Goal: Information Seeking & Learning: Check status

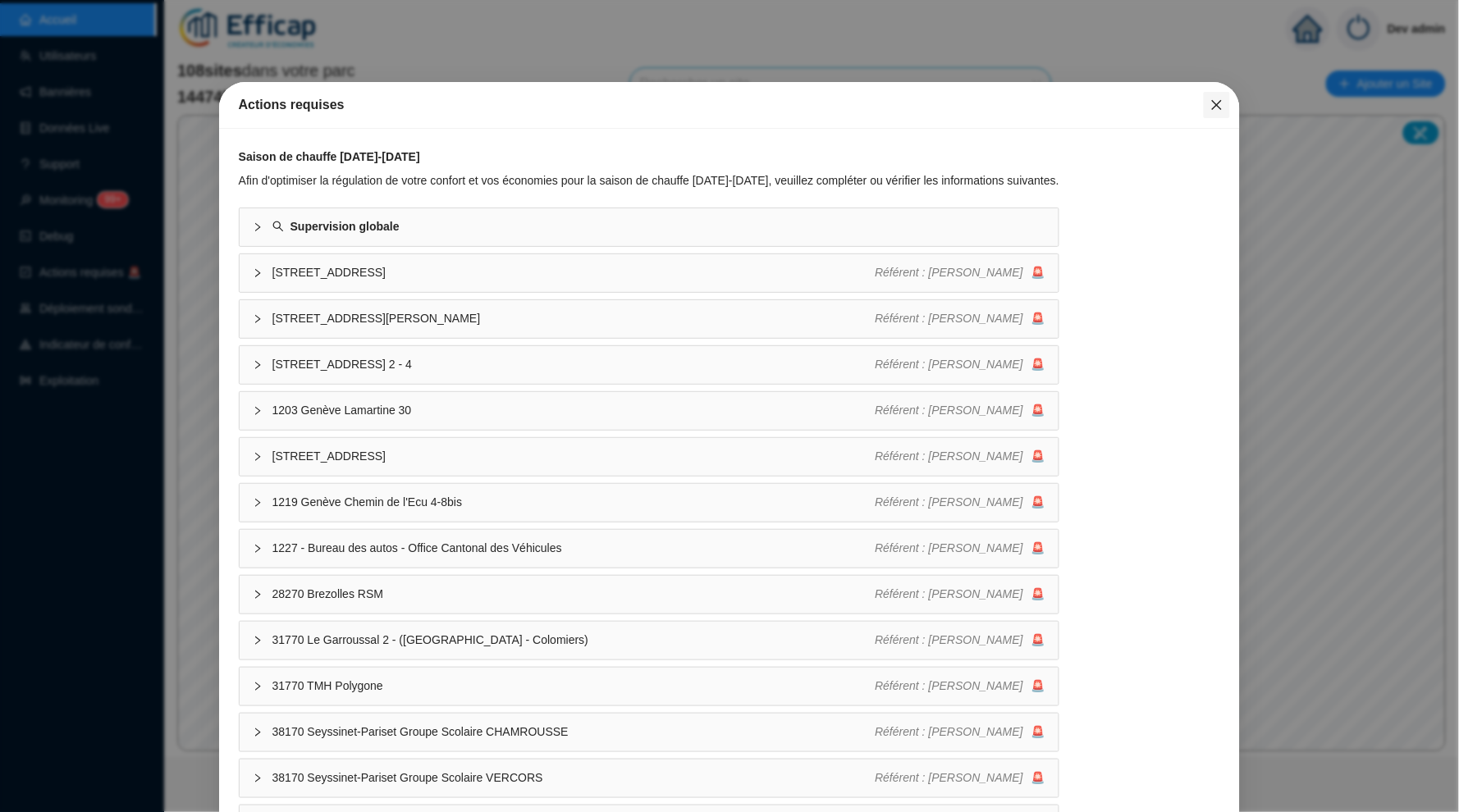
click at [1219, 99] on icon "close" at bounding box center [1217, 105] width 14 height 14
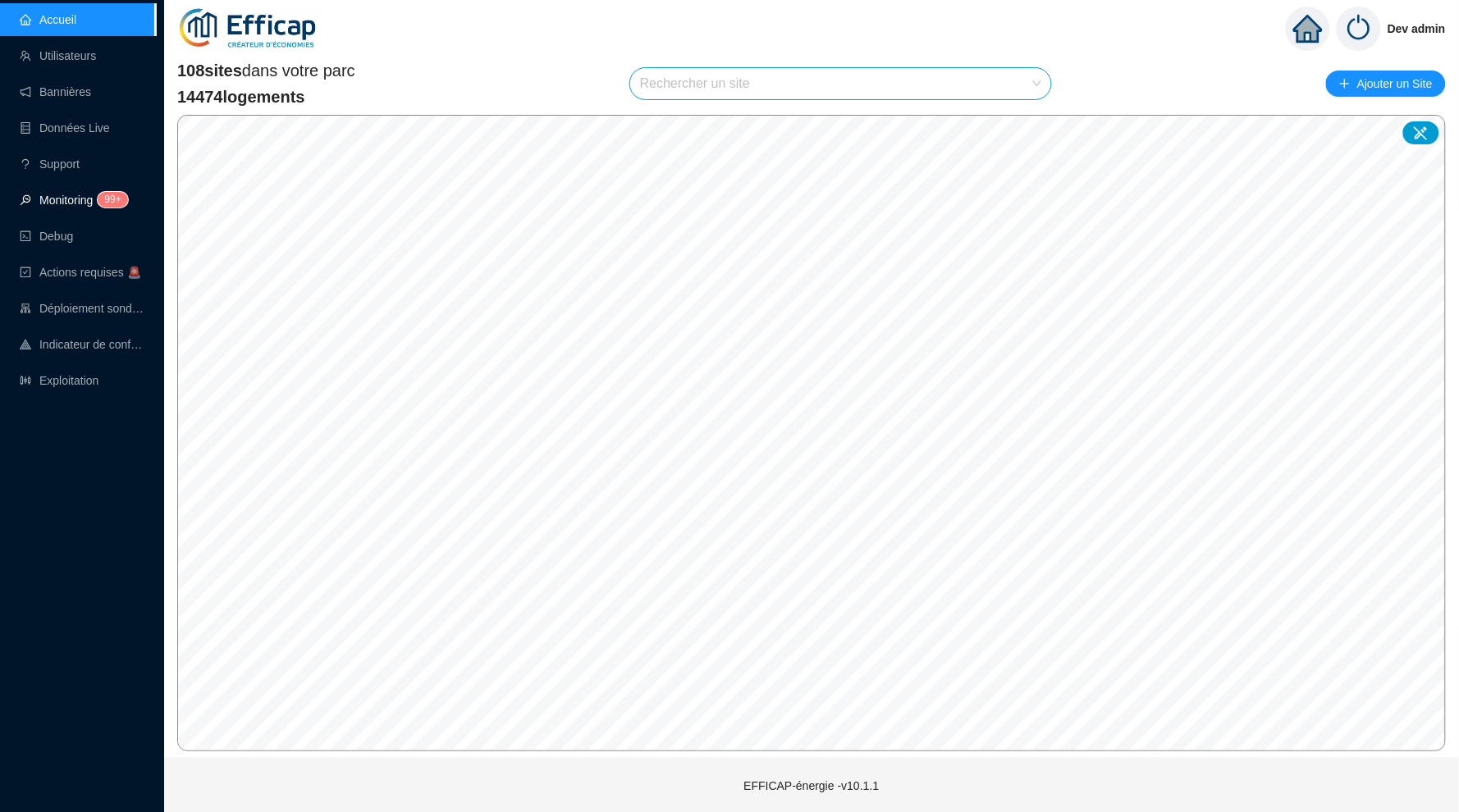
click at [100, 205] on span "99+" at bounding box center [107, 201] width 30 height 14
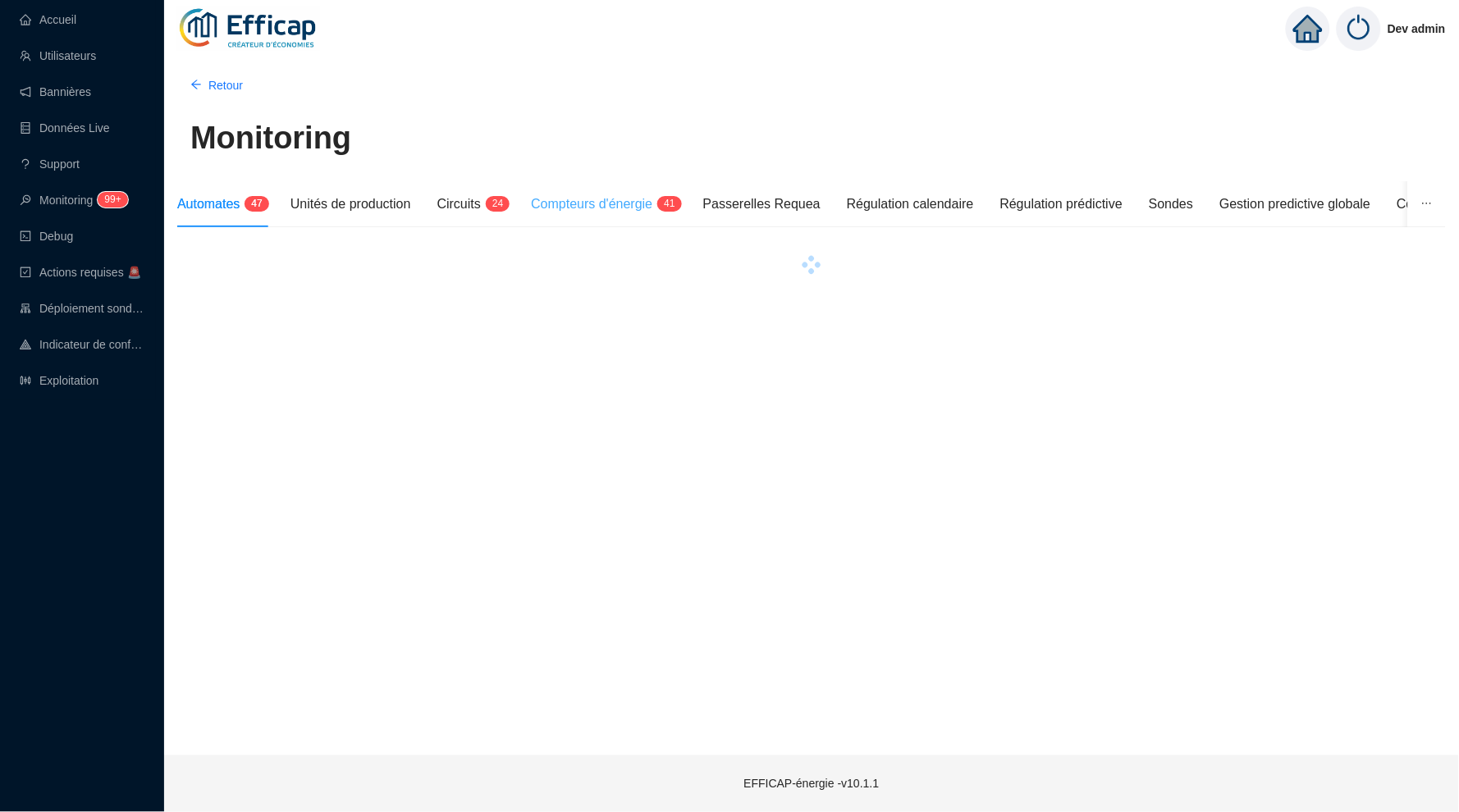
click at [658, 191] on div "Compteurs d'énergie 4 1" at bounding box center [603, 203] width 145 height 45
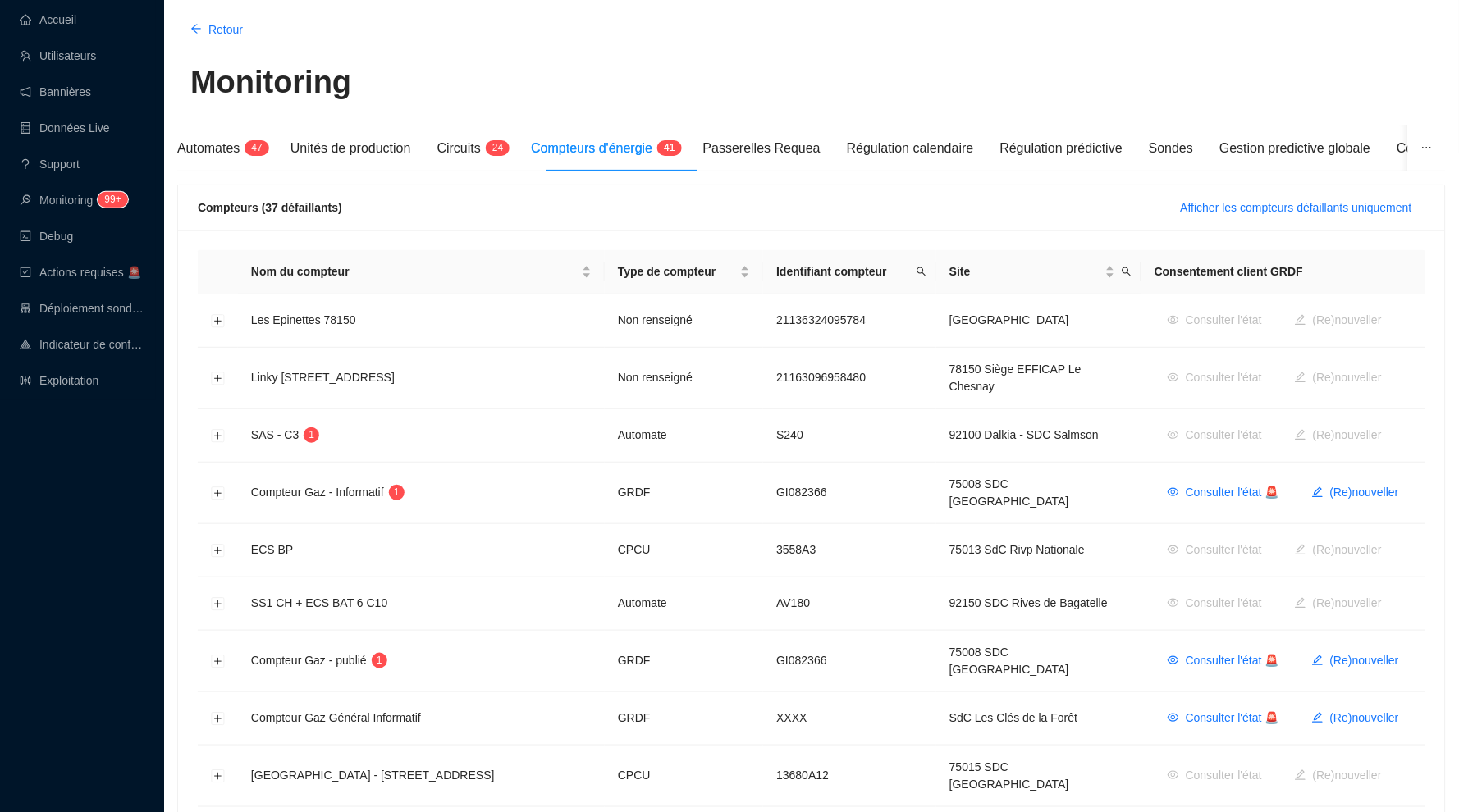
scroll to position [73, 0]
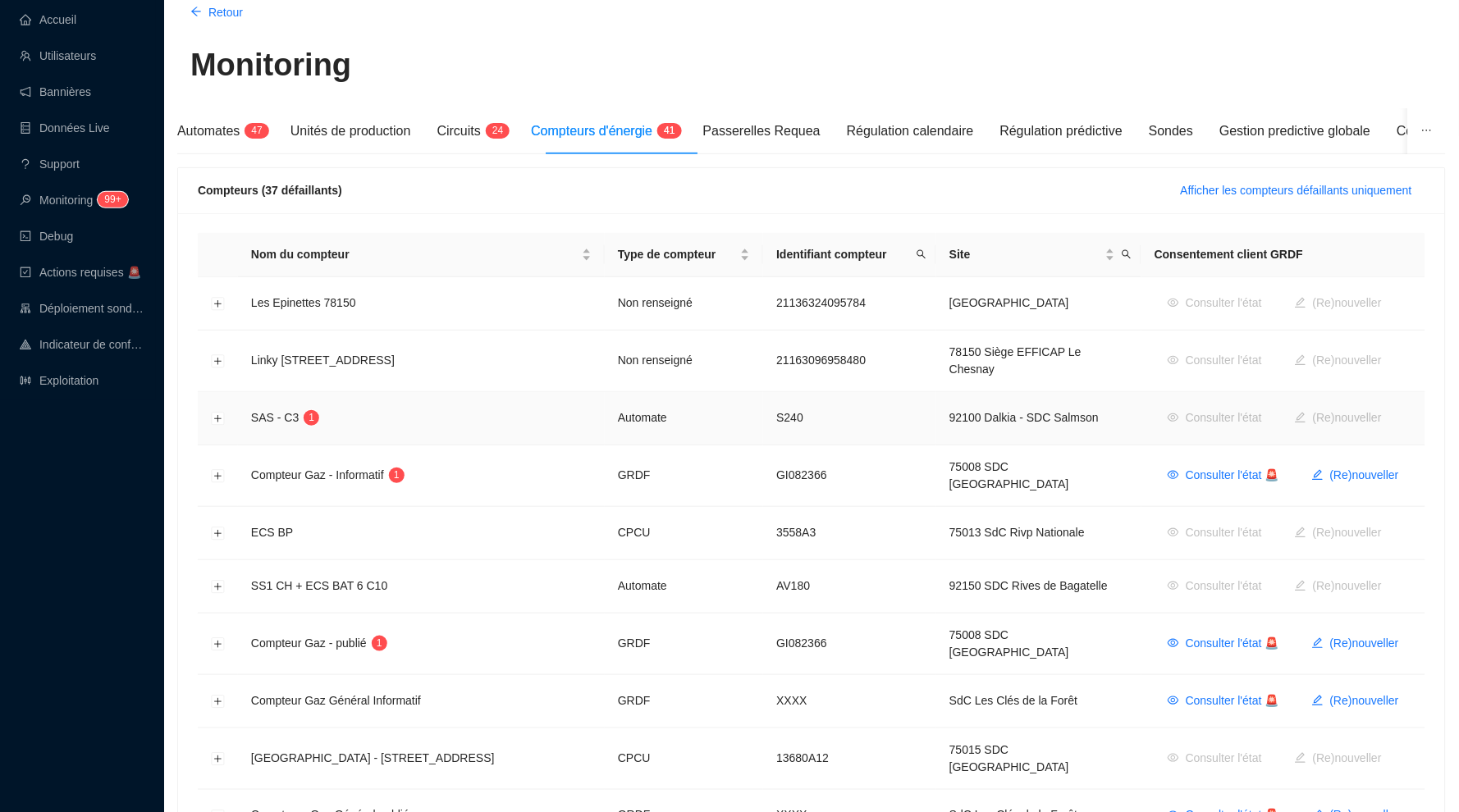
click at [207, 412] on td at bounding box center [218, 418] width 41 height 53
click at [213, 412] on button "Développer la ligne" at bounding box center [219, 419] width 14 height 14
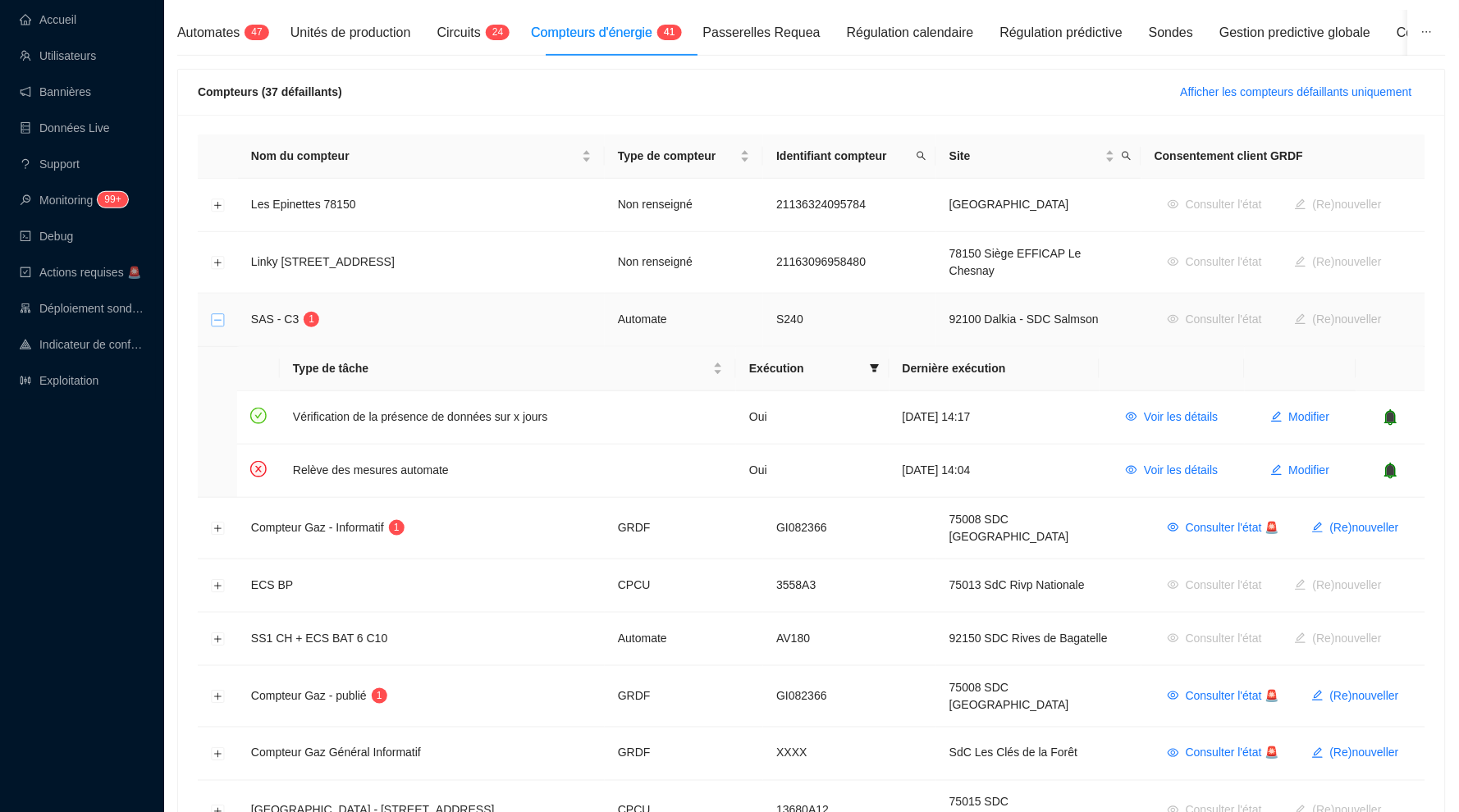
scroll to position [197, 0]
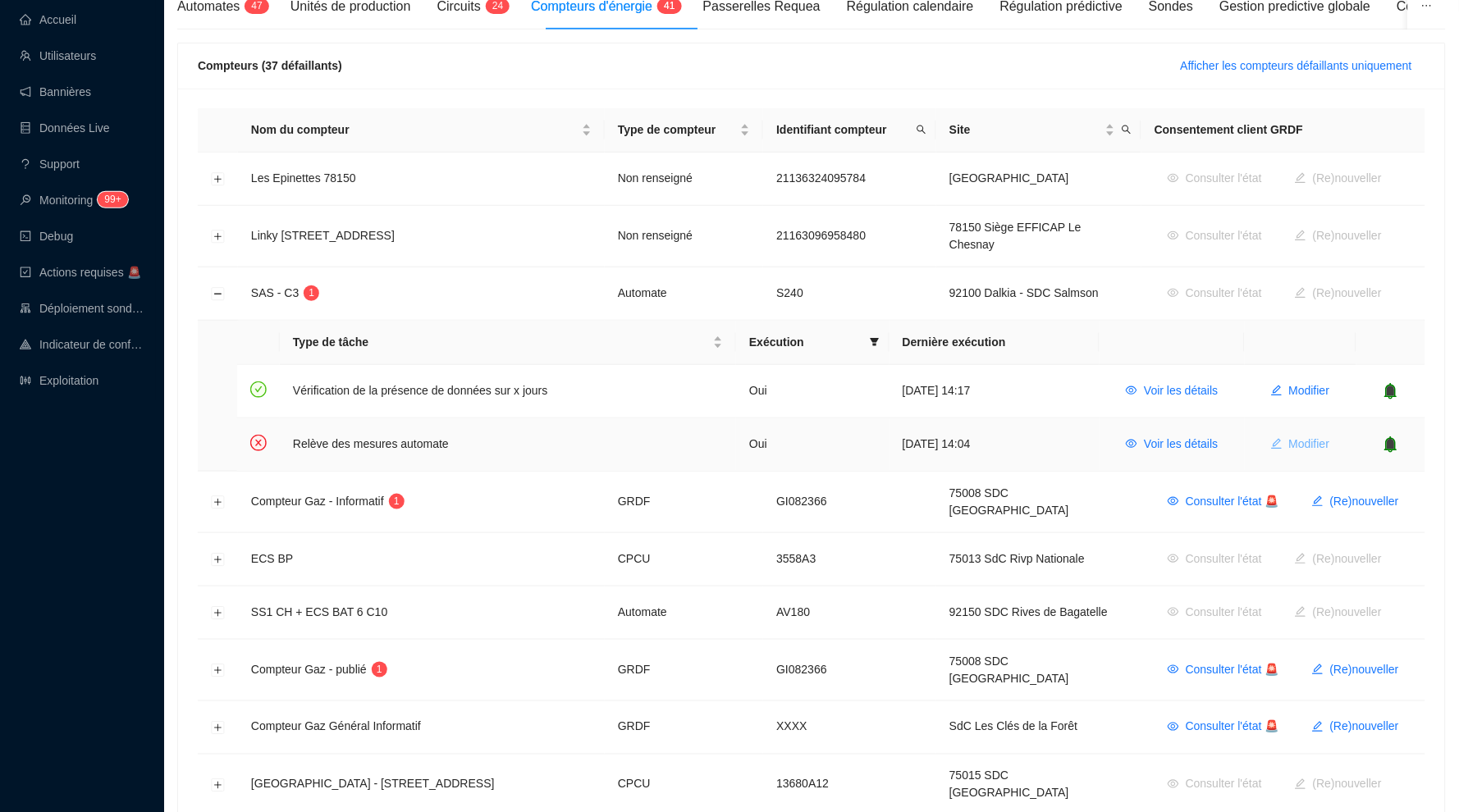
click at [1296, 439] on span "Modifier" at bounding box center [1310, 444] width 41 height 17
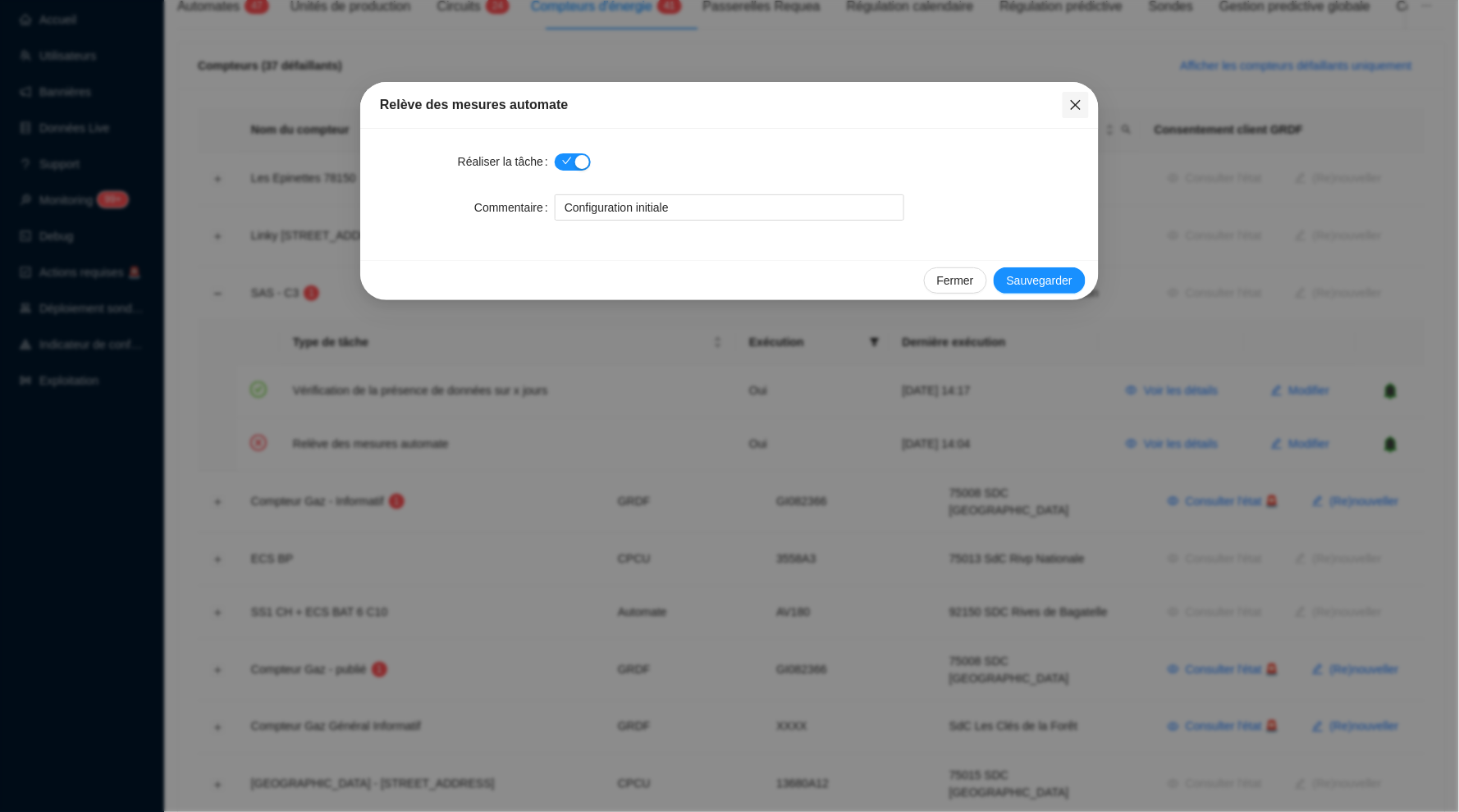
click at [1076, 105] on icon "close" at bounding box center [1077, 105] width 14 height 14
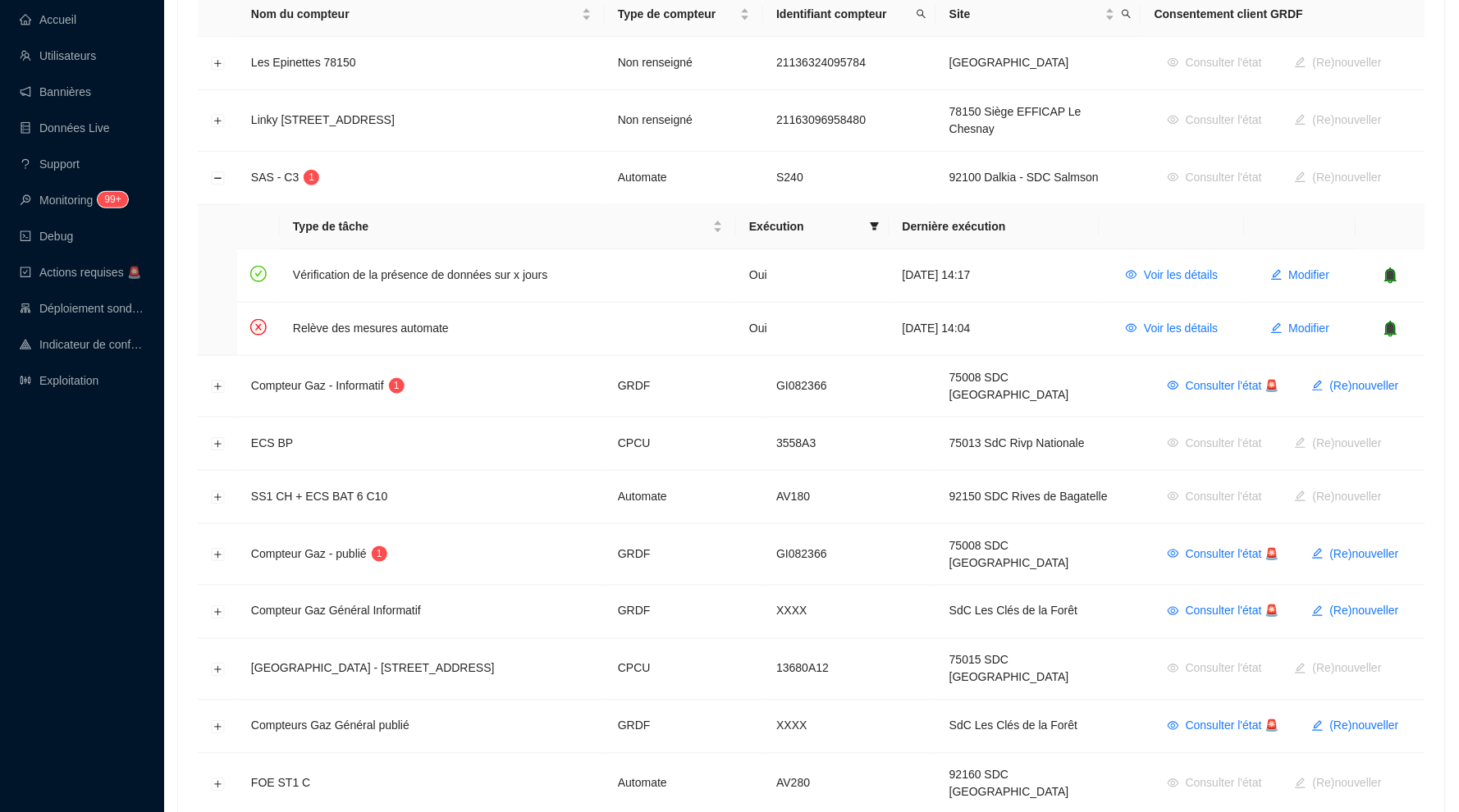
scroll to position [358, 0]
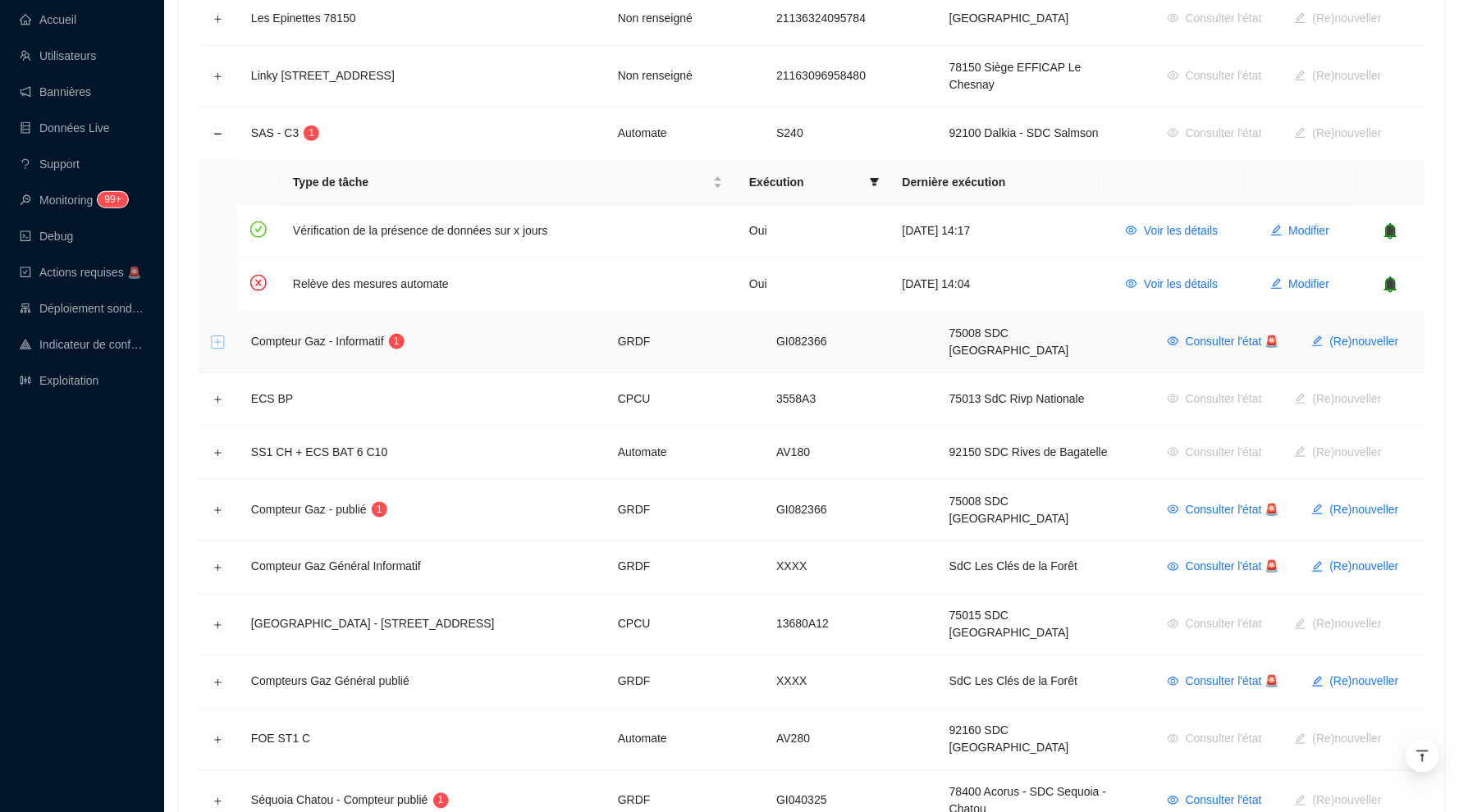
click at [221, 338] on button "Développer la ligne" at bounding box center [219, 344] width 14 height 14
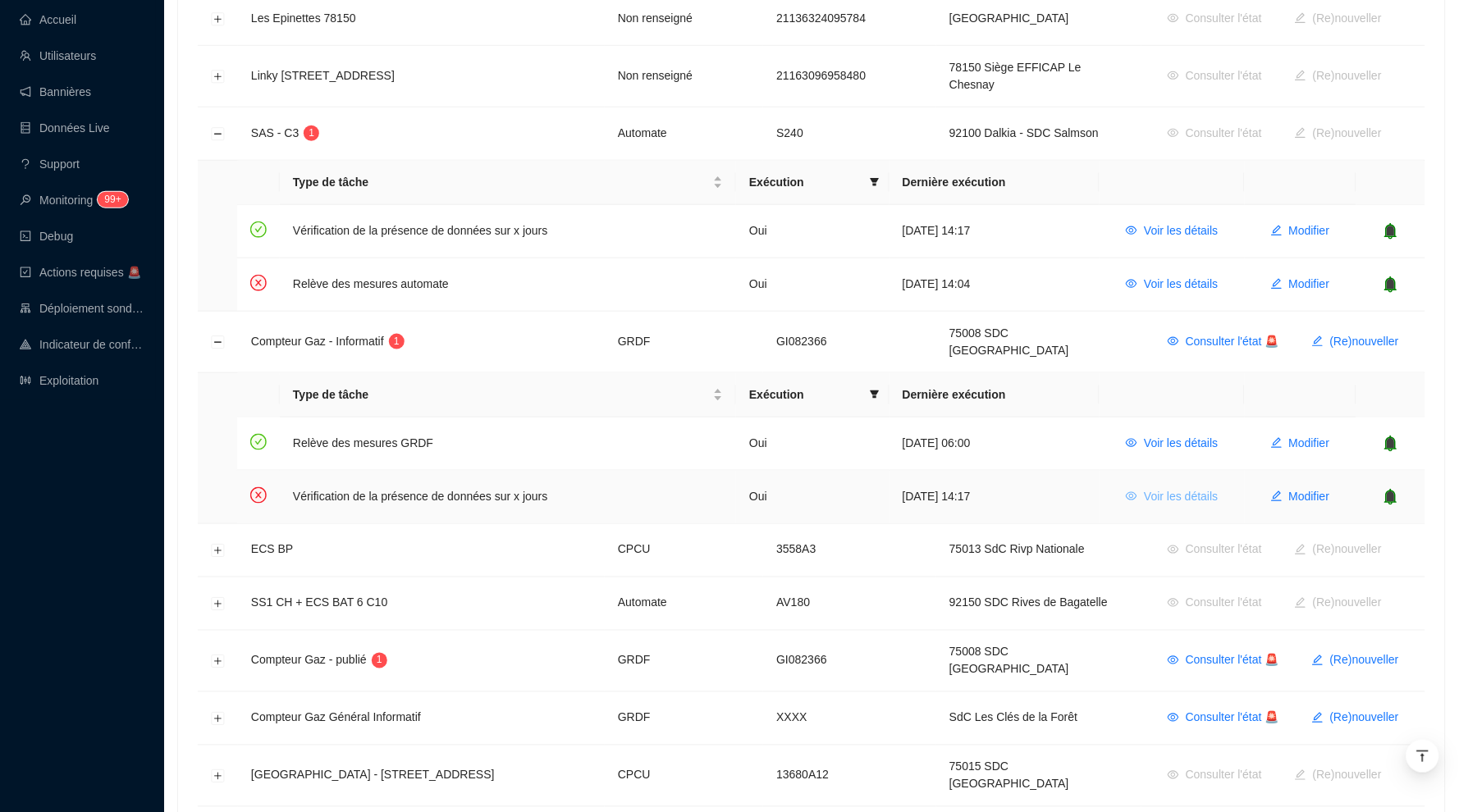
click at [1196, 488] on span "Voir les détails" at bounding box center [1181, 496] width 74 height 17
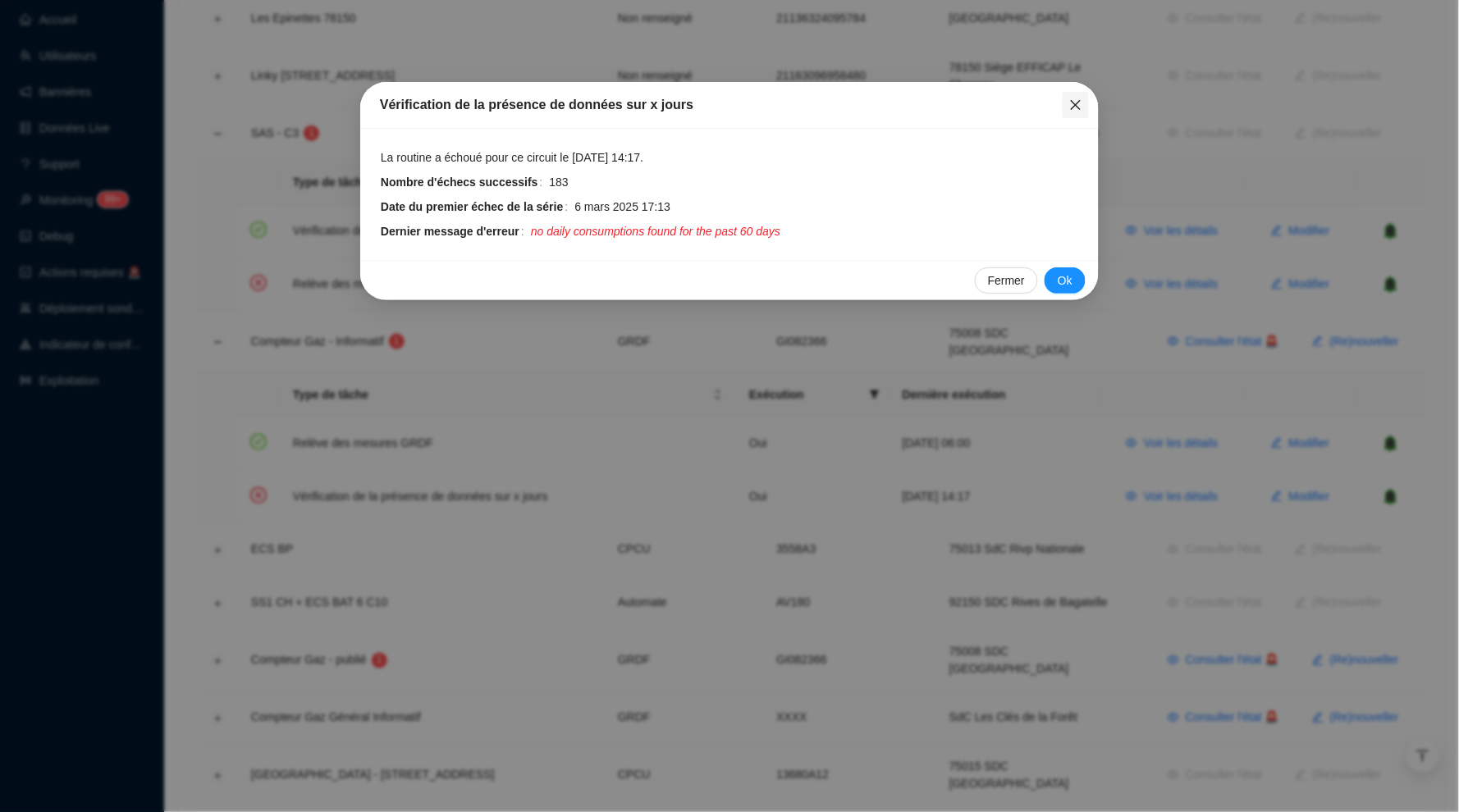
click at [1071, 105] on icon "close" at bounding box center [1077, 105] width 14 height 14
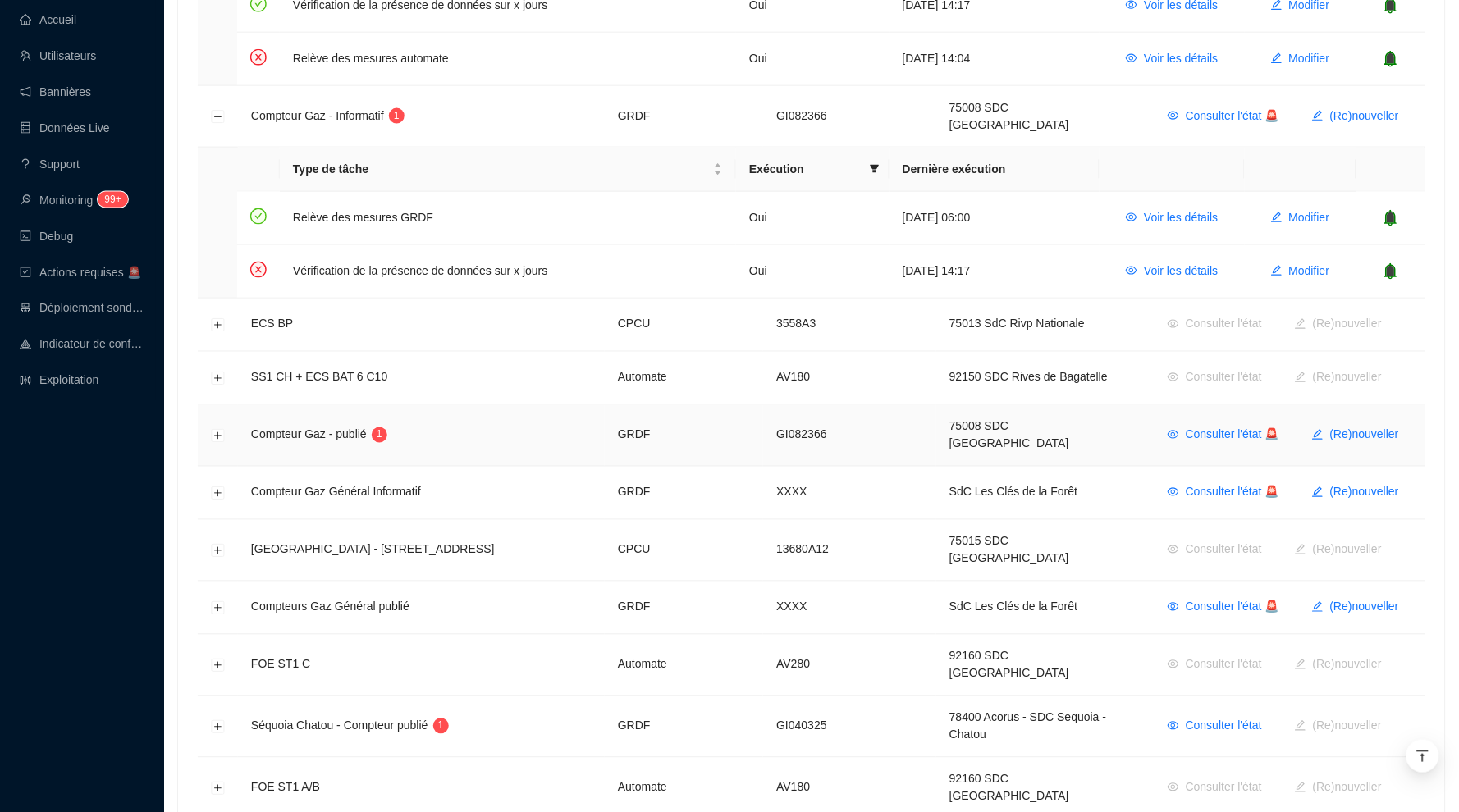
scroll to position [599, 0]
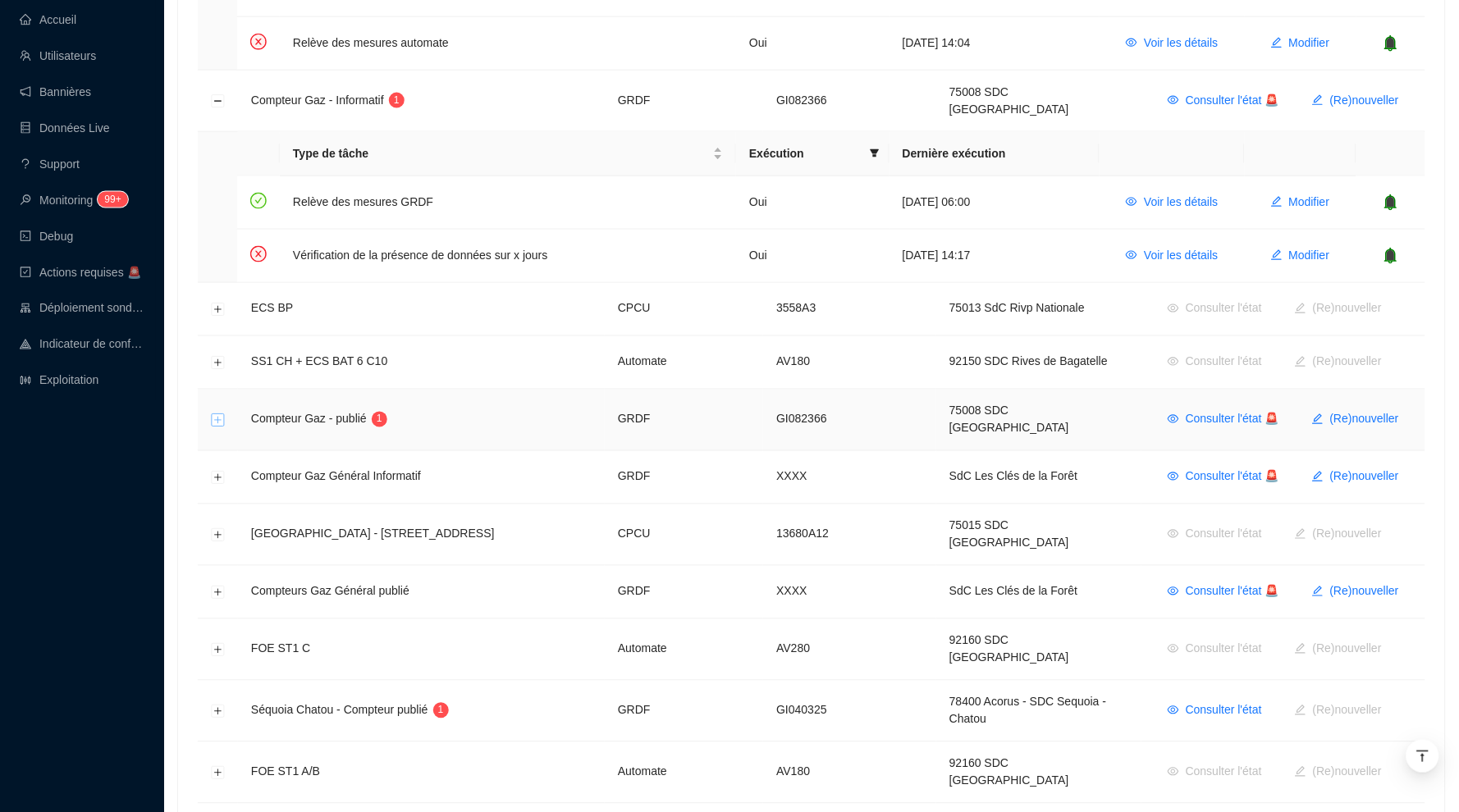
click at [216, 414] on button "Développer la ligne" at bounding box center [219, 421] width 14 height 14
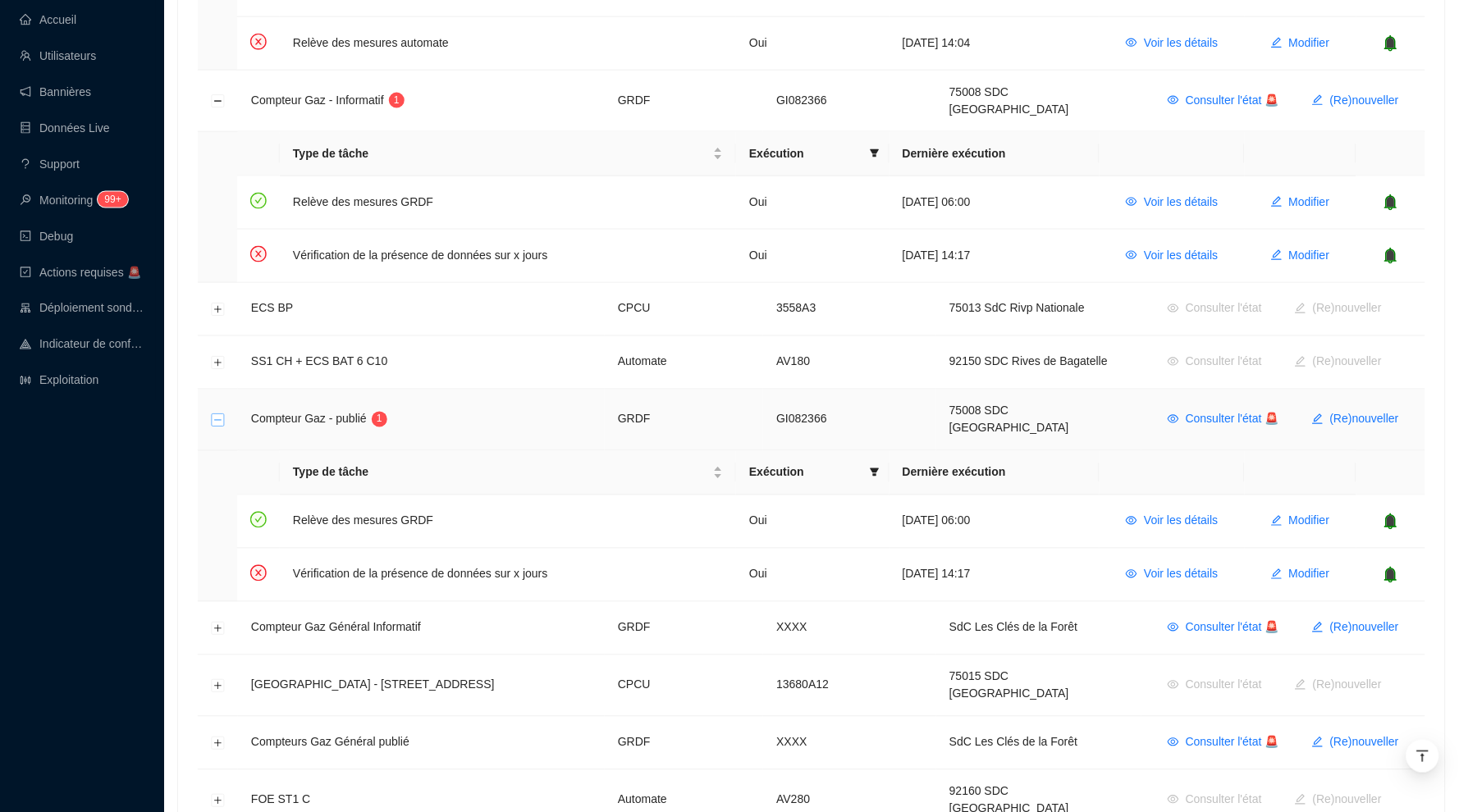
click at [216, 414] on button "Réduire la ligne" at bounding box center [219, 421] width 14 height 14
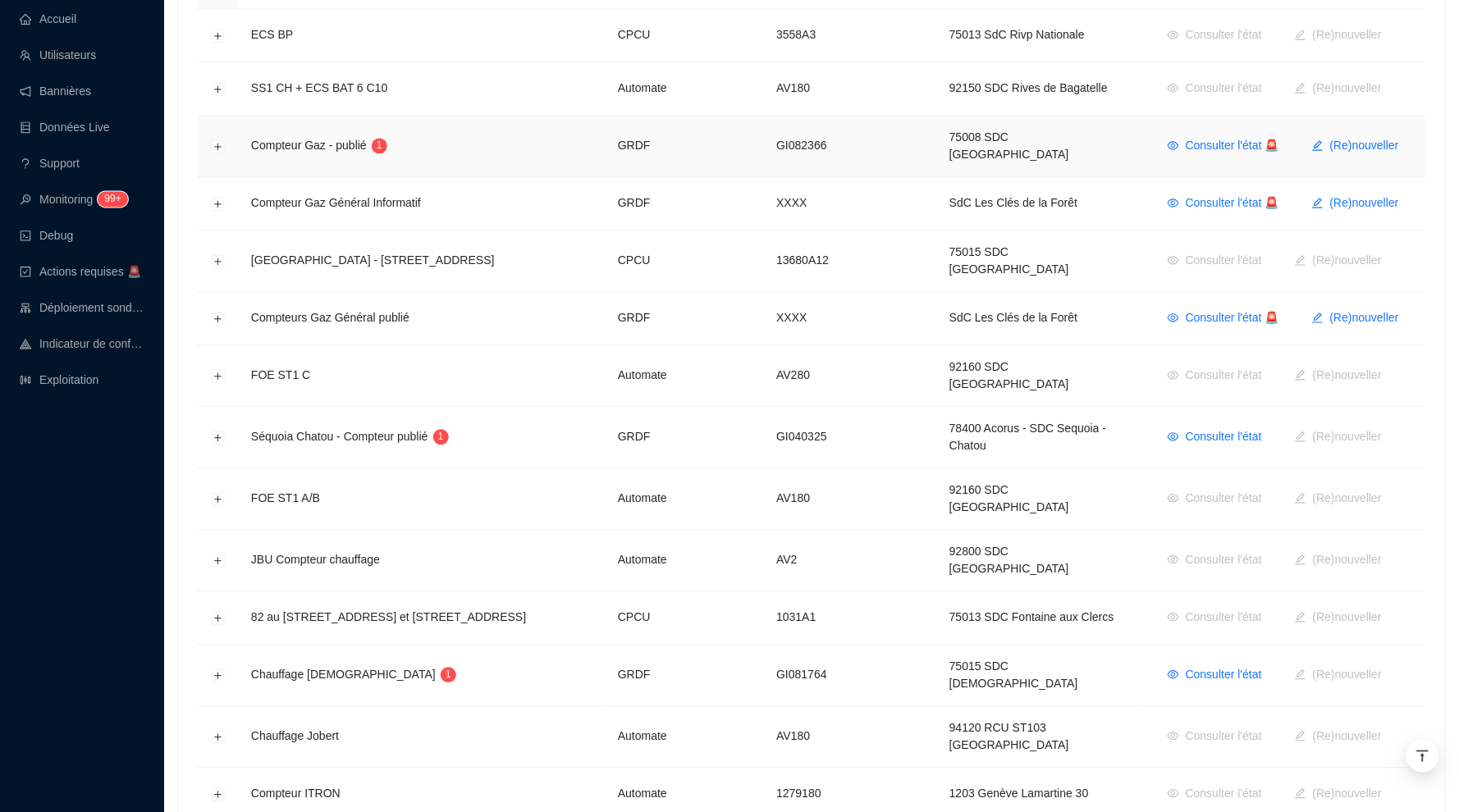
scroll to position [900, 0]
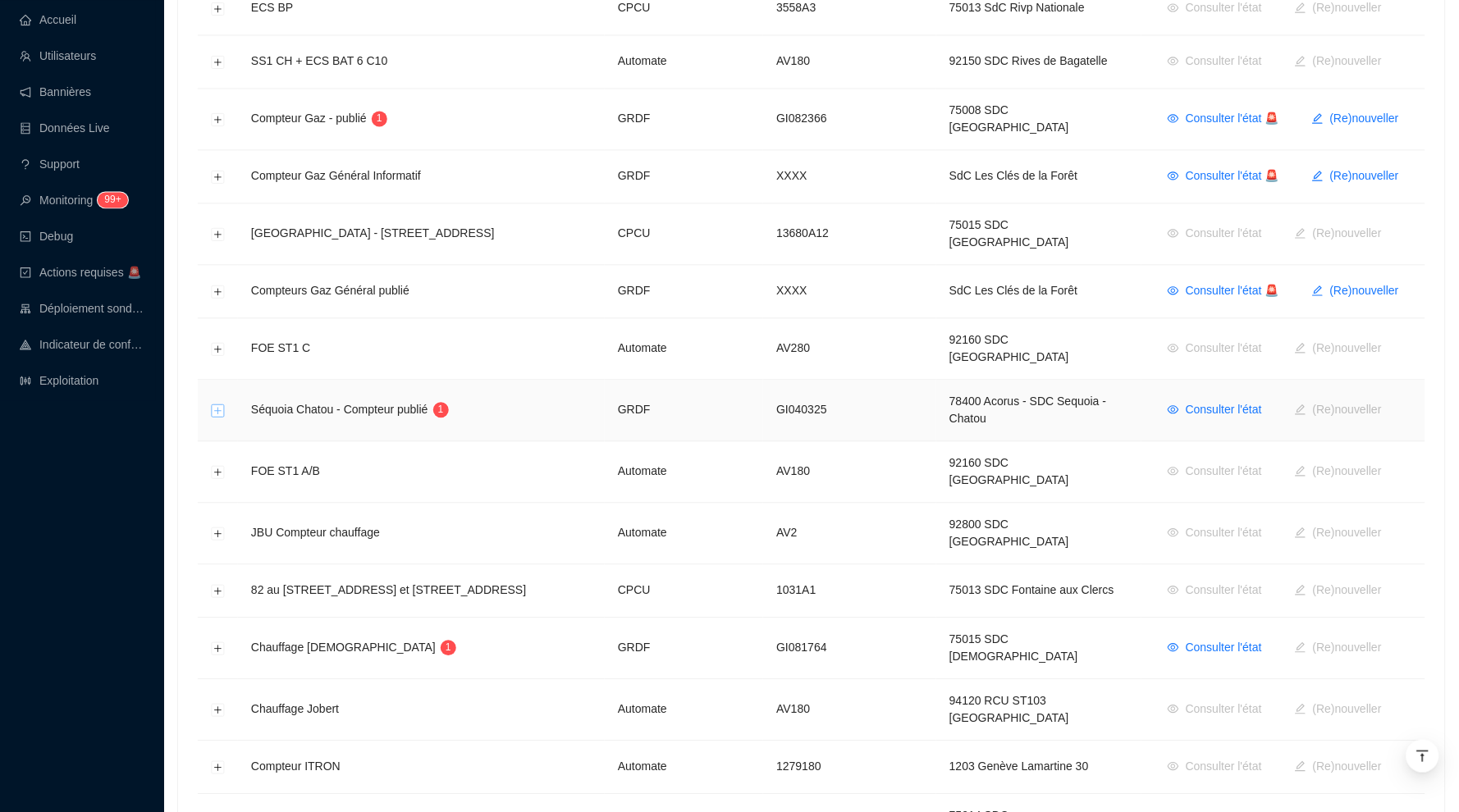
click at [222, 405] on button "Développer la ligne" at bounding box center [219, 411] width 14 height 14
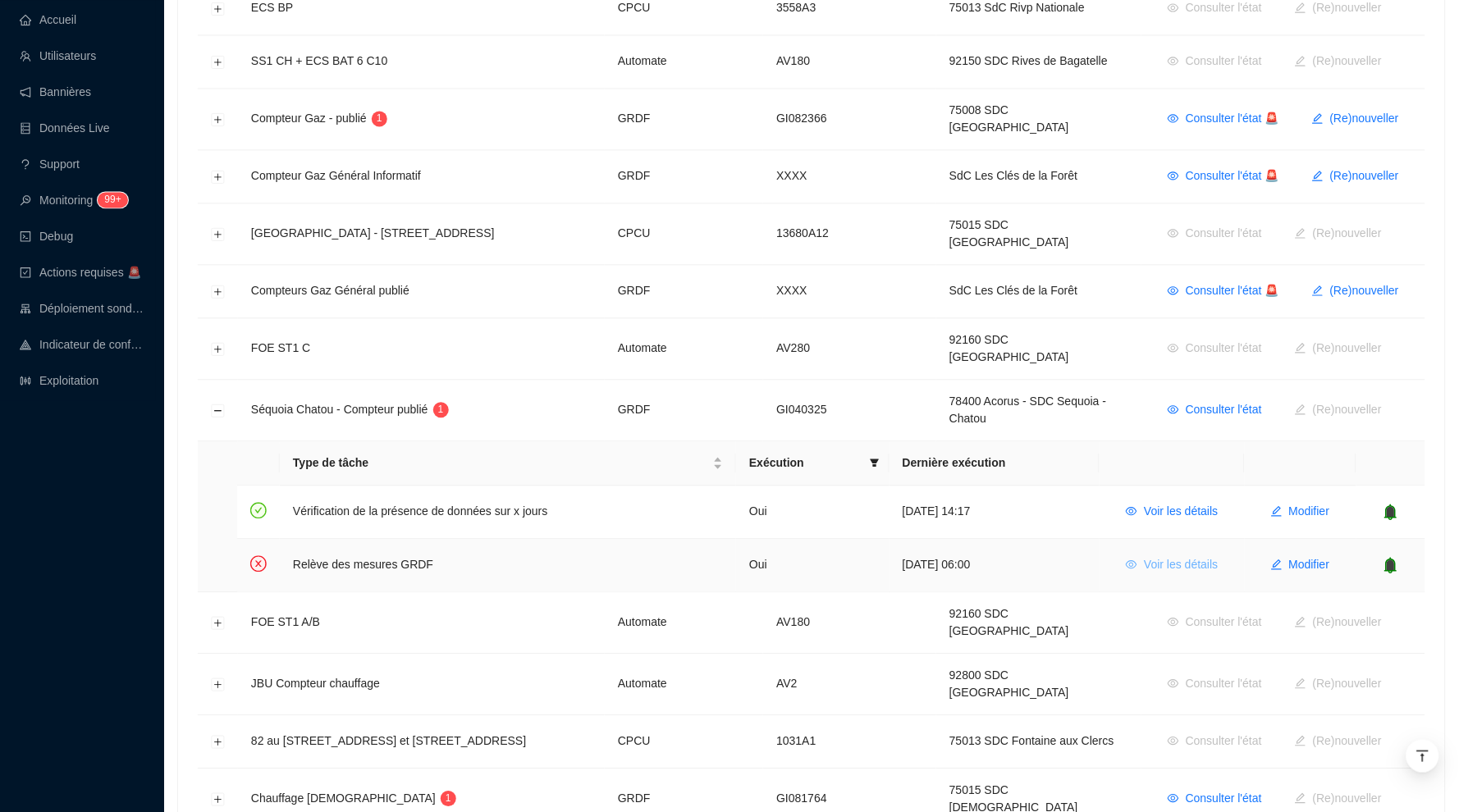
click at [1180, 556] on span "Voir les détails" at bounding box center [1181, 565] width 74 height 17
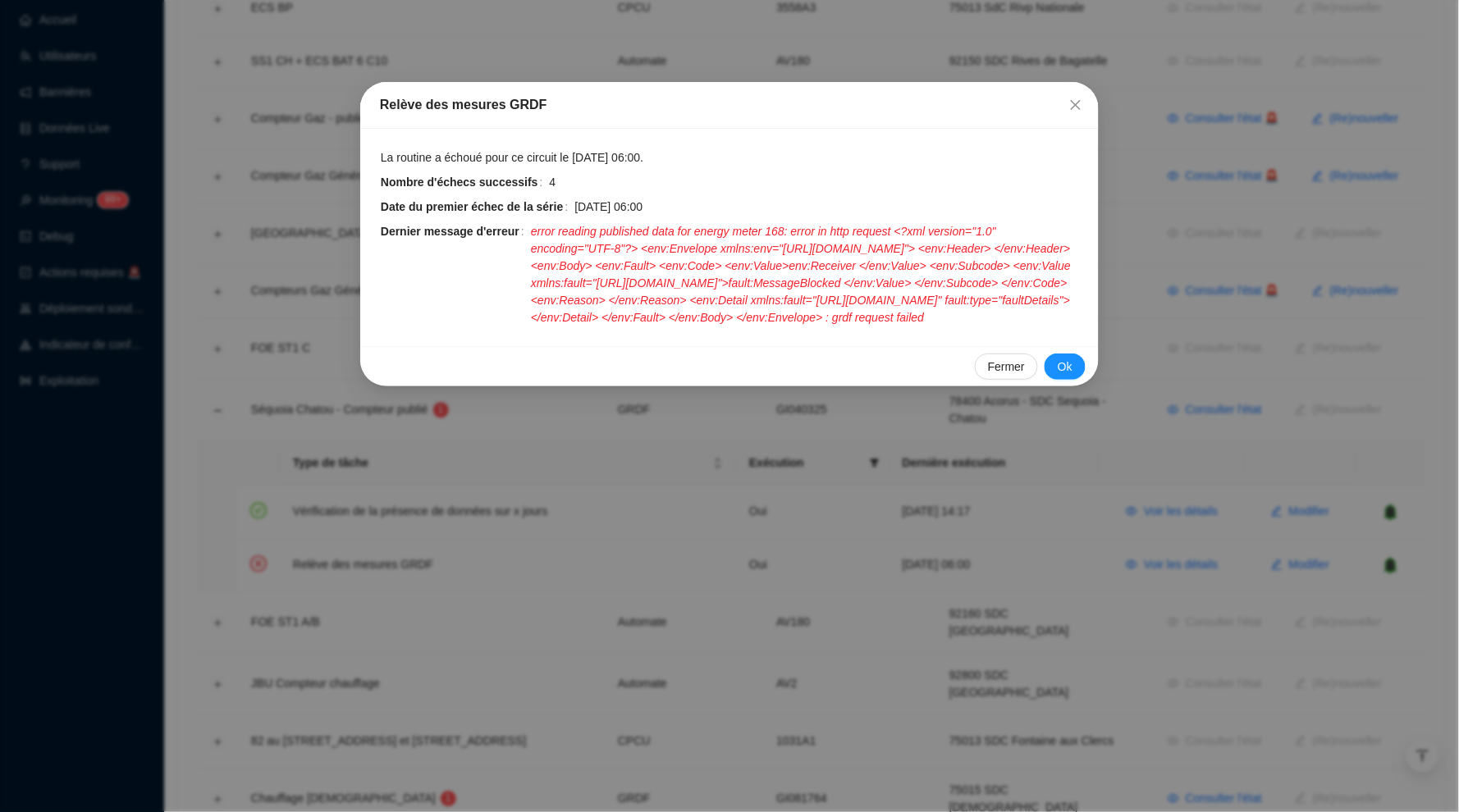
drag, startPoint x: 910, startPoint y: 340, endPoint x: 533, endPoint y: 231, distance: 392.4
click at [533, 231] on div "Dernier message d'erreur error reading published data for energy meter 168: err…" at bounding box center [729, 275] width 698 height 104
click at [937, 287] on span "error reading published data for energy meter 168: error in http request <?xml …" at bounding box center [805, 275] width 548 height 104
drag, startPoint x: 959, startPoint y: 248, endPoint x: 1040, endPoint y: 249, distance: 81.0
click at [1038, 248] on span "error reading published data for energy meter 168: error in http request <?xml …" at bounding box center [805, 275] width 548 height 104
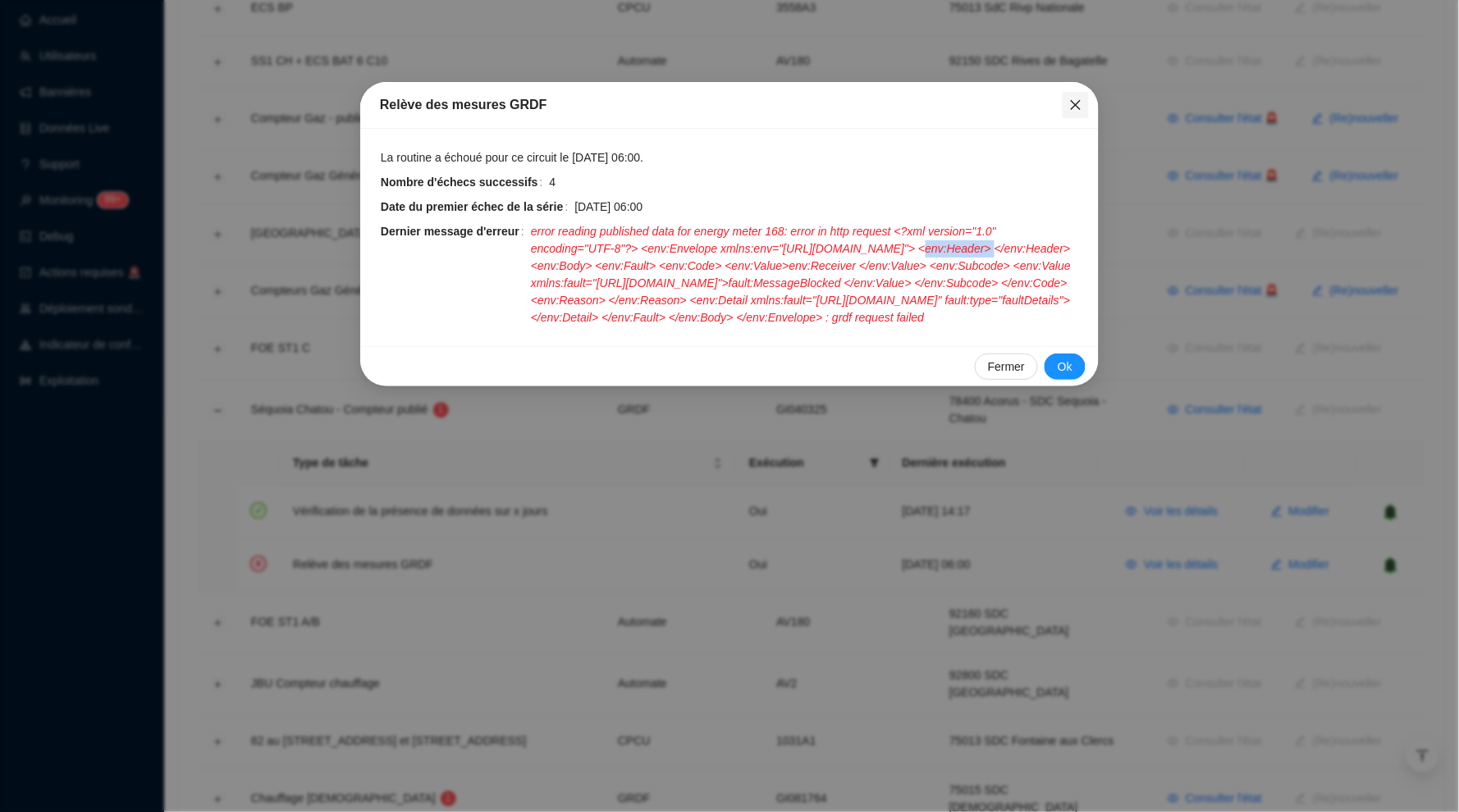
click at [1073, 108] on icon "close" at bounding box center [1076, 105] width 10 height 10
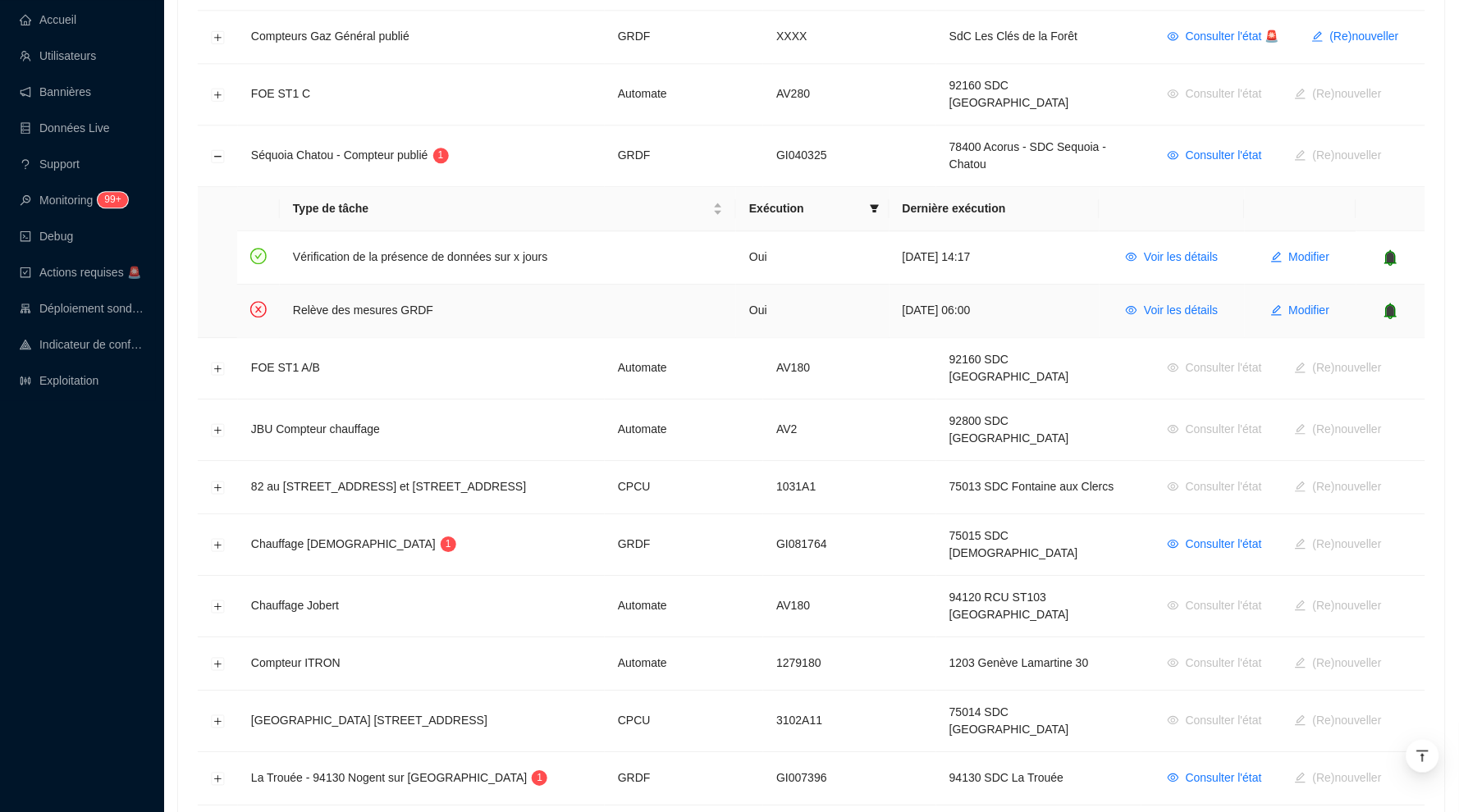
scroll to position [1186, 0]
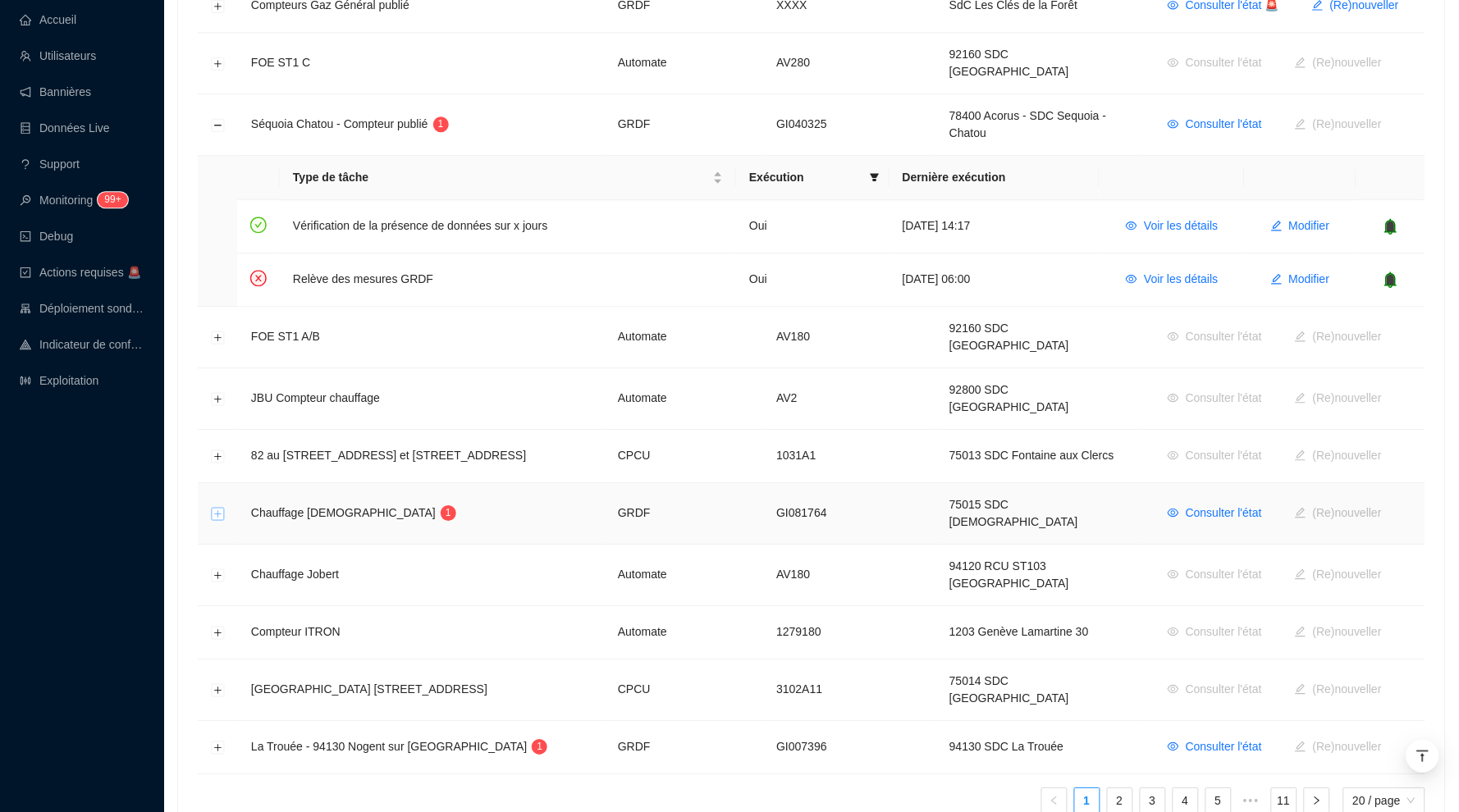
click at [223, 508] on button "Développer la ligne" at bounding box center [219, 515] width 14 height 14
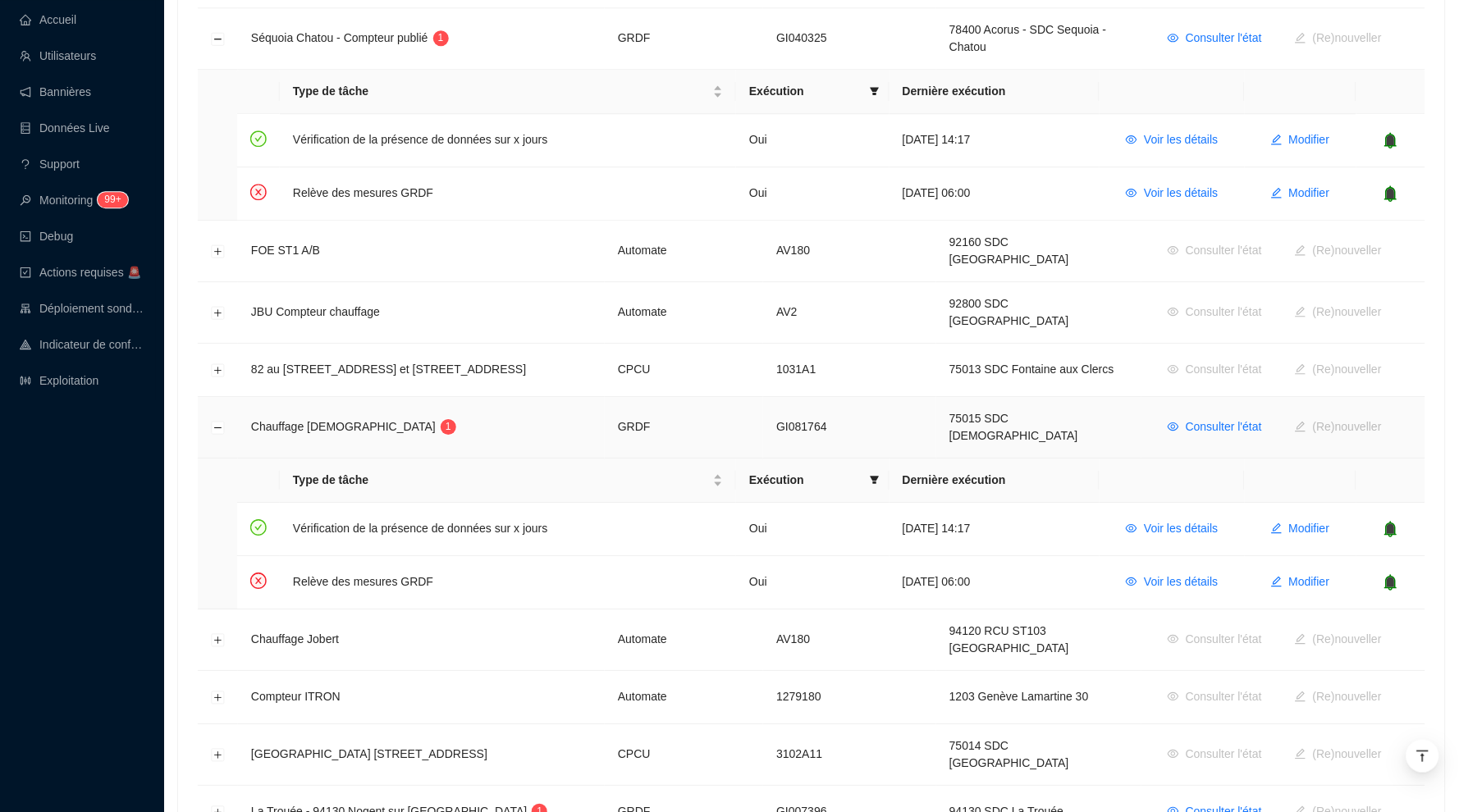
scroll to position [1285, 0]
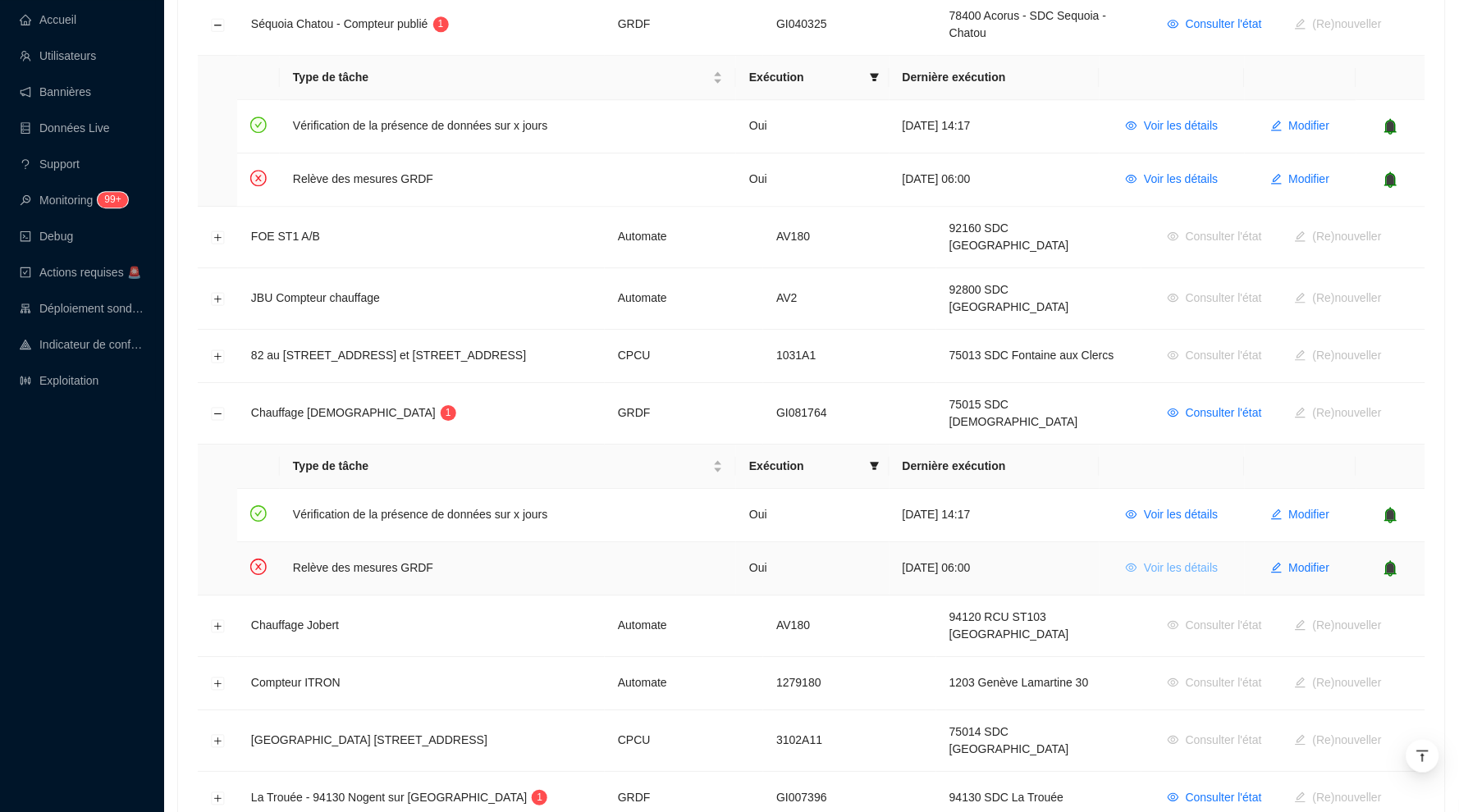
click at [1211, 559] on span "Voir les détails" at bounding box center [1181, 568] width 74 height 17
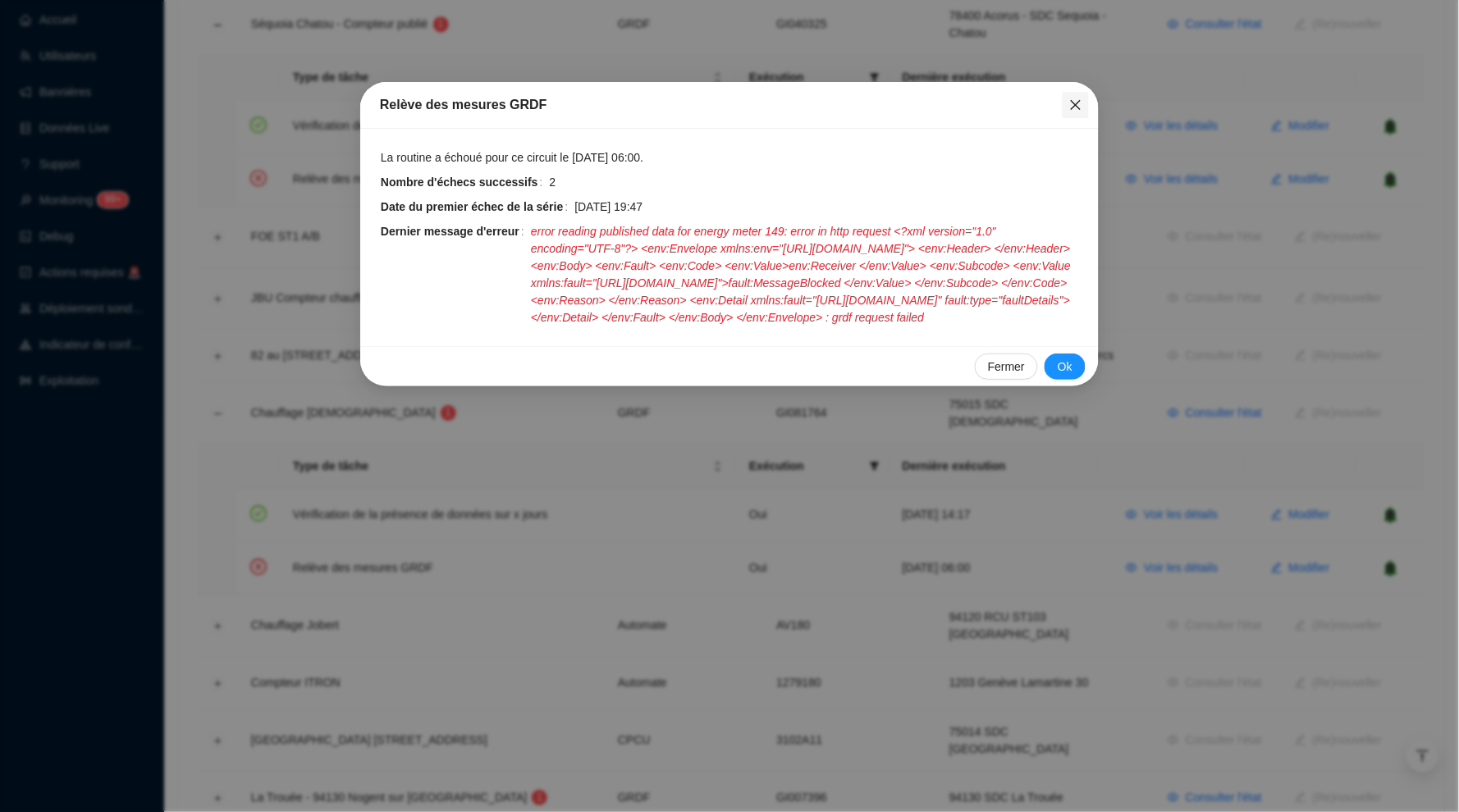
click at [1071, 106] on icon "close" at bounding box center [1077, 105] width 14 height 14
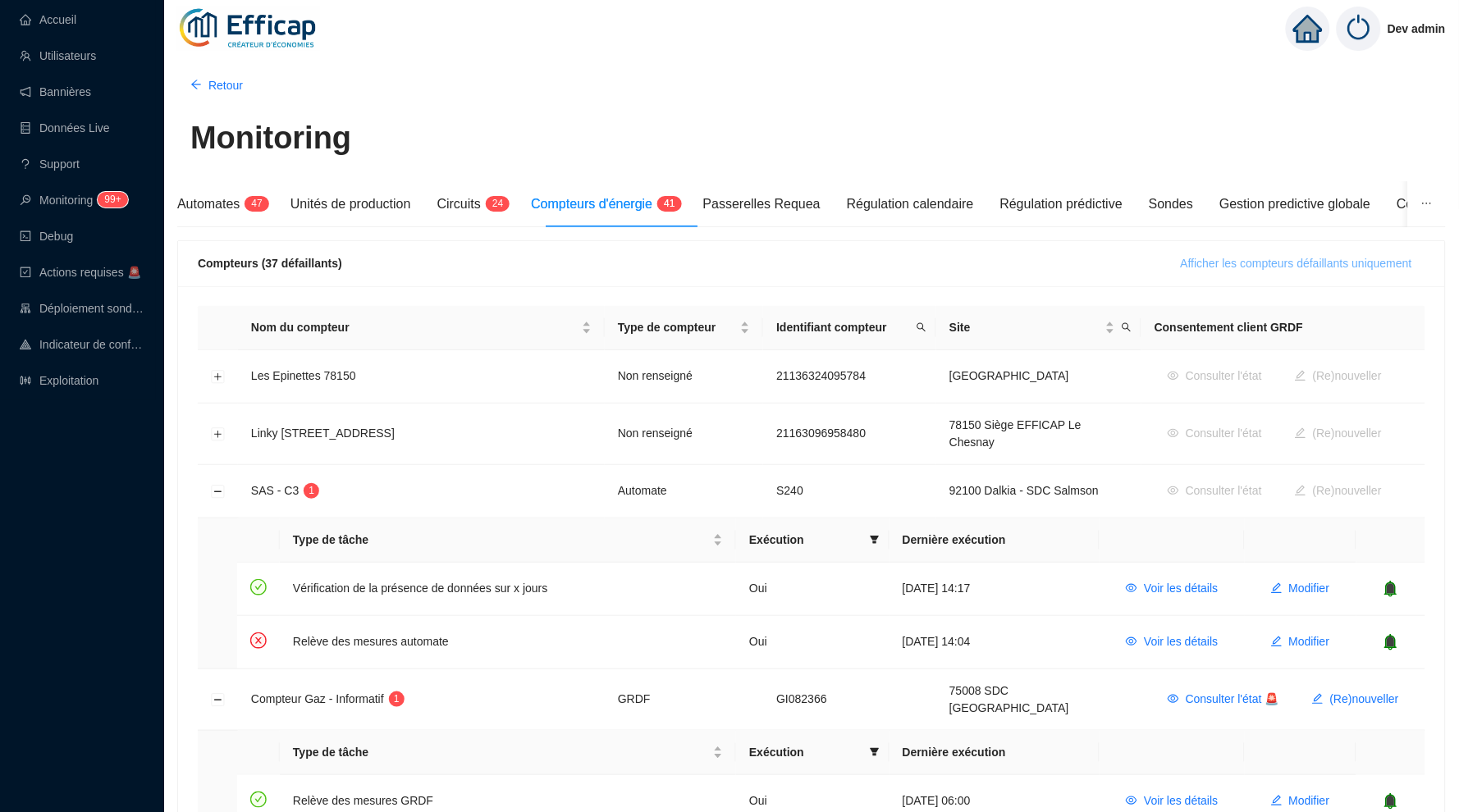
scroll to position [0, 0]
click at [1283, 268] on span "Afficher les compteurs défaillants uniquement" at bounding box center [1296, 264] width 231 height 17
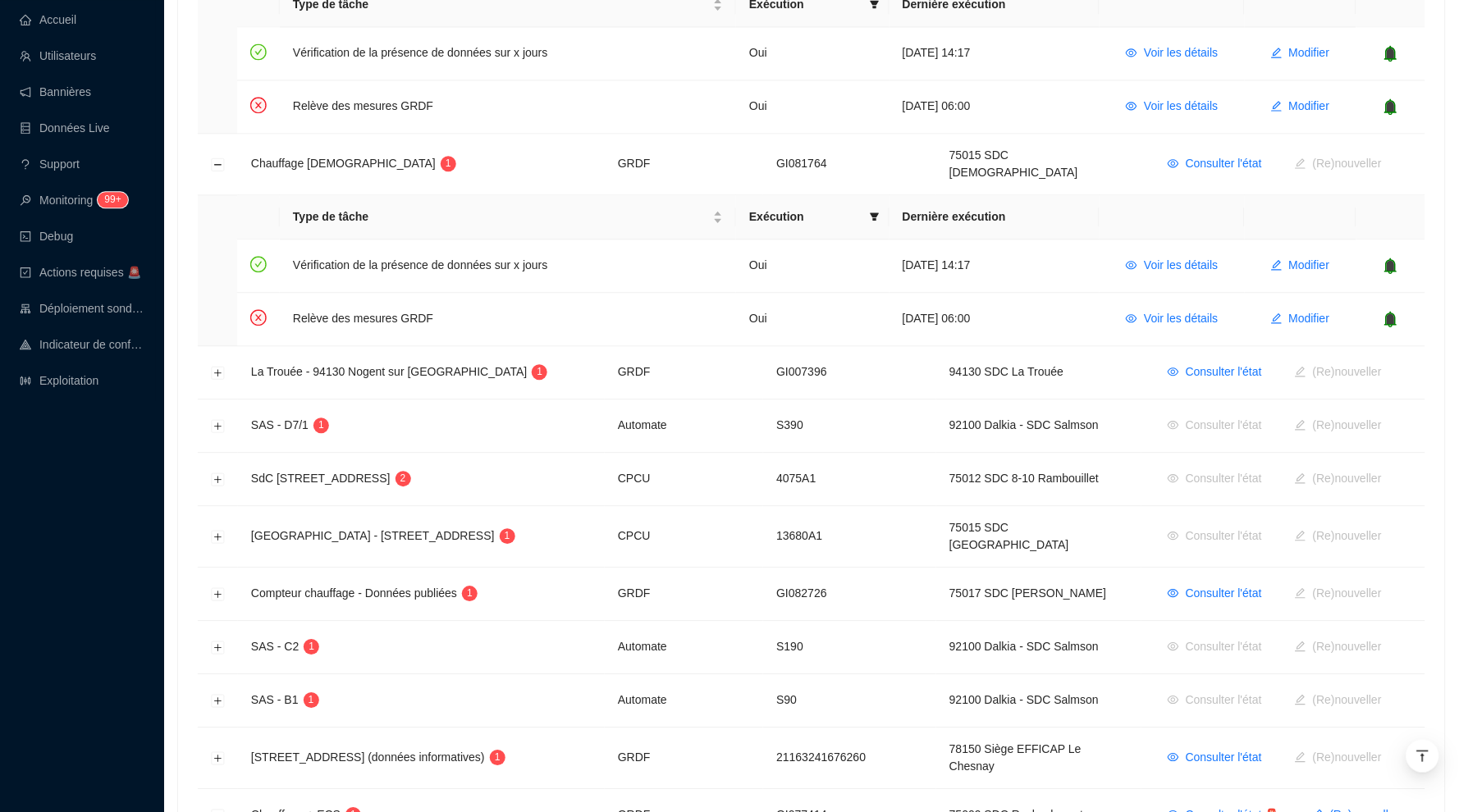
scroll to position [1112, 0]
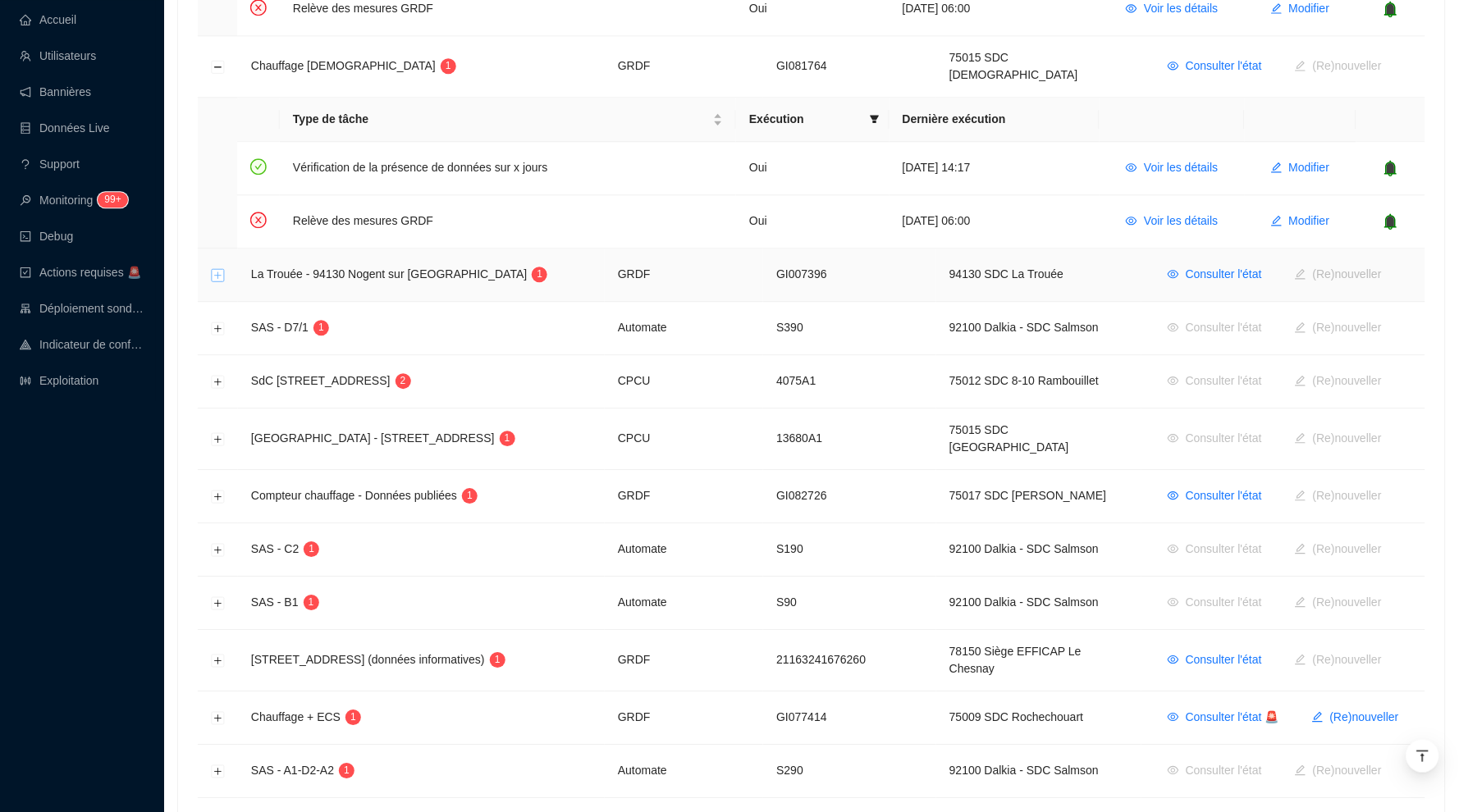
click at [223, 269] on button "Développer la ligne" at bounding box center [219, 276] width 14 height 14
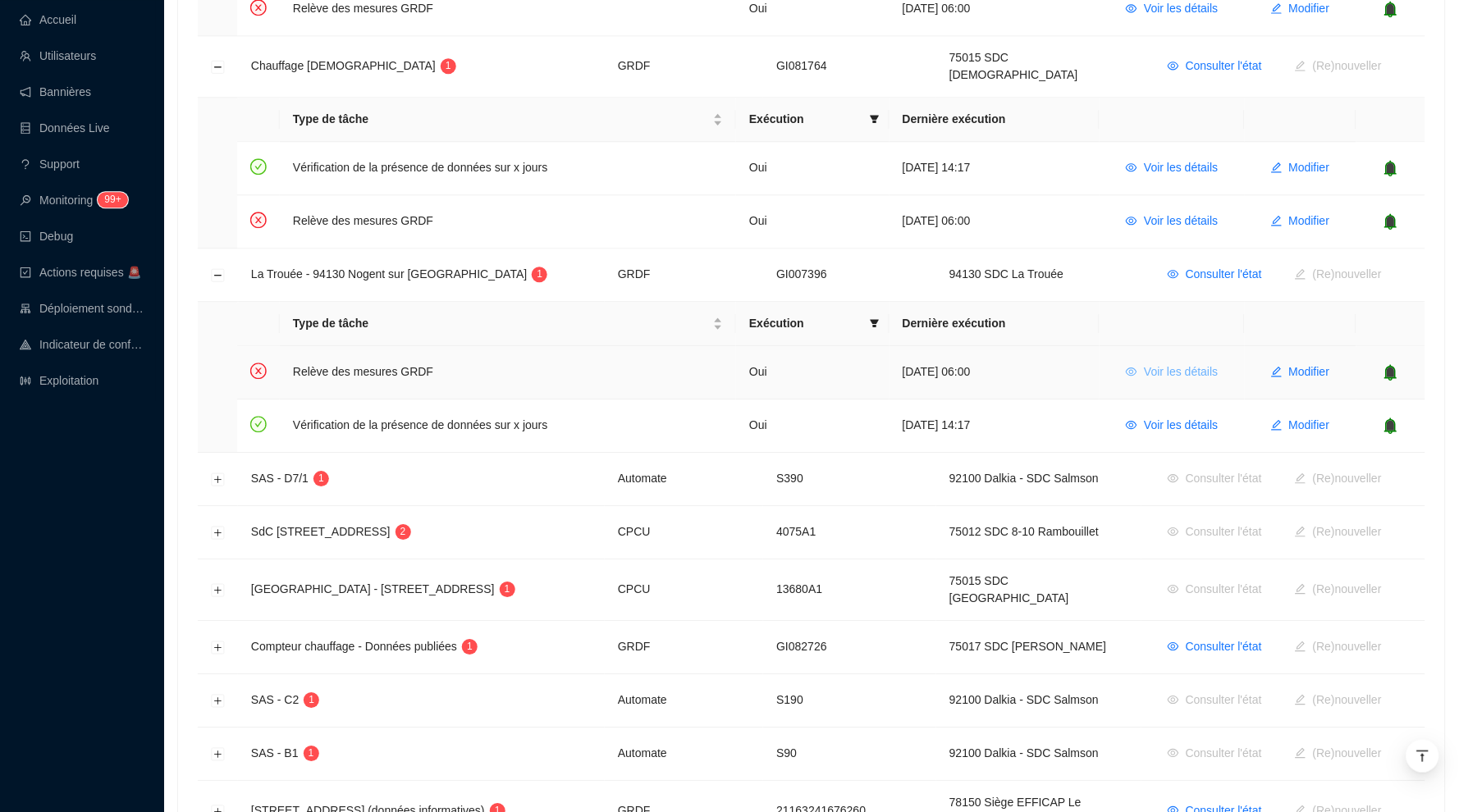
click at [1196, 364] on span "Voir les détails" at bounding box center [1181, 373] width 74 height 17
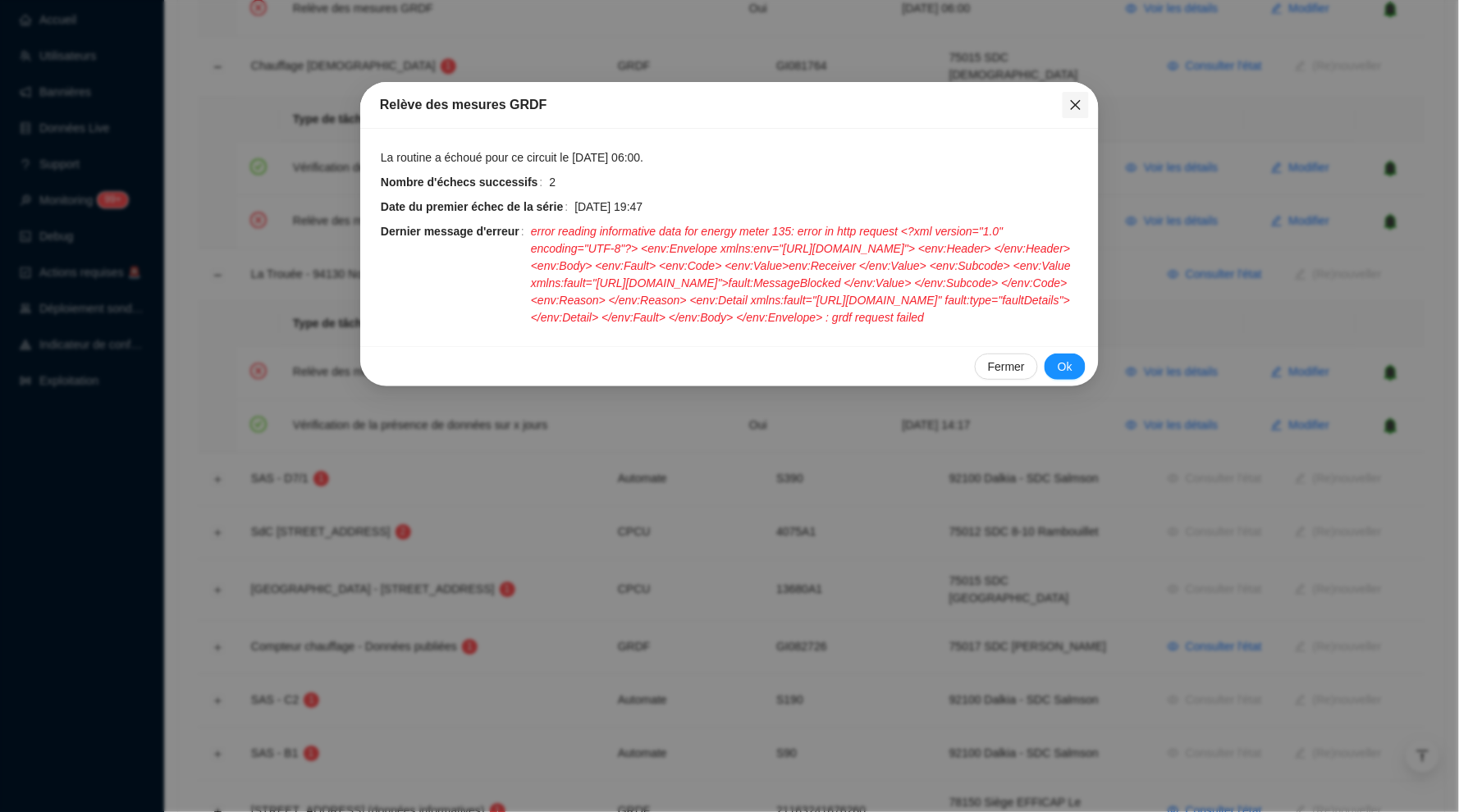
click at [1080, 101] on icon "close" at bounding box center [1076, 105] width 10 height 10
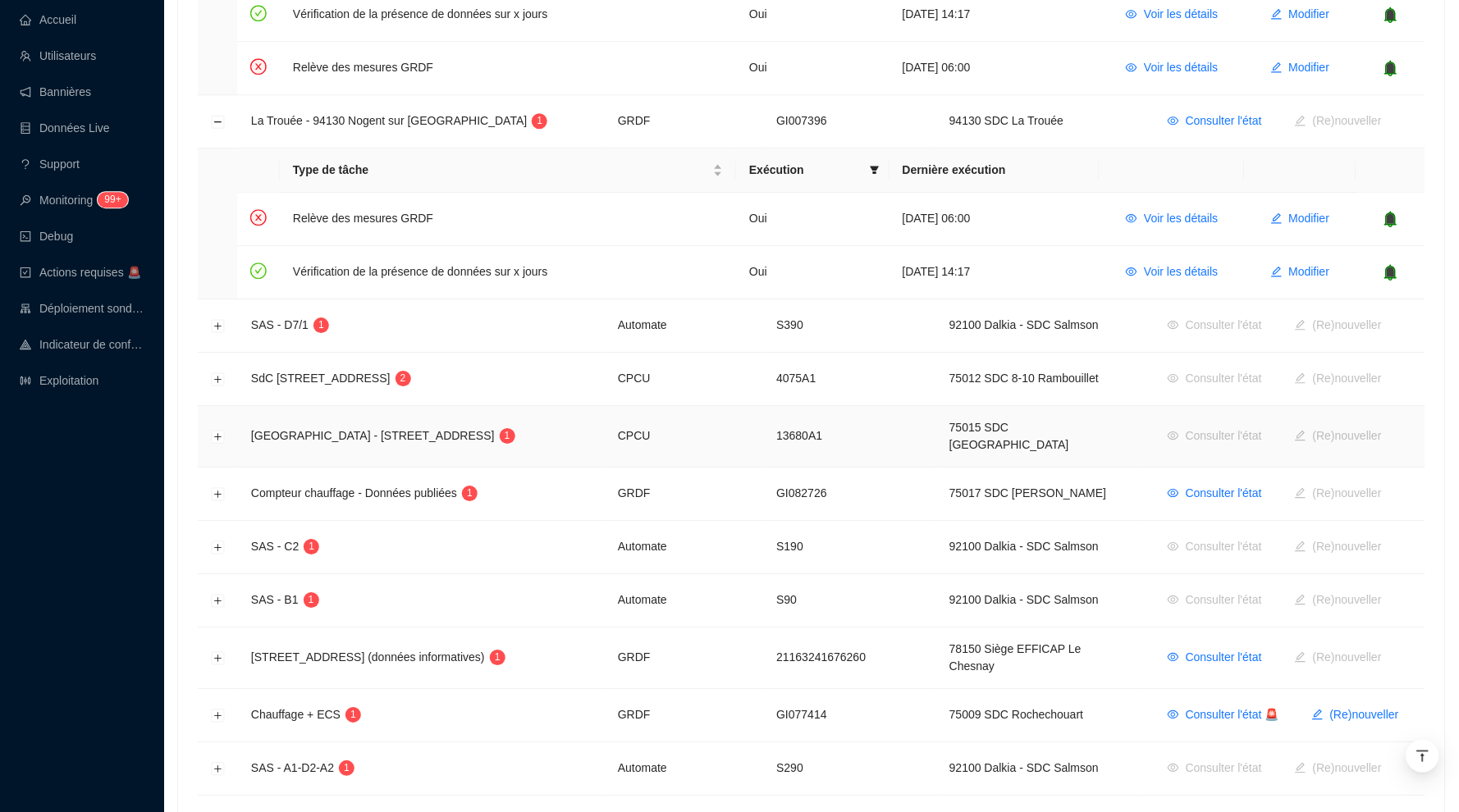
scroll to position [1278, 0]
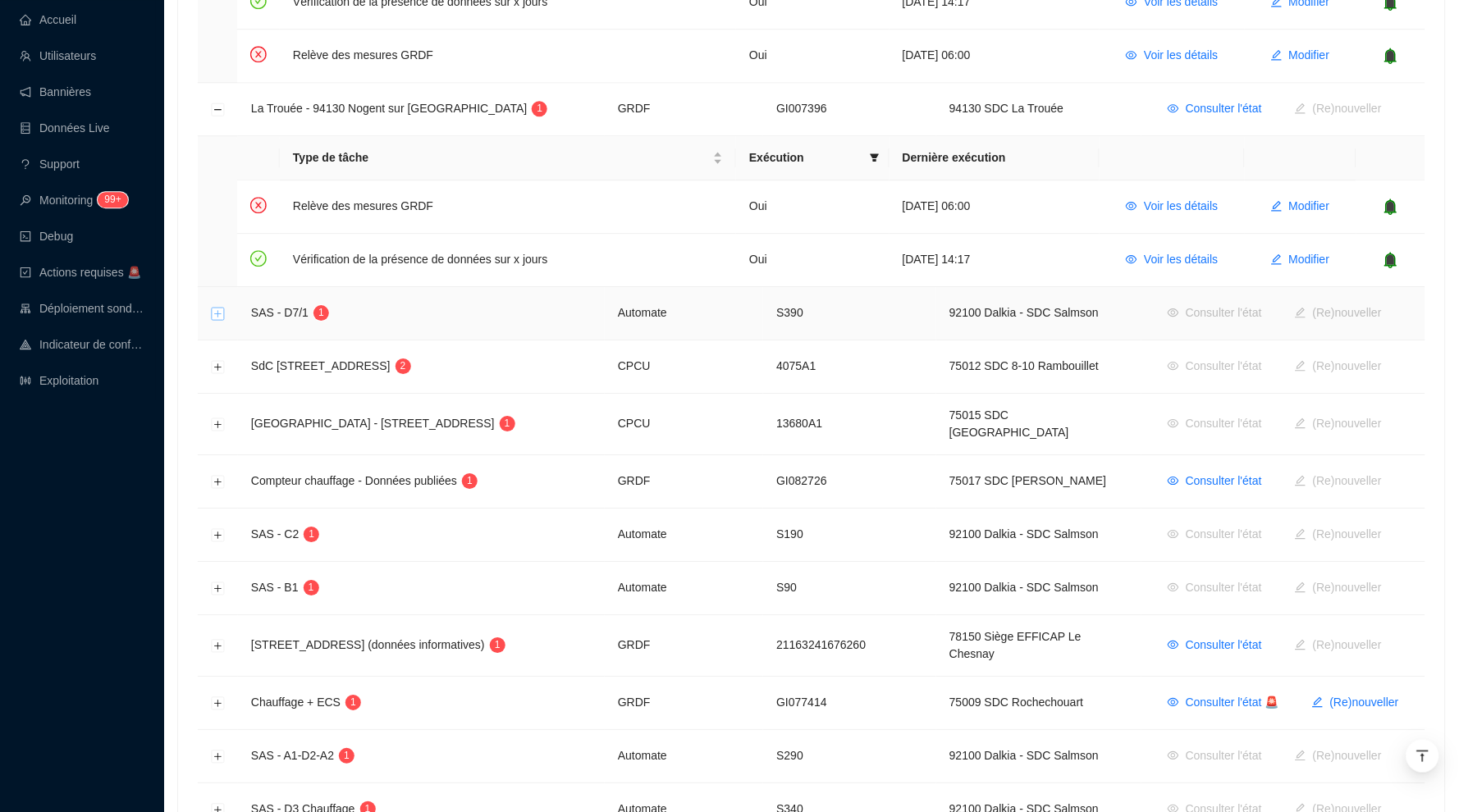
click at [217, 308] on button "Développer la ligne" at bounding box center [219, 315] width 14 height 14
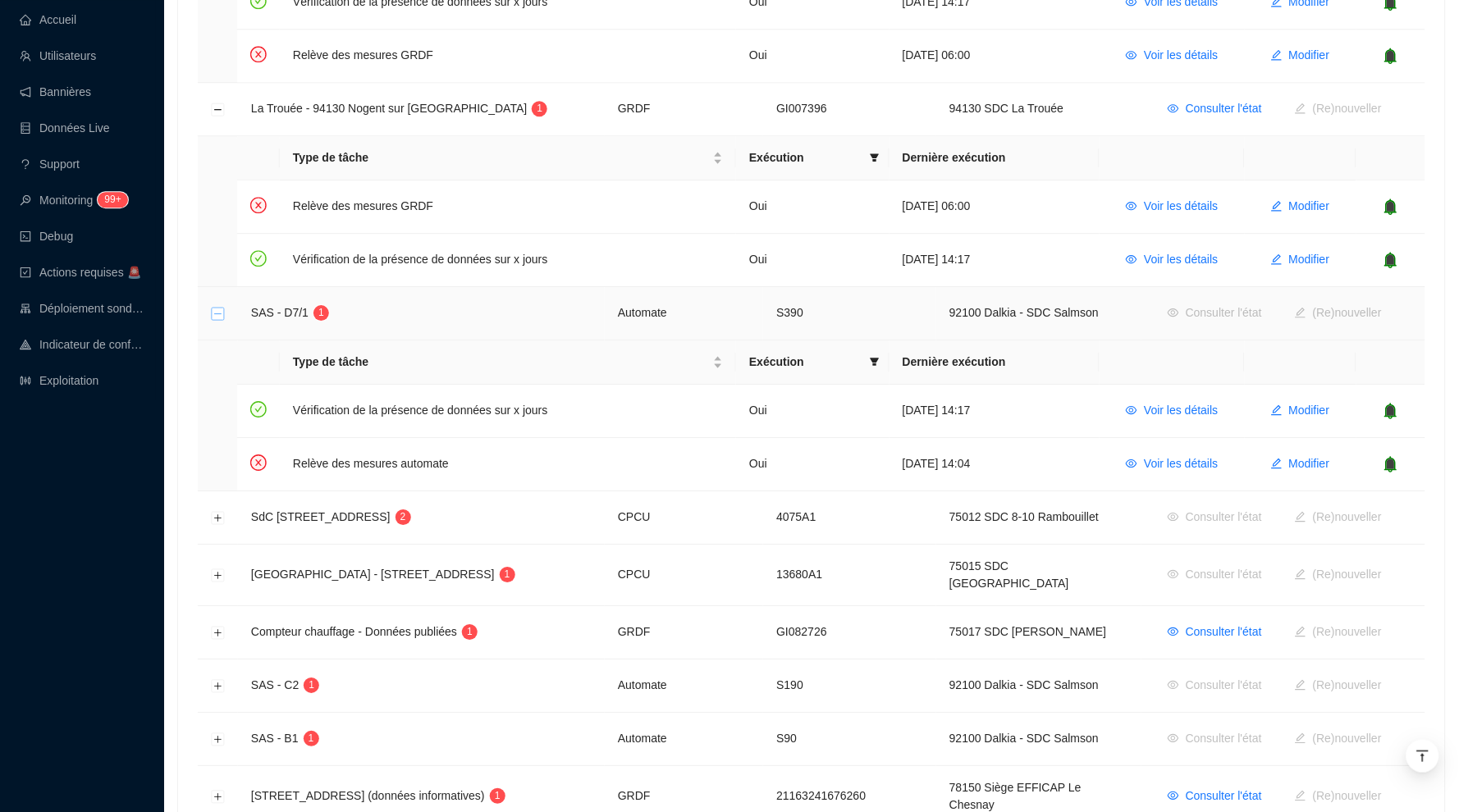
click at [217, 308] on button "Réduire la ligne" at bounding box center [219, 315] width 14 height 14
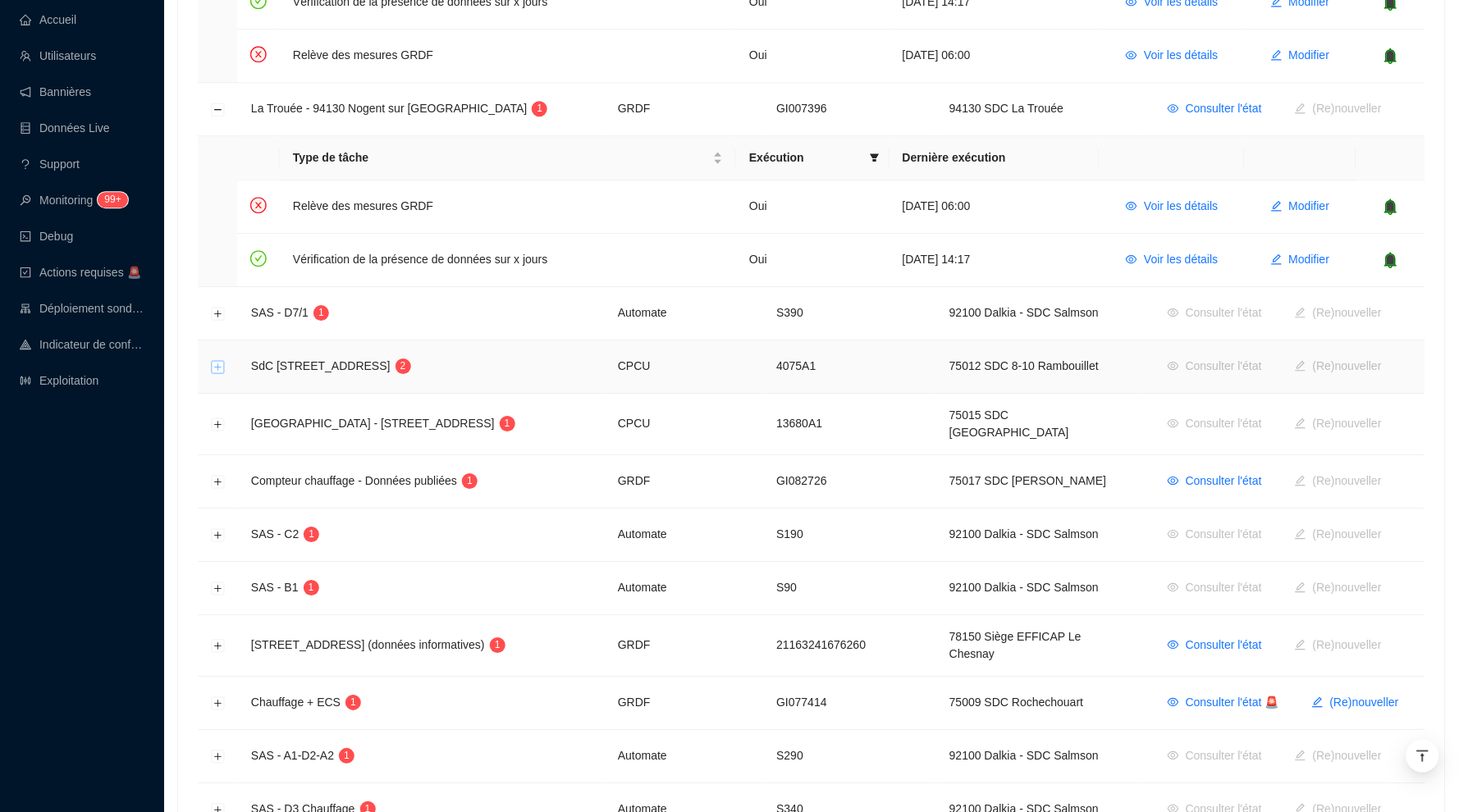
click at [218, 361] on button "Développer la ligne" at bounding box center [219, 368] width 14 height 14
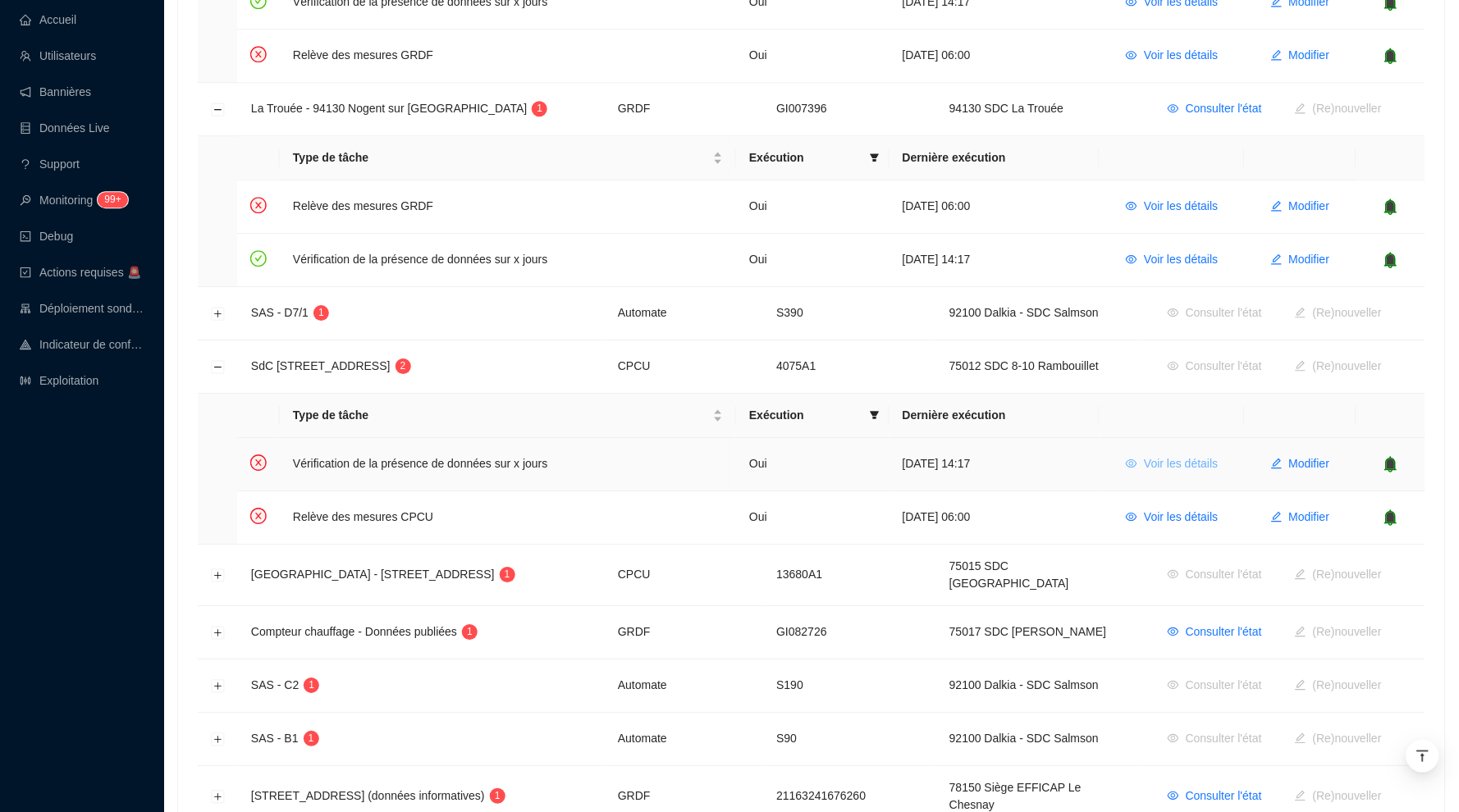
click at [1185, 455] on span "Voir les détails" at bounding box center [1181, 464] width 74 height 17
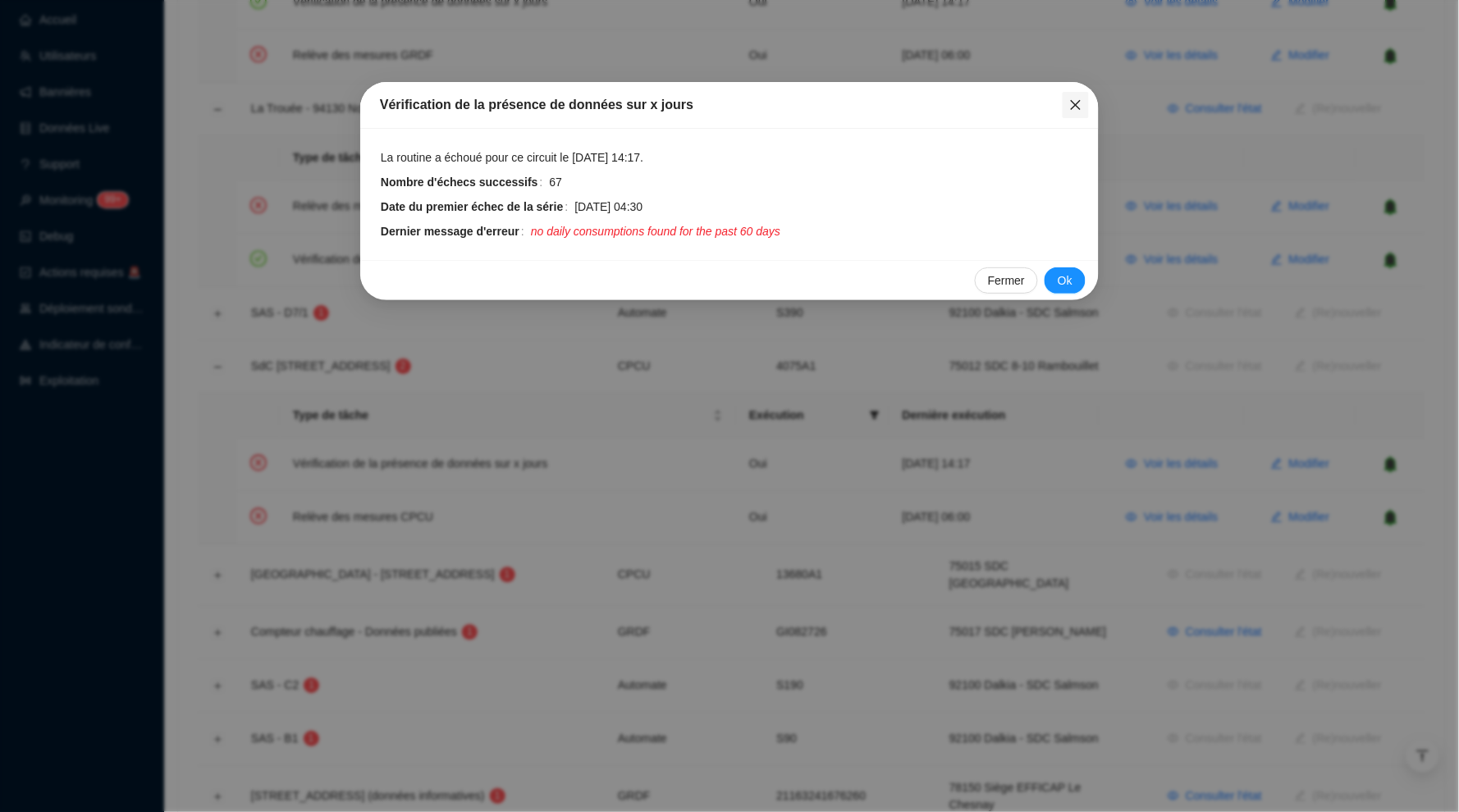
click at [1077, 105] on icon "close" at bounding box center [1076, 105] width 10 height 10
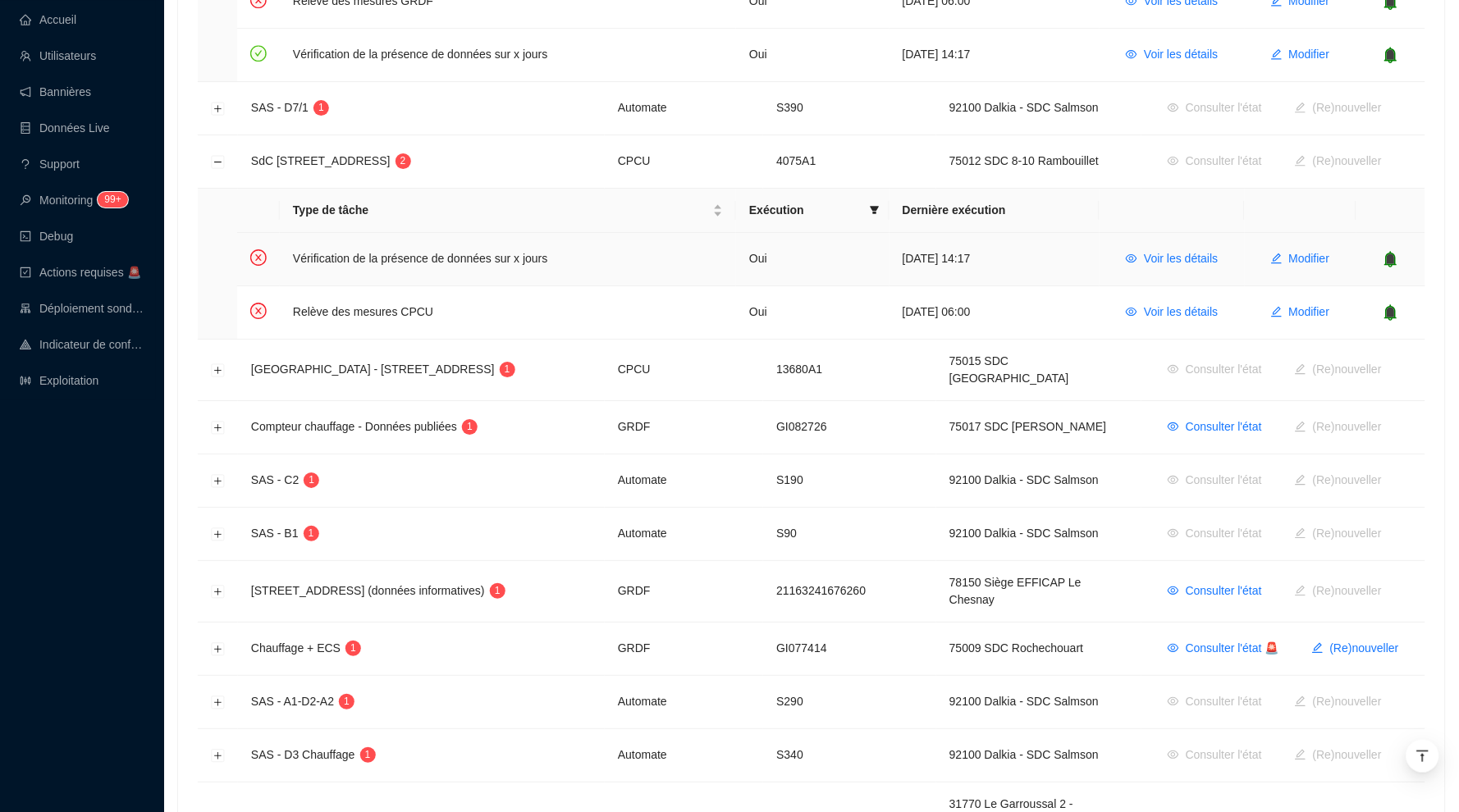
scroll to position [1489, 0]
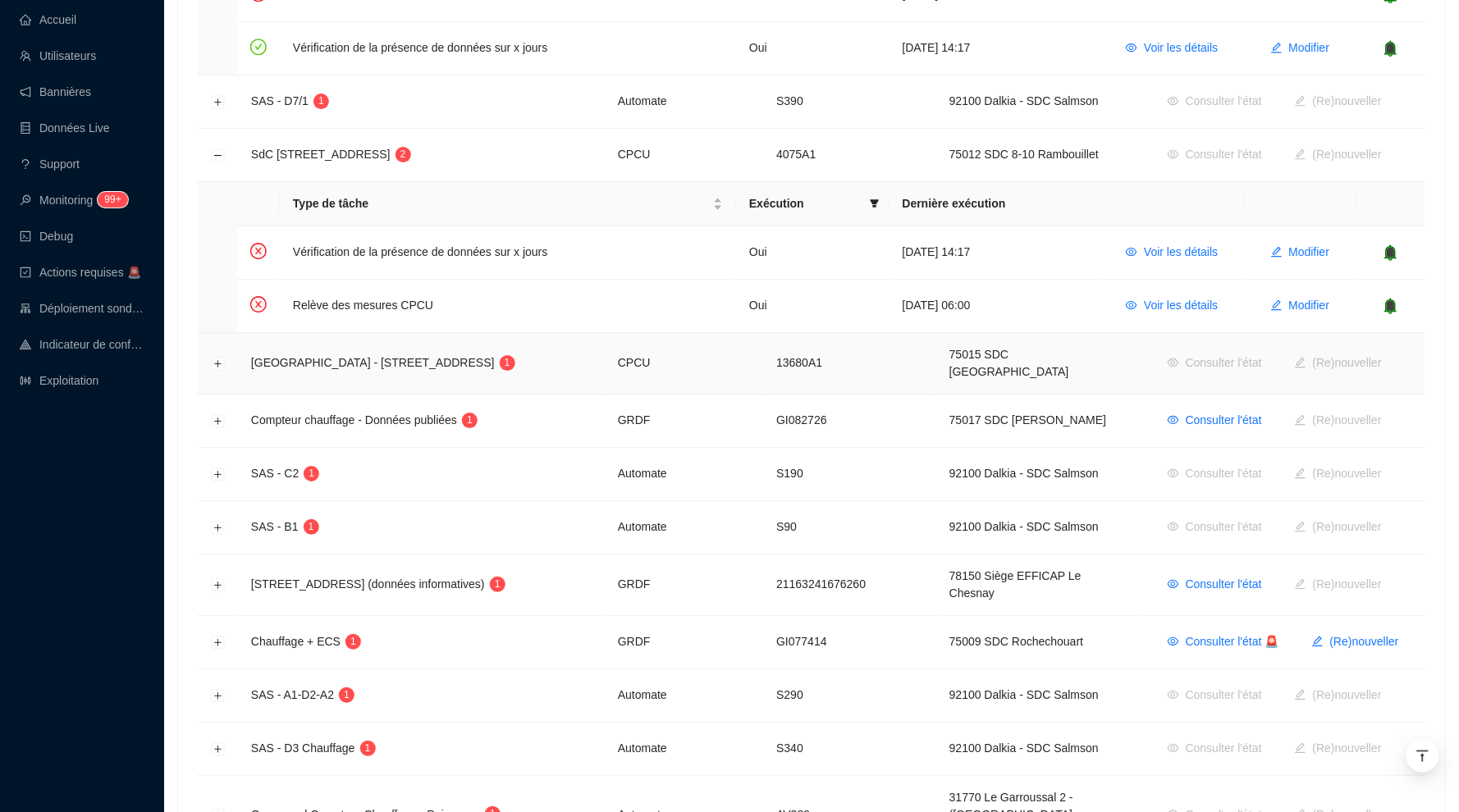
click at [210, 348] on td at bounding box center [218, 364] width 41 height 62
click at [213, 358] on button "Développer la ligne" at bounding box center [219, 365] width 14 height 14
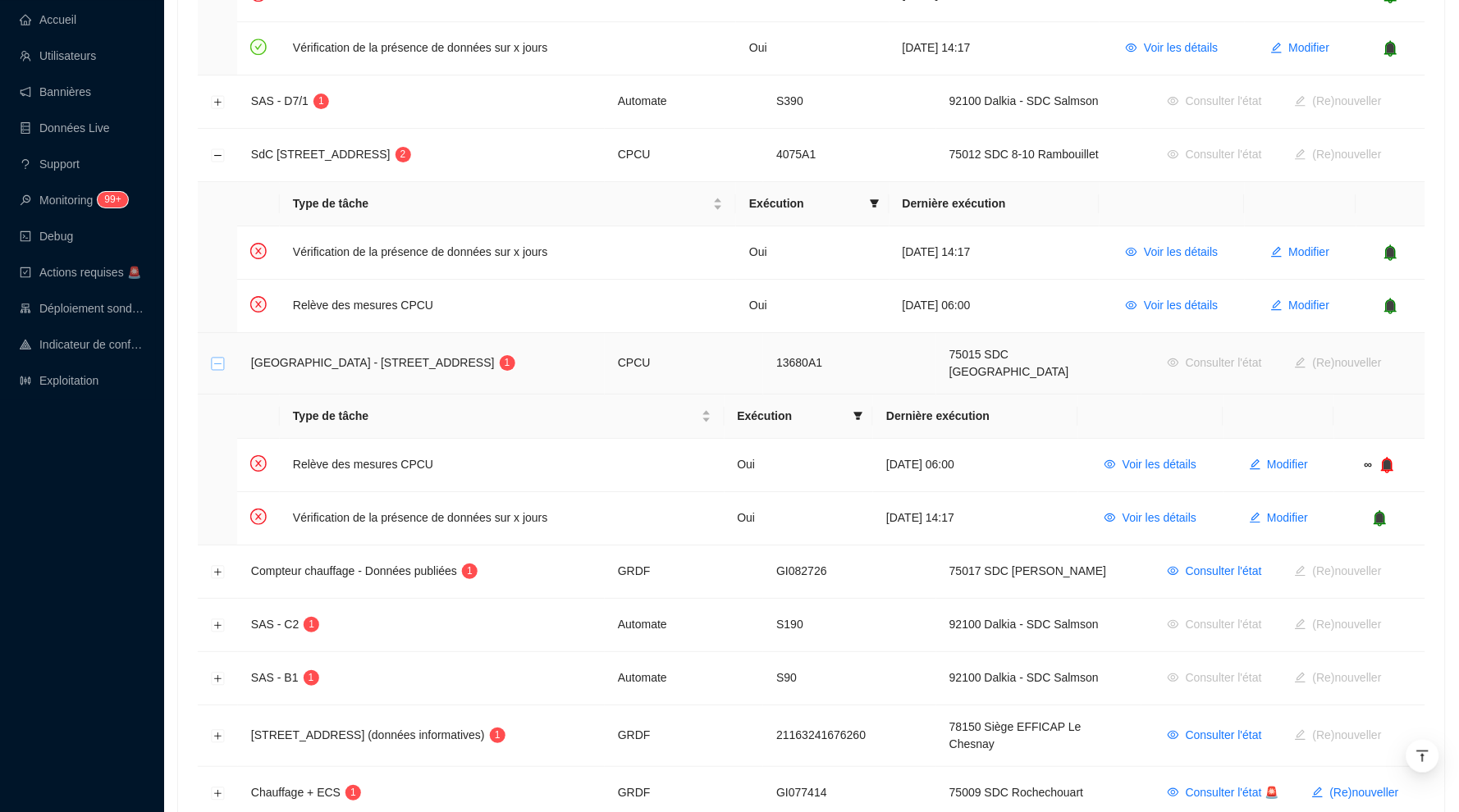
click at [213, 358] on button "Réduire la ligne" at bounding box center [219, 365] width 14 height 14
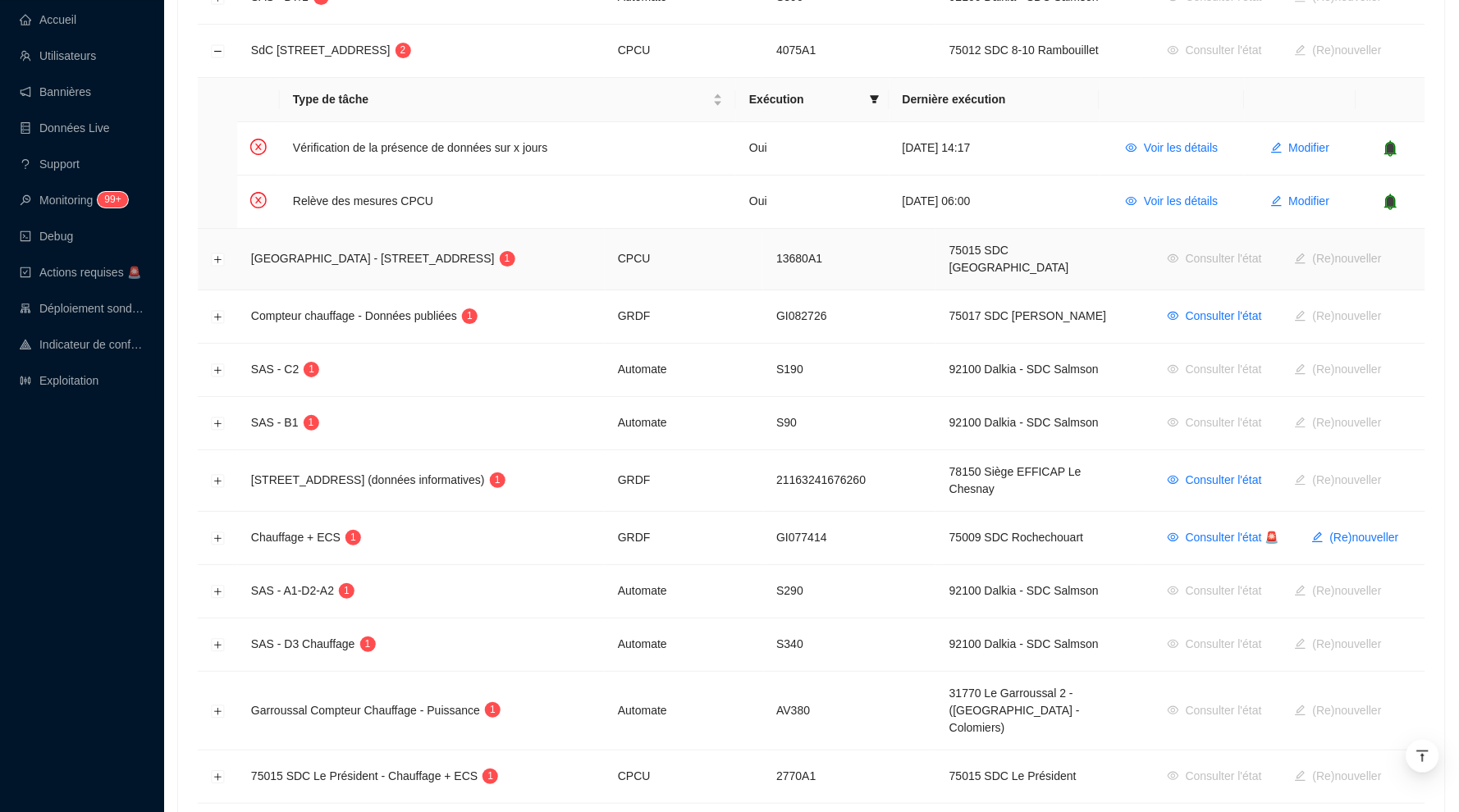
scroll to position [1602, 0]
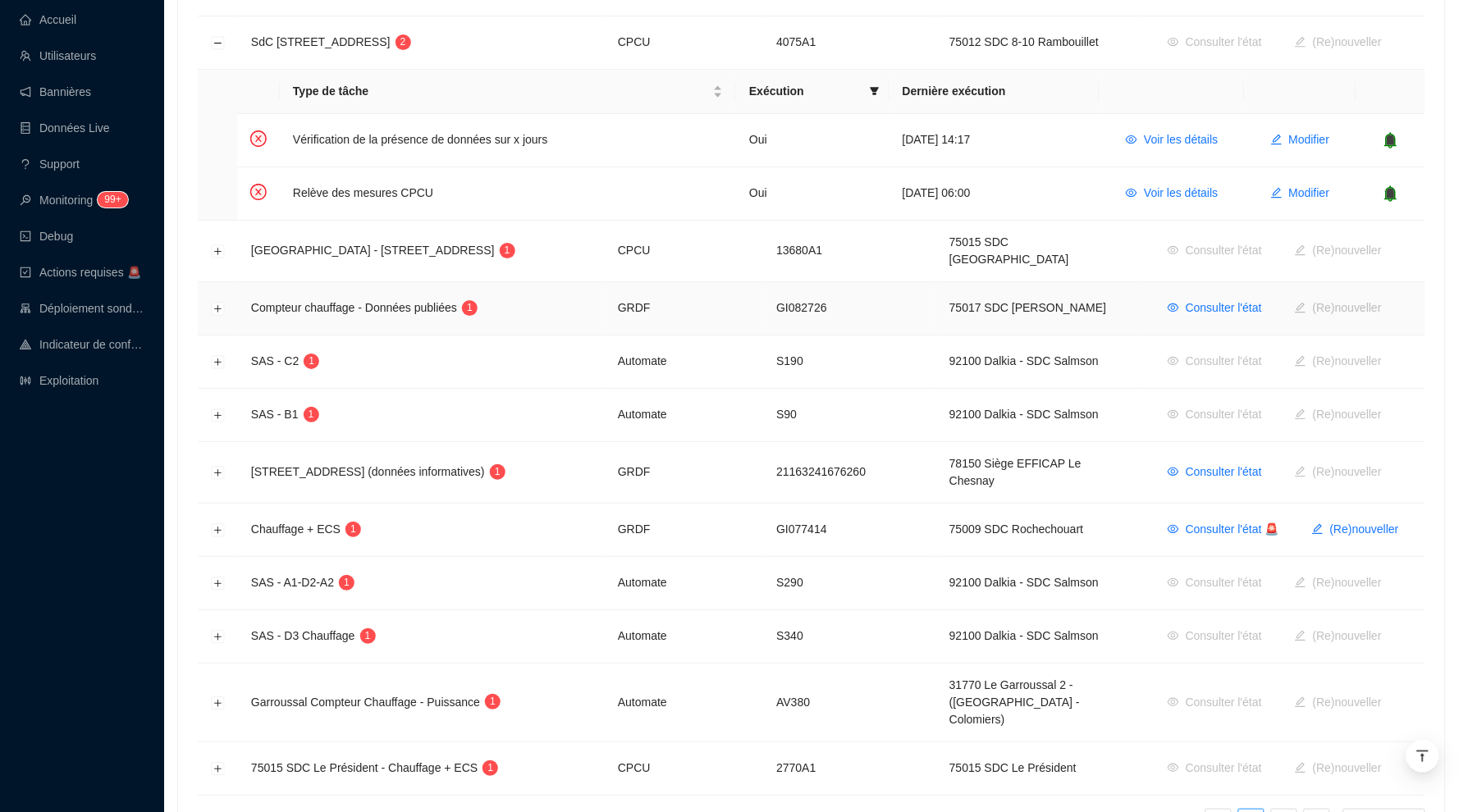
click at [222, 298] on td at bounding box center [218, 309] width 41 height 53
click at [222, 303] on button "Développer la ligne" at bounding box center [219, 310] width 14 height 14
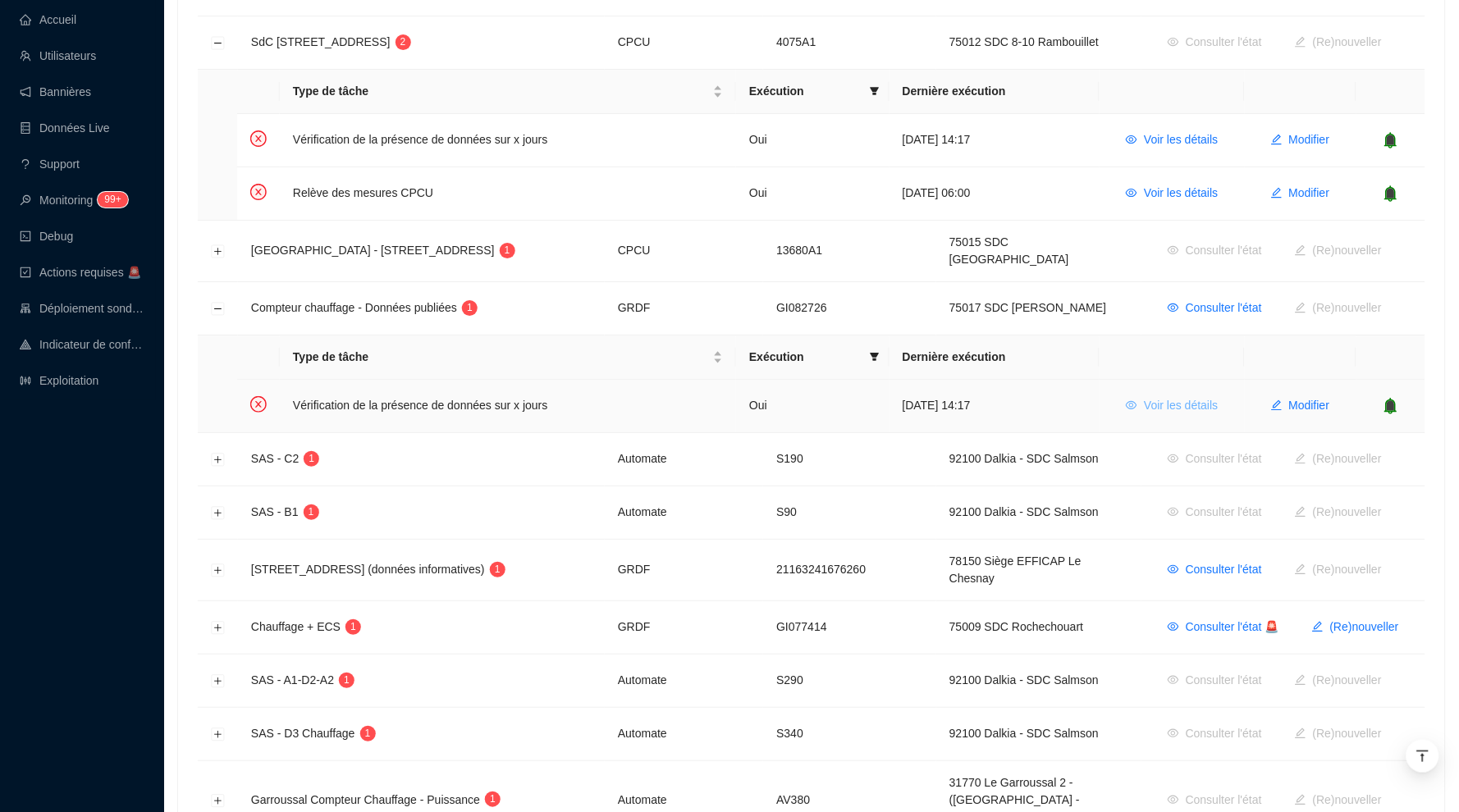
click at [1161, 397] on span "Voir les détails" at bounding box center [1181, 406] width 74 height 17
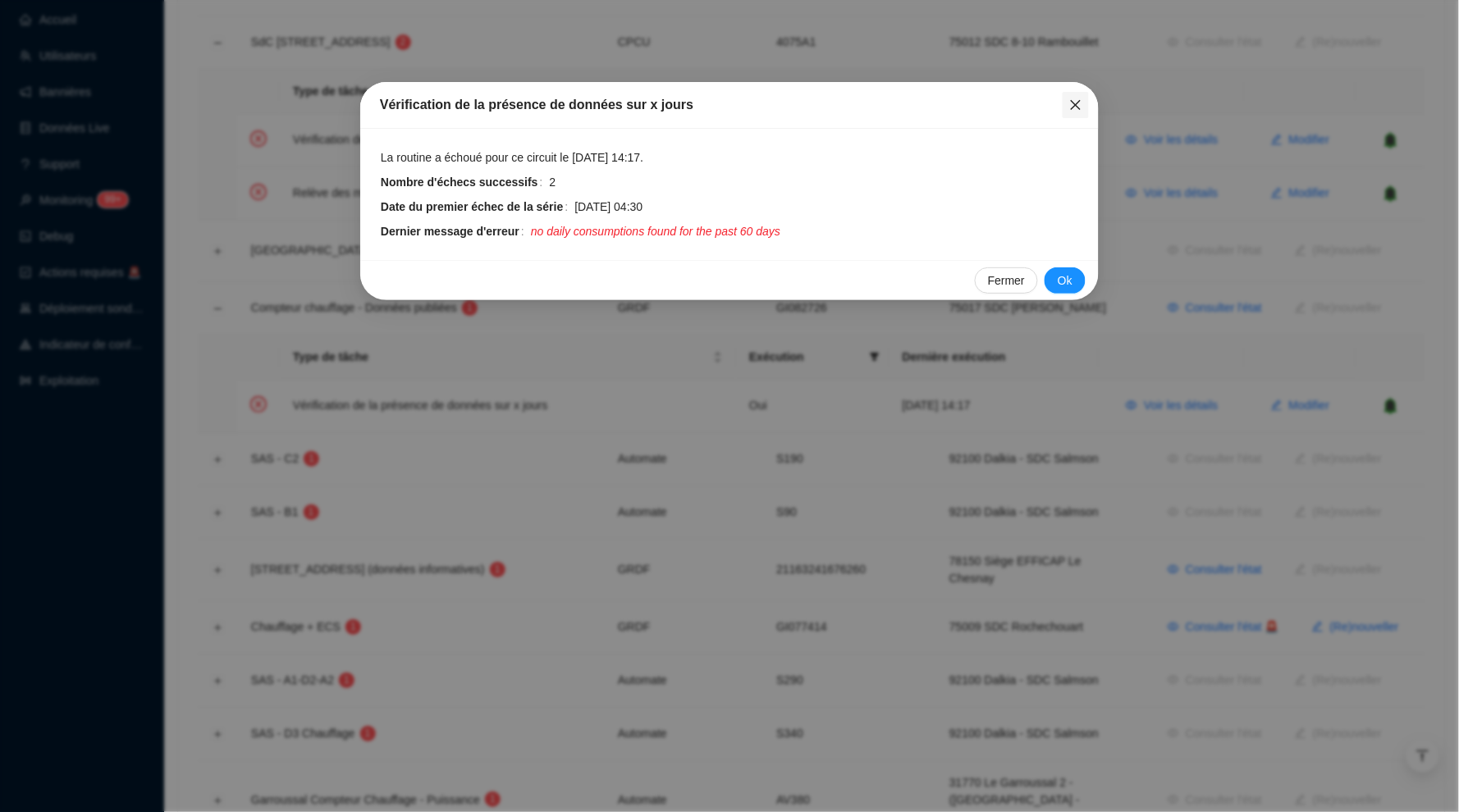
click at [1076, 100] on icon "close" at bounding box center [1077, 105] width 14 height 14
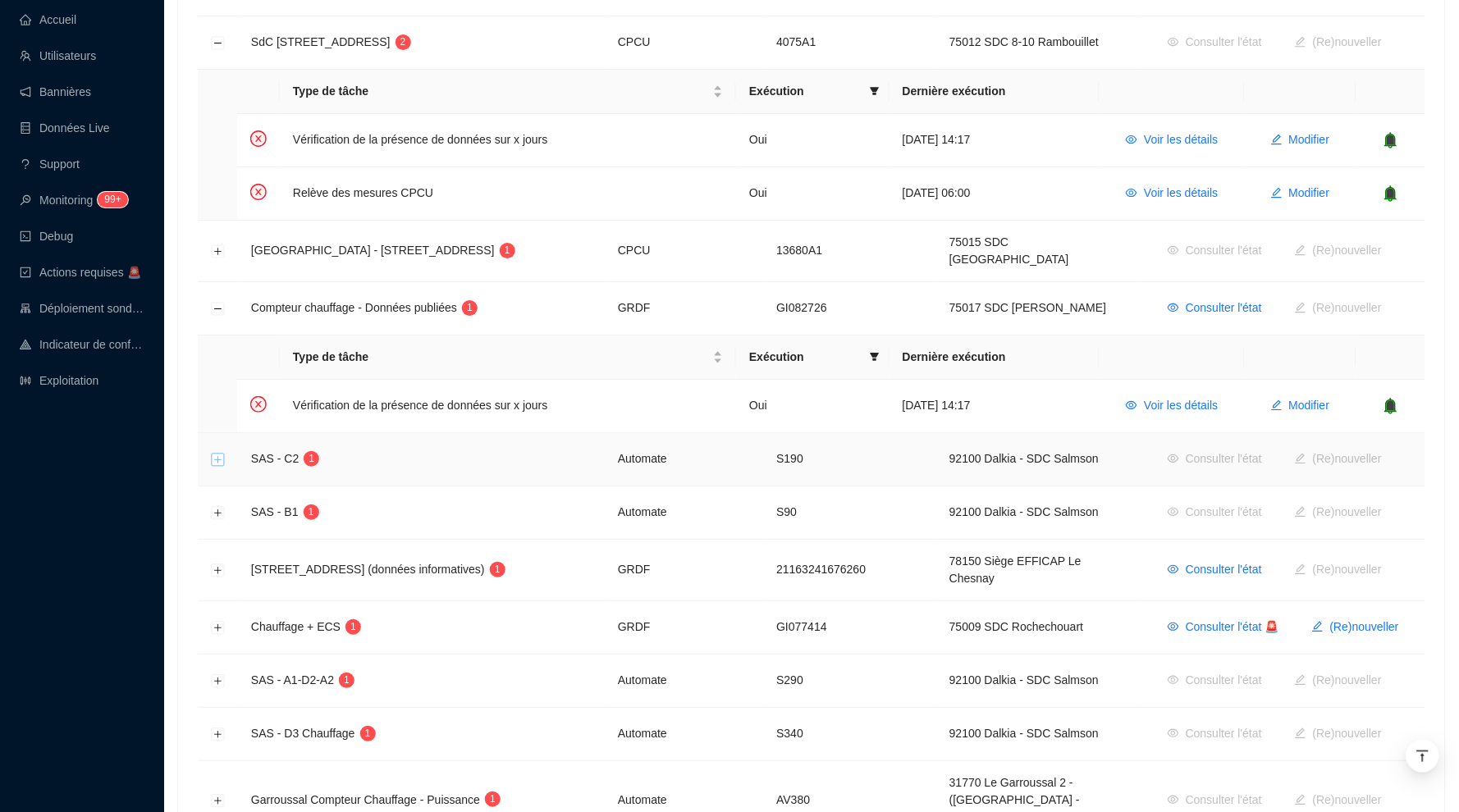
click at [221, 454] on button "Développer la ligne" at bounding box center [219, 461] width 14 height 14
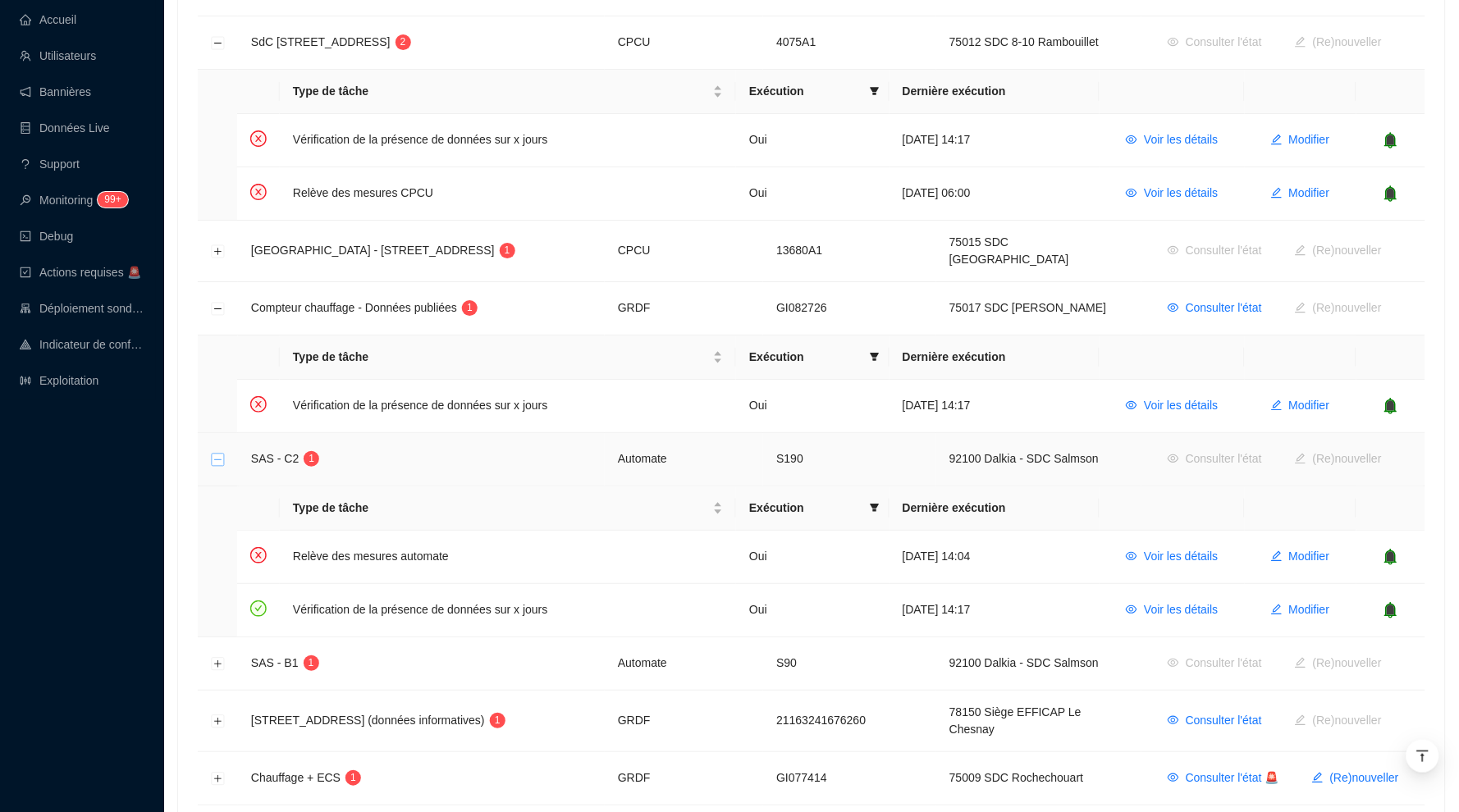
click at [221, 454] on button "Réduire la ligne" at bounding box center [219, 461] width 14 height 14
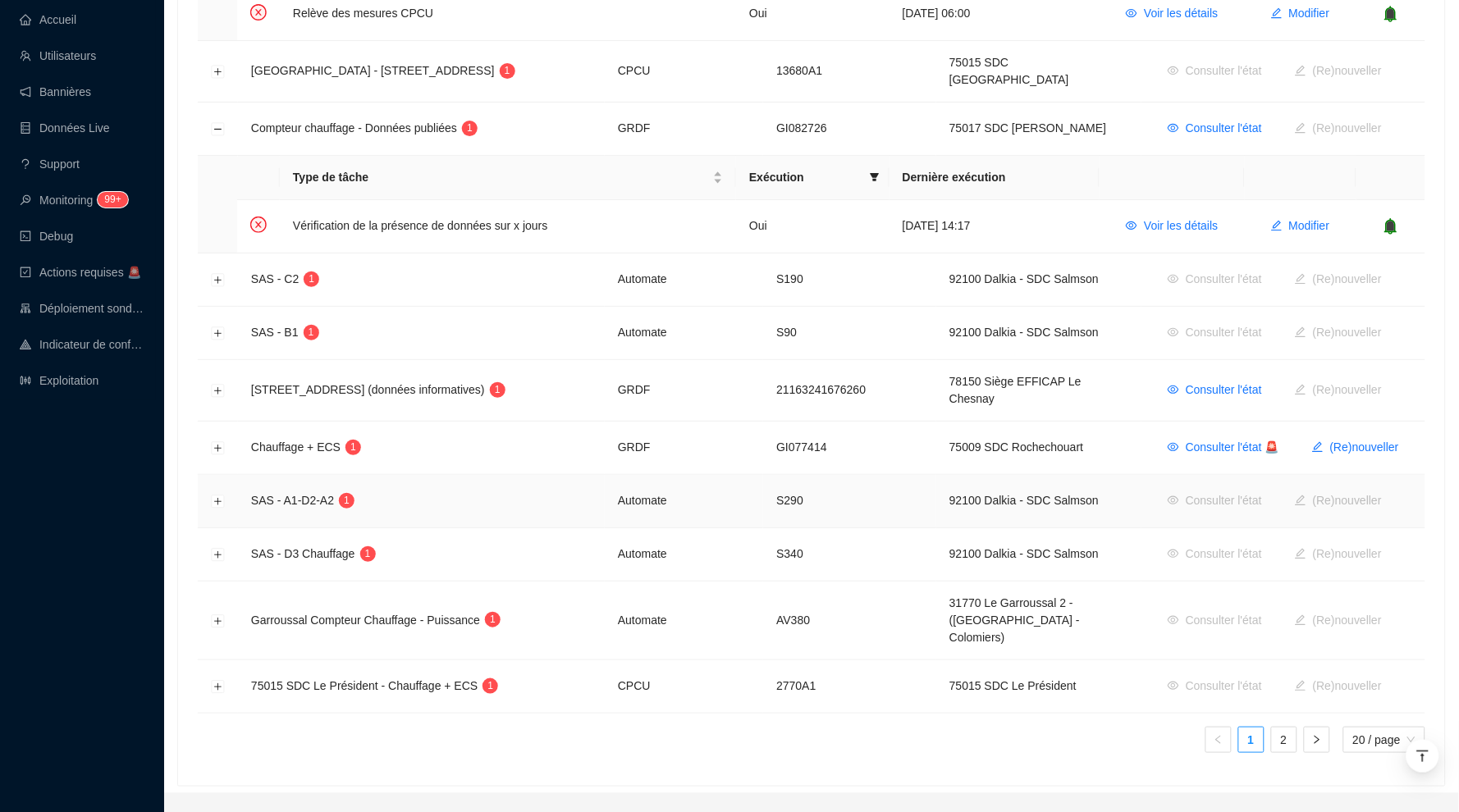
scroll to position [1780, 0]
click at [219, 662] on td at bounding box center [218, 688] width 41 height 53
click at [219, 682] on button "Développer la ligne" at bounding box center [219, 689] width 14 height 14
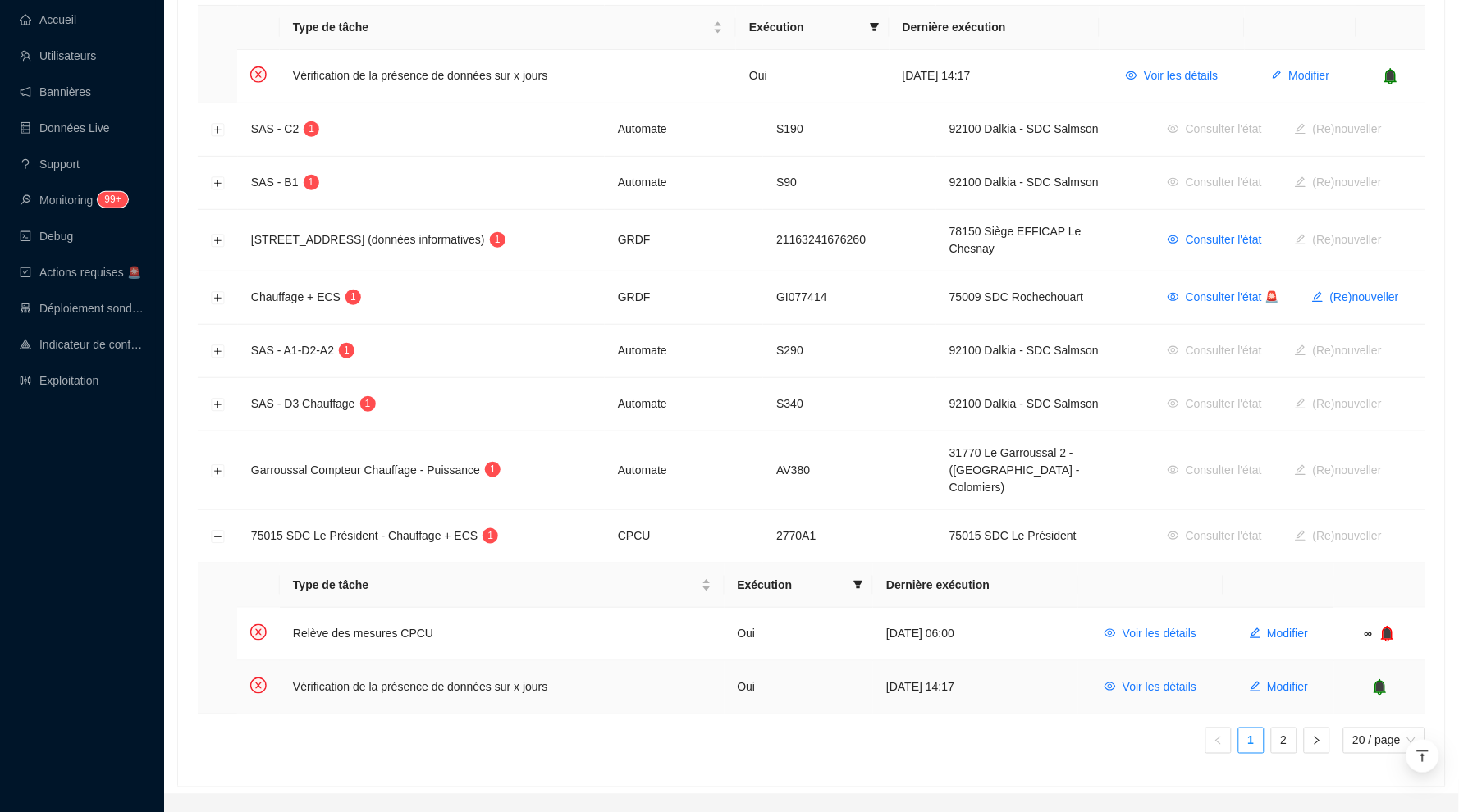
scroll to position [1930, 0]
drag, startPoint x: 525, startPoint y: 647, endPoint x: 380, endPoint y: 647, distance: 145.0
click at [380, 663] on td "Vérification de la présence de données sur x jours" at bounding box center [502, 689] width 444 height 52
drag, startPoint x: 316, startPoint y: 646, endPoint x: 495, endPoint y: 647, distance: 179.0
click at [495, 663] on td "Vérification de la présence de données sur x jours" at bounding box center [502, 689] width 444 height 52
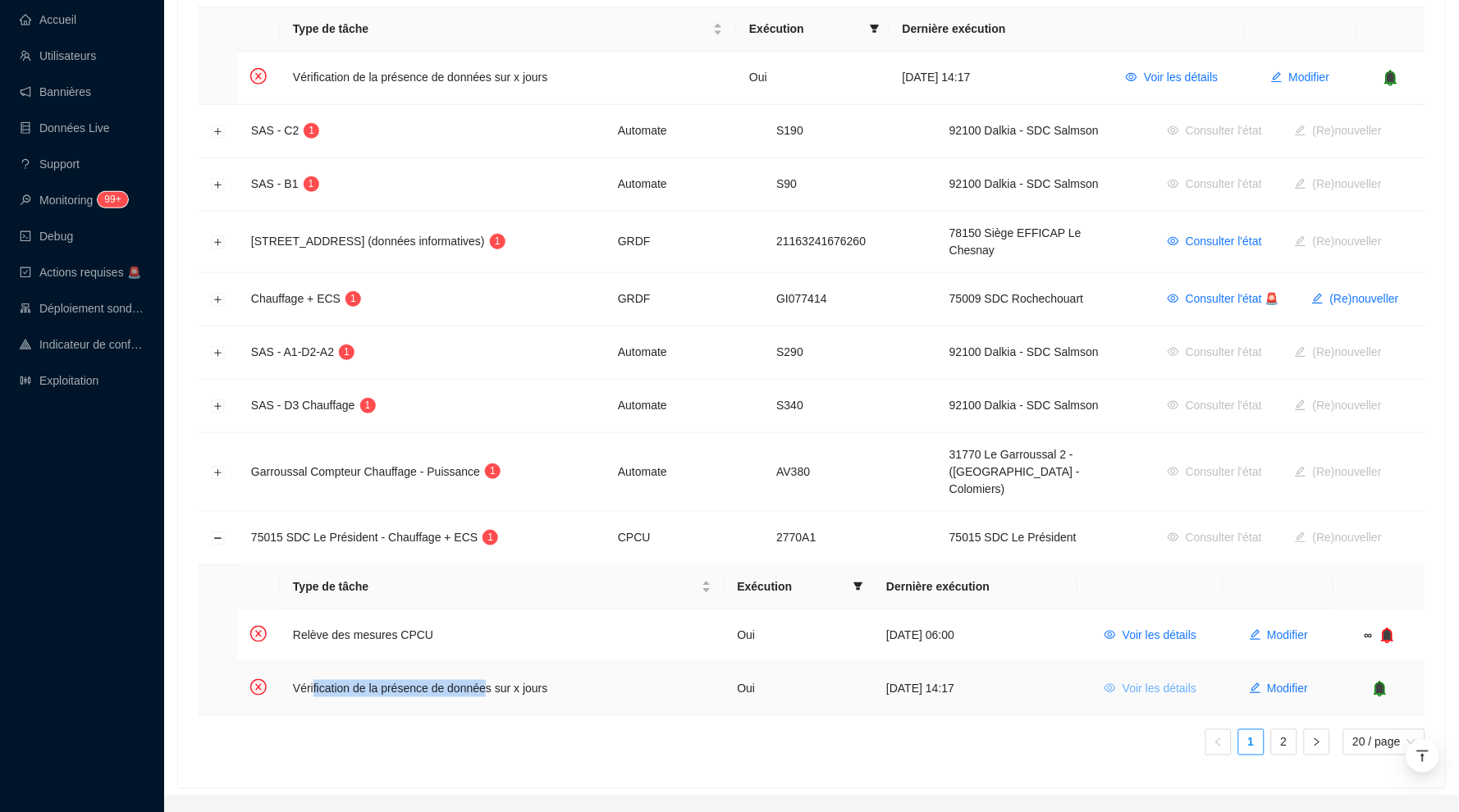
click at [1132, 680] on span "Voir les détails" at bounding box center [1160, 689] width 74 height 17
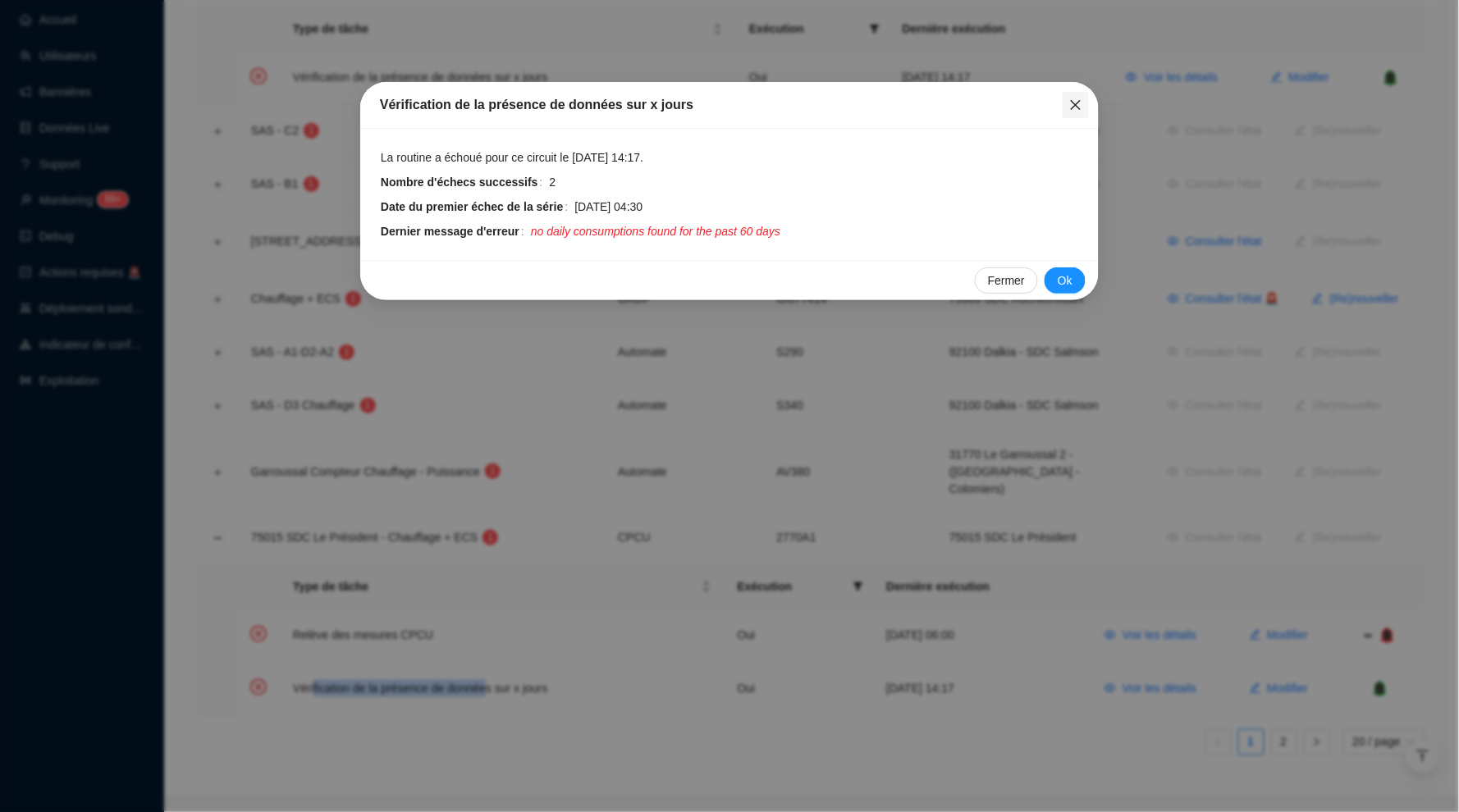
click at [1076, 102] on icon "close" at bounding box center [1077, 105] width 14 height 14
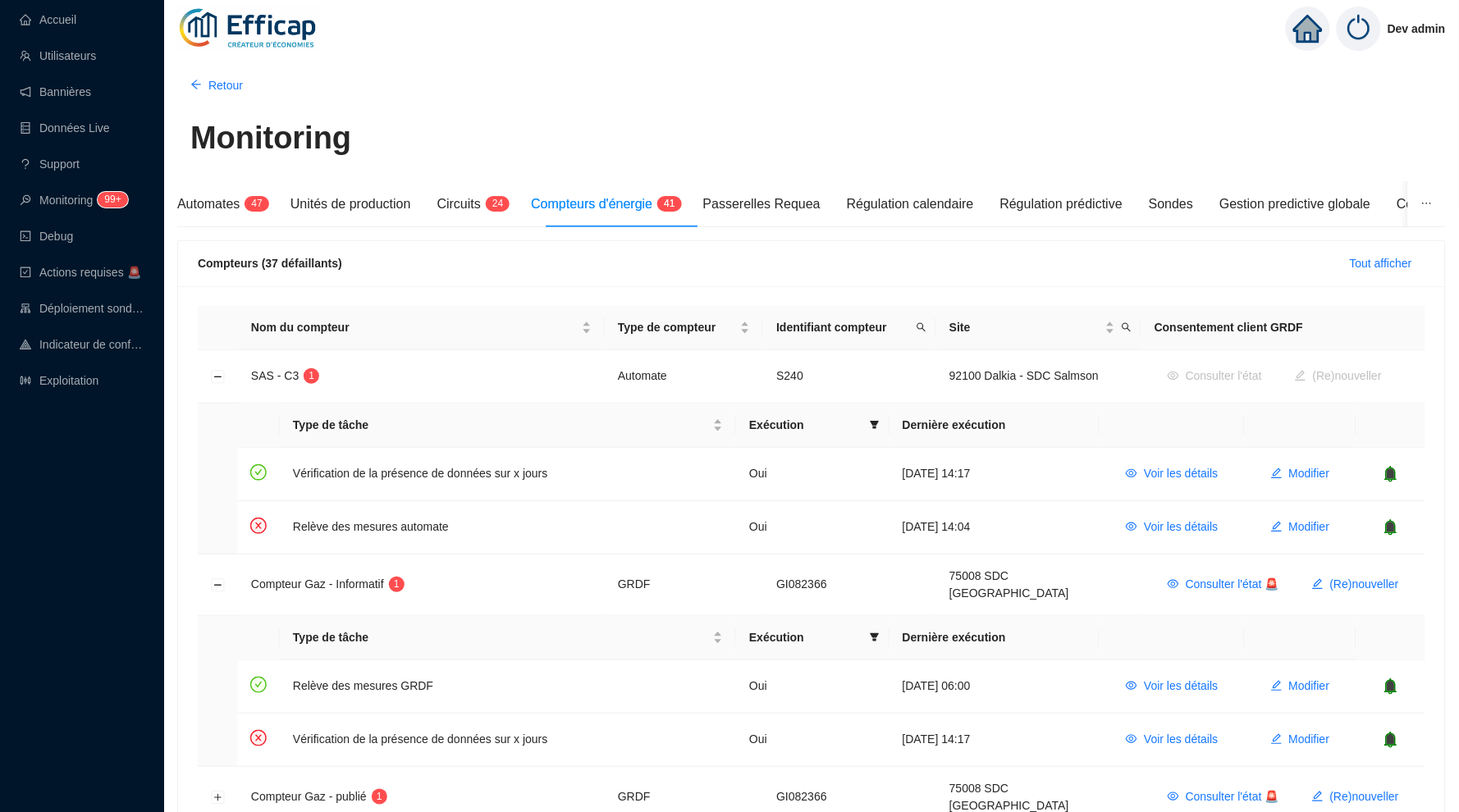
scroll to position [0, 0]
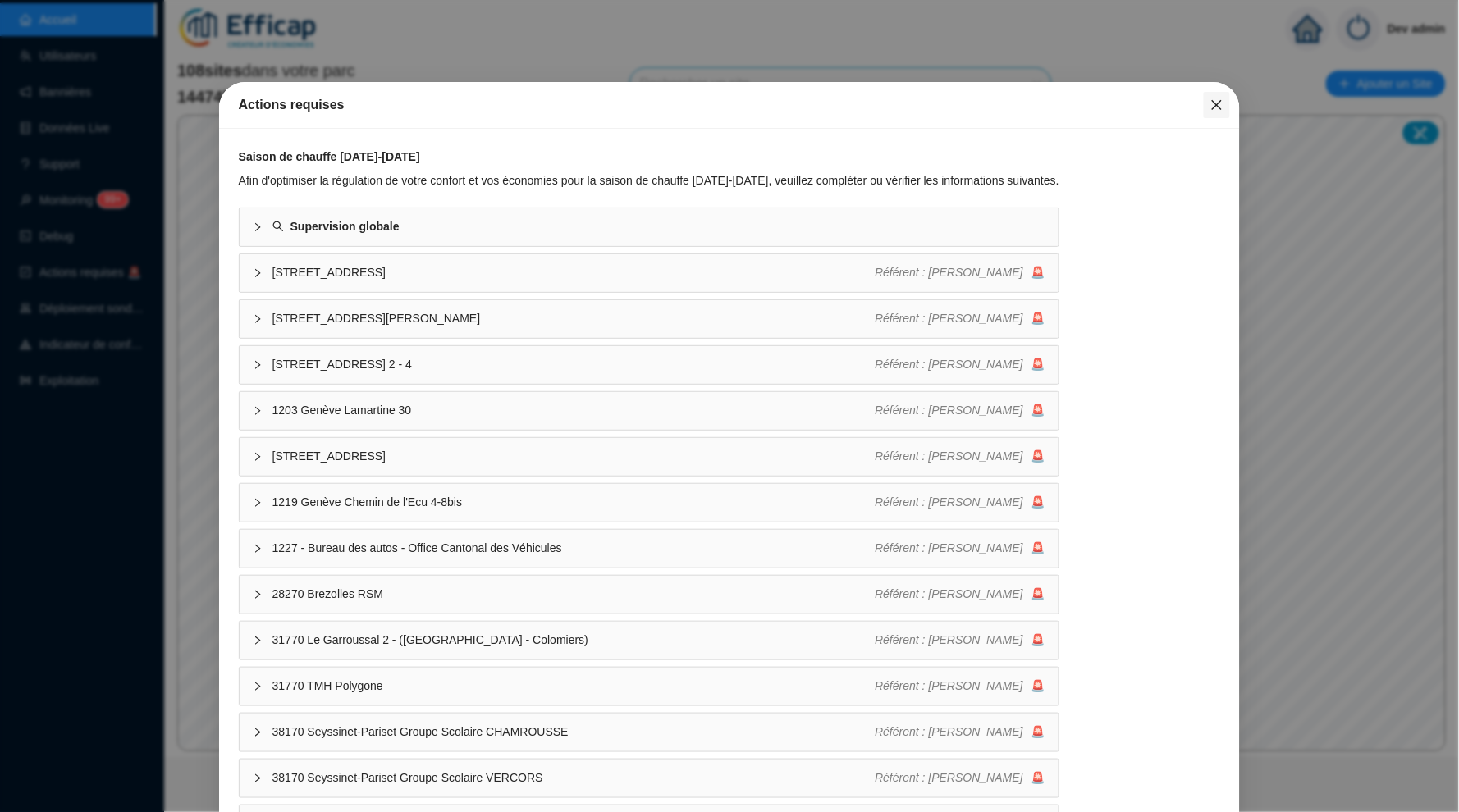
click at [1215, 112] on button "Close" at bounding box center [1217, 105] width 26 height 26
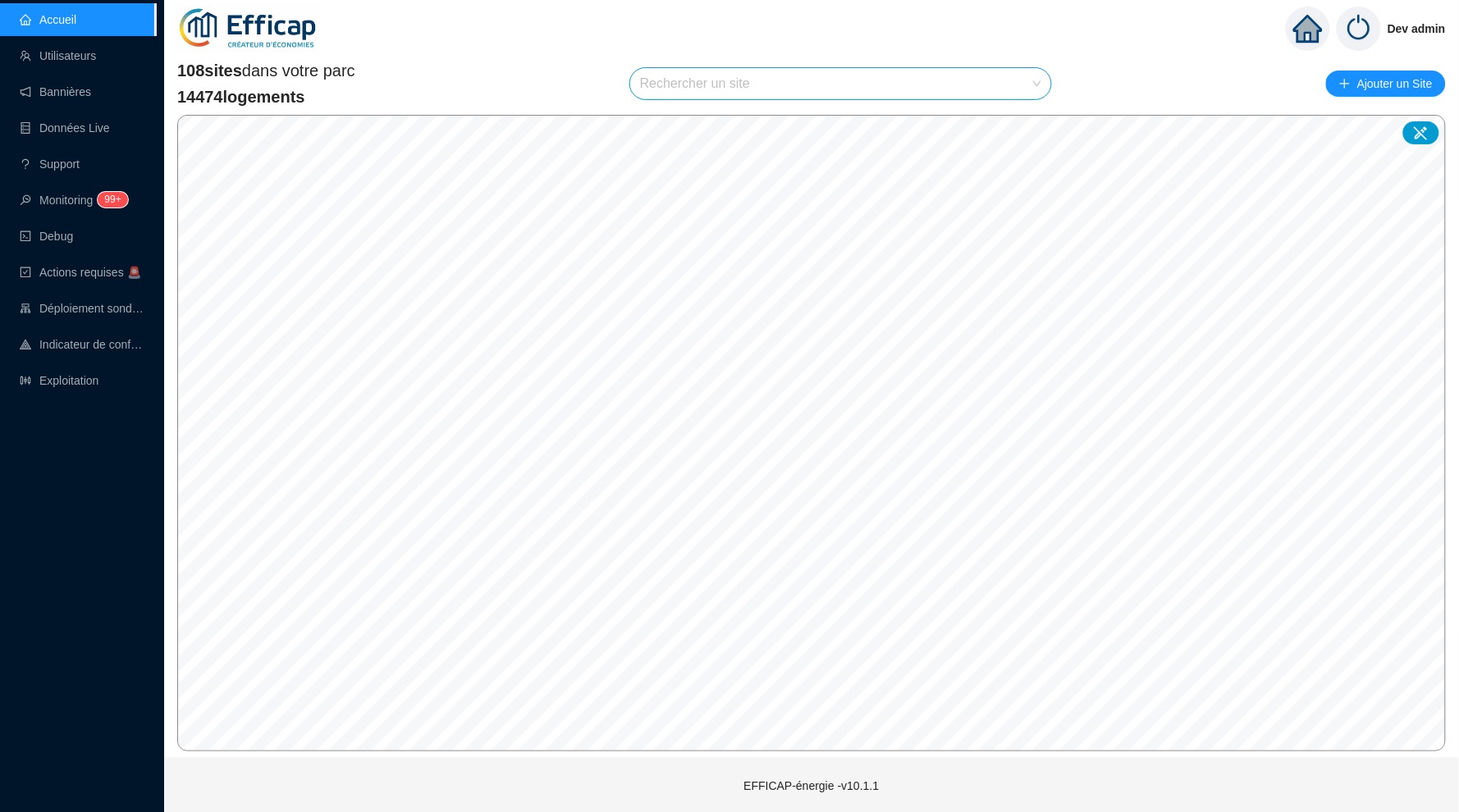
click at [719, 83] on input "search" at bounding box center [833, 83] width 386 height 31
type input "banvi"
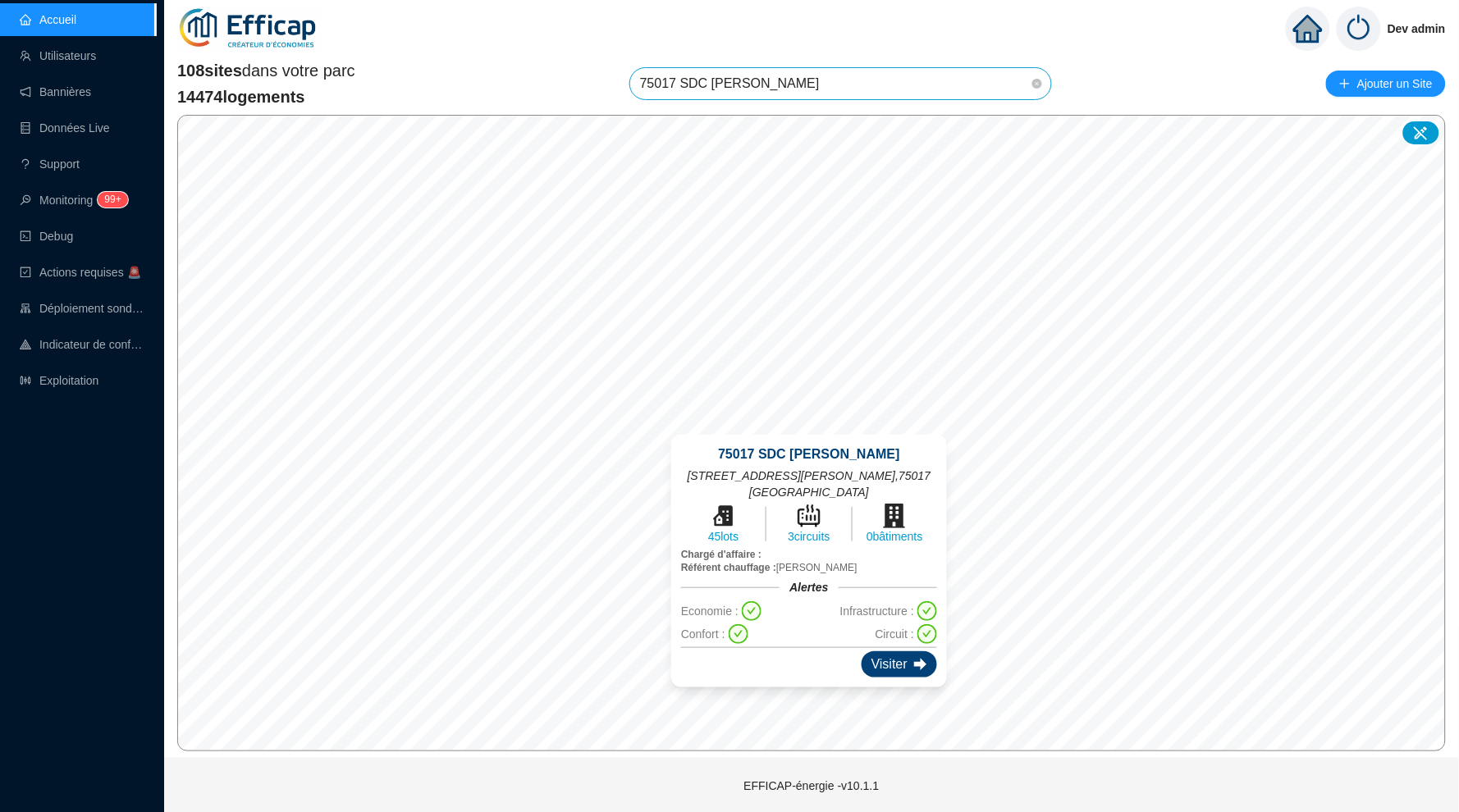
click at [871, 651] on div "Visiter" at bounding box center [899, 664] width 76 height 26
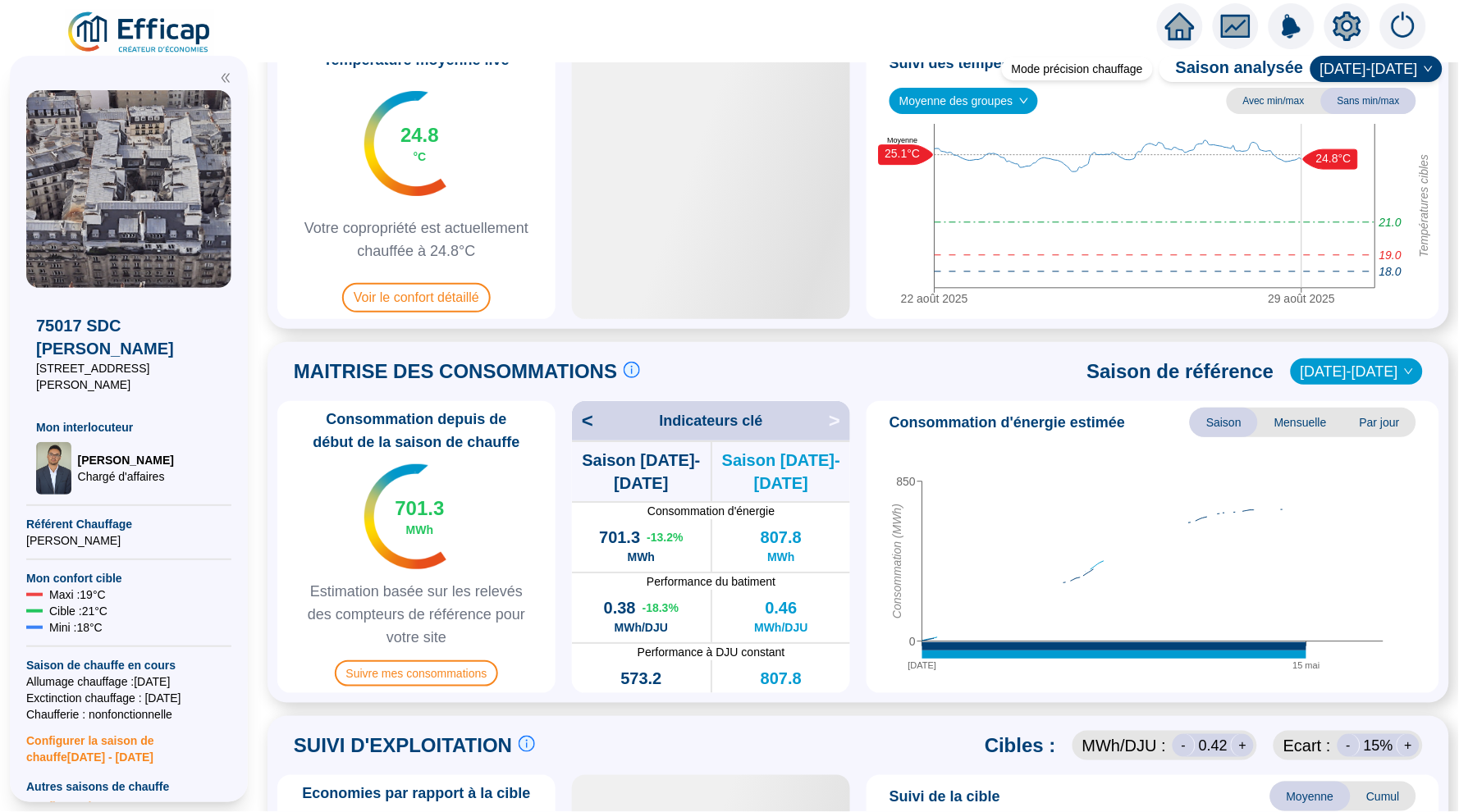
scroll to position [163, 0]
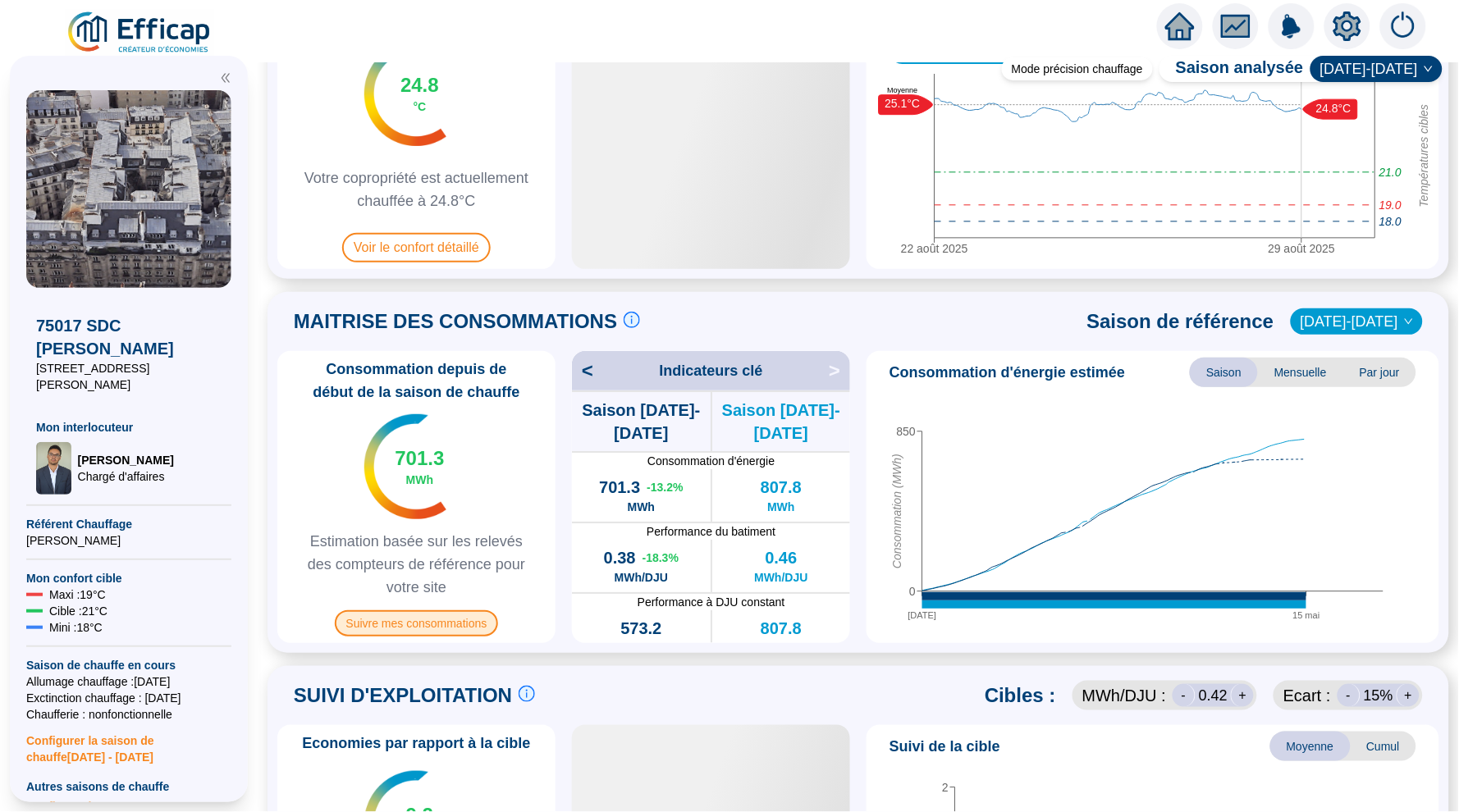
click at [452, 616] on span "Suivre mes consommations" at bounding box center [417, 623] width 165 height 26
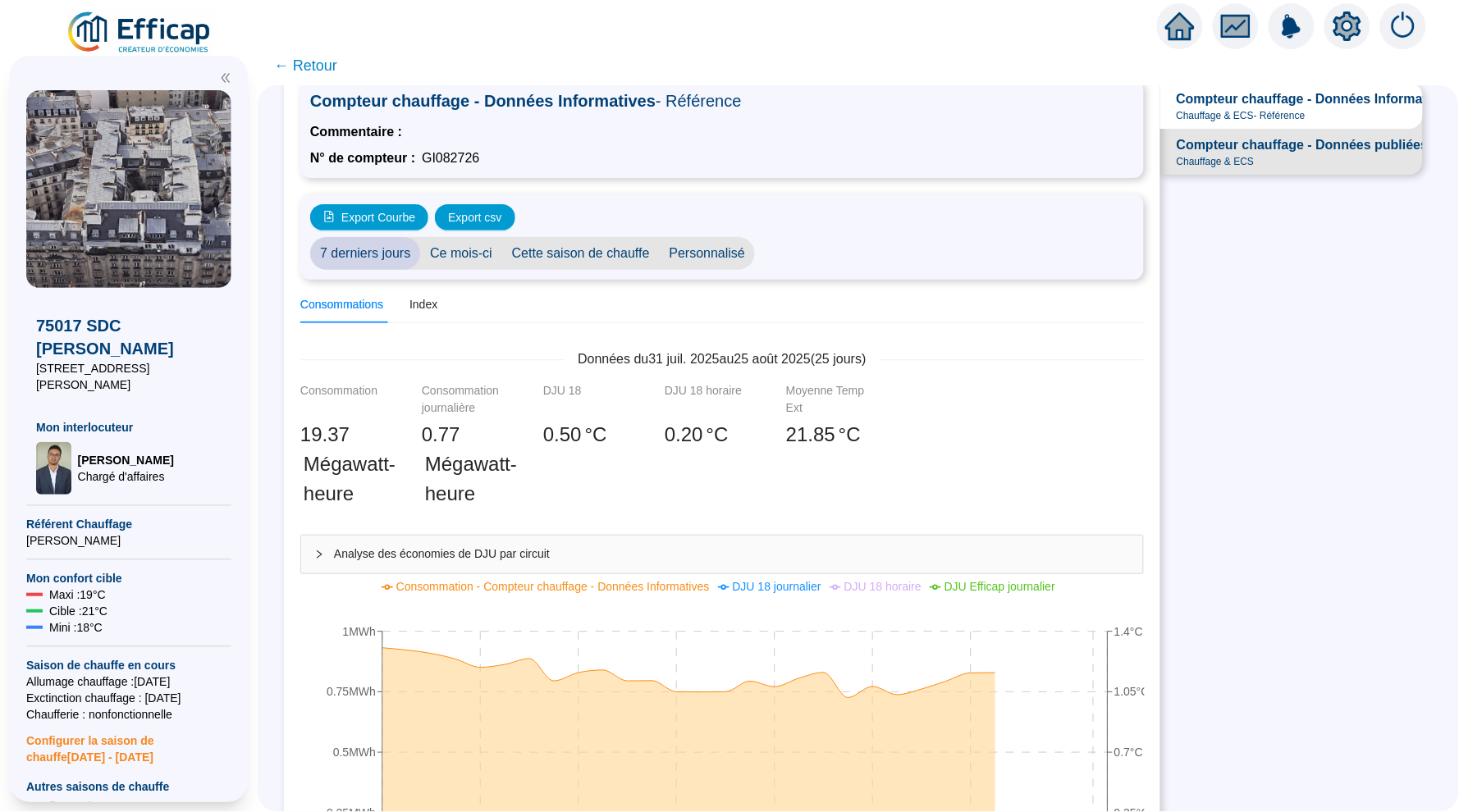
scroll to position [61, 0]
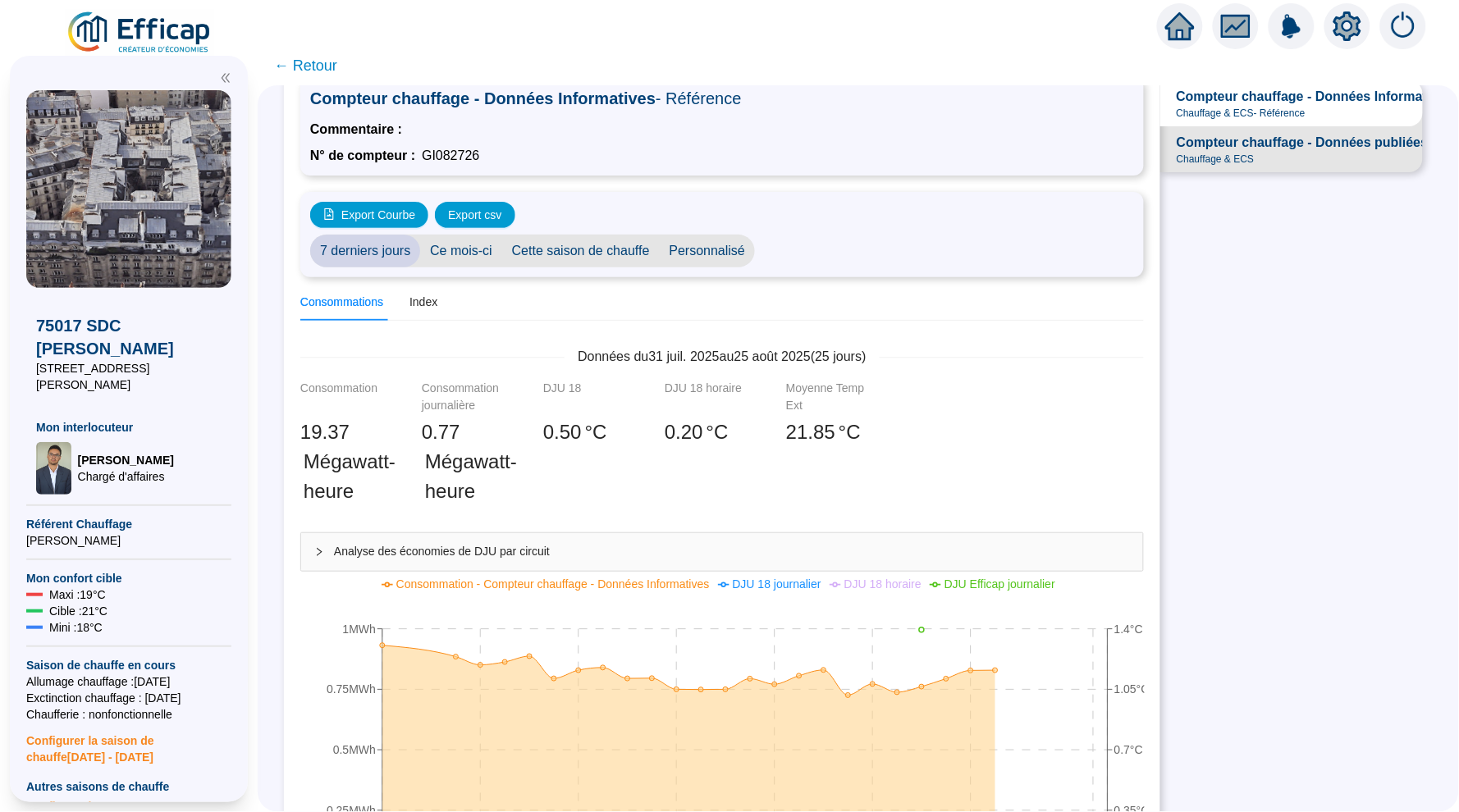
click at [1269, 138] on span "Compteur chauffage - Données publiées" at bounding box center [1303, 142] width 252 height 19
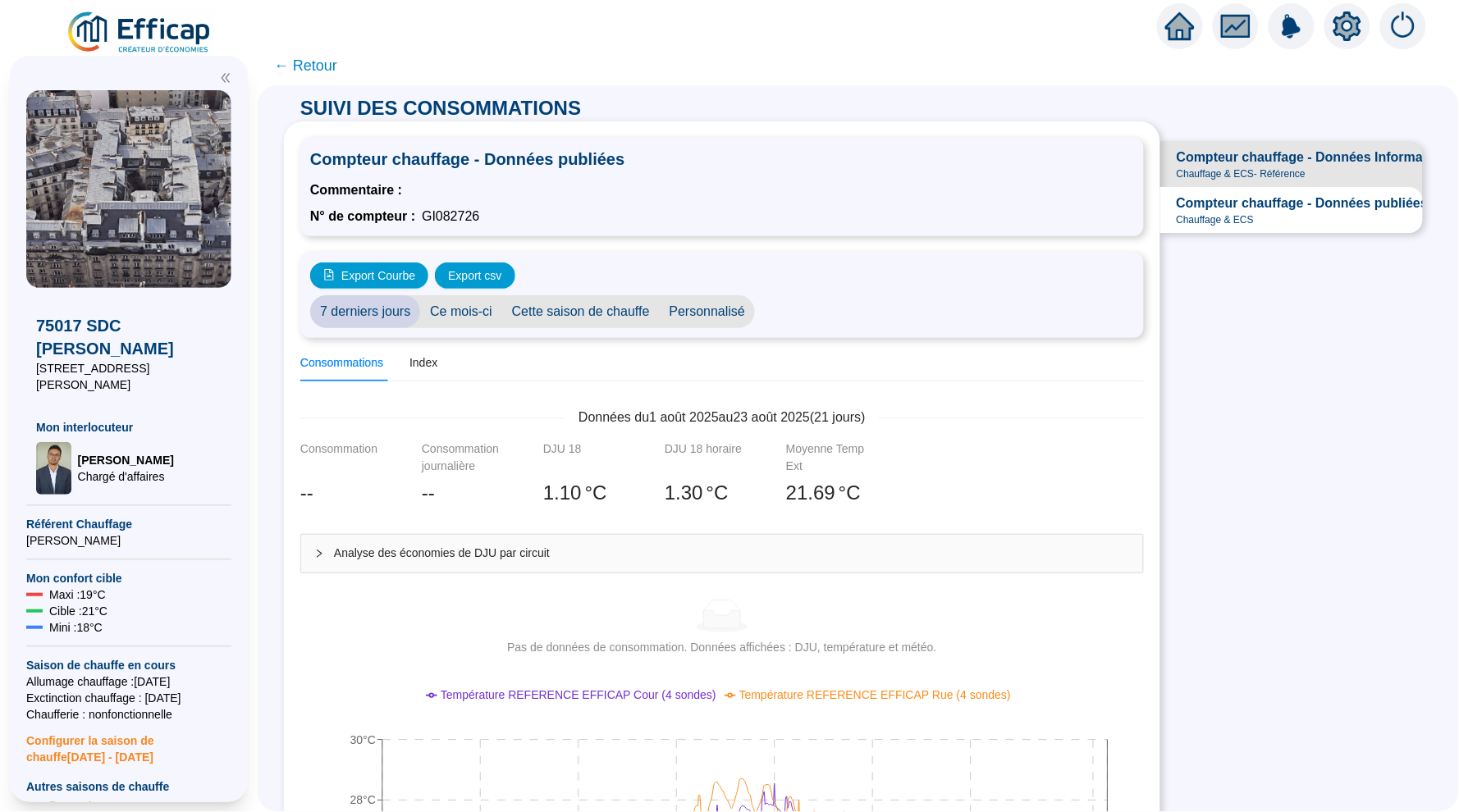
scroll to position [148, 0]
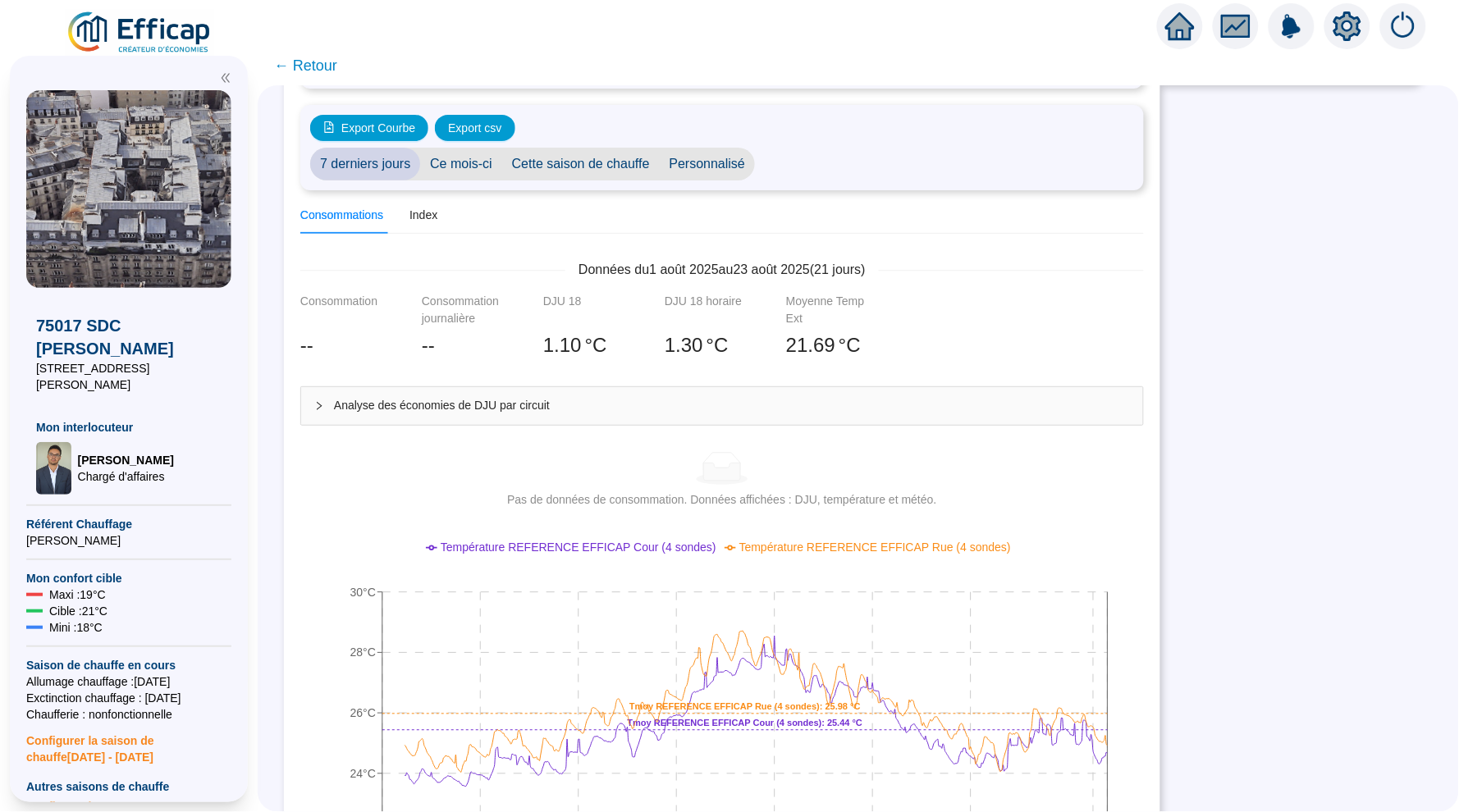
click at [619, 175] on span "Cette saison de chauffe" at bounding box center [581, 165] width 158 height 33
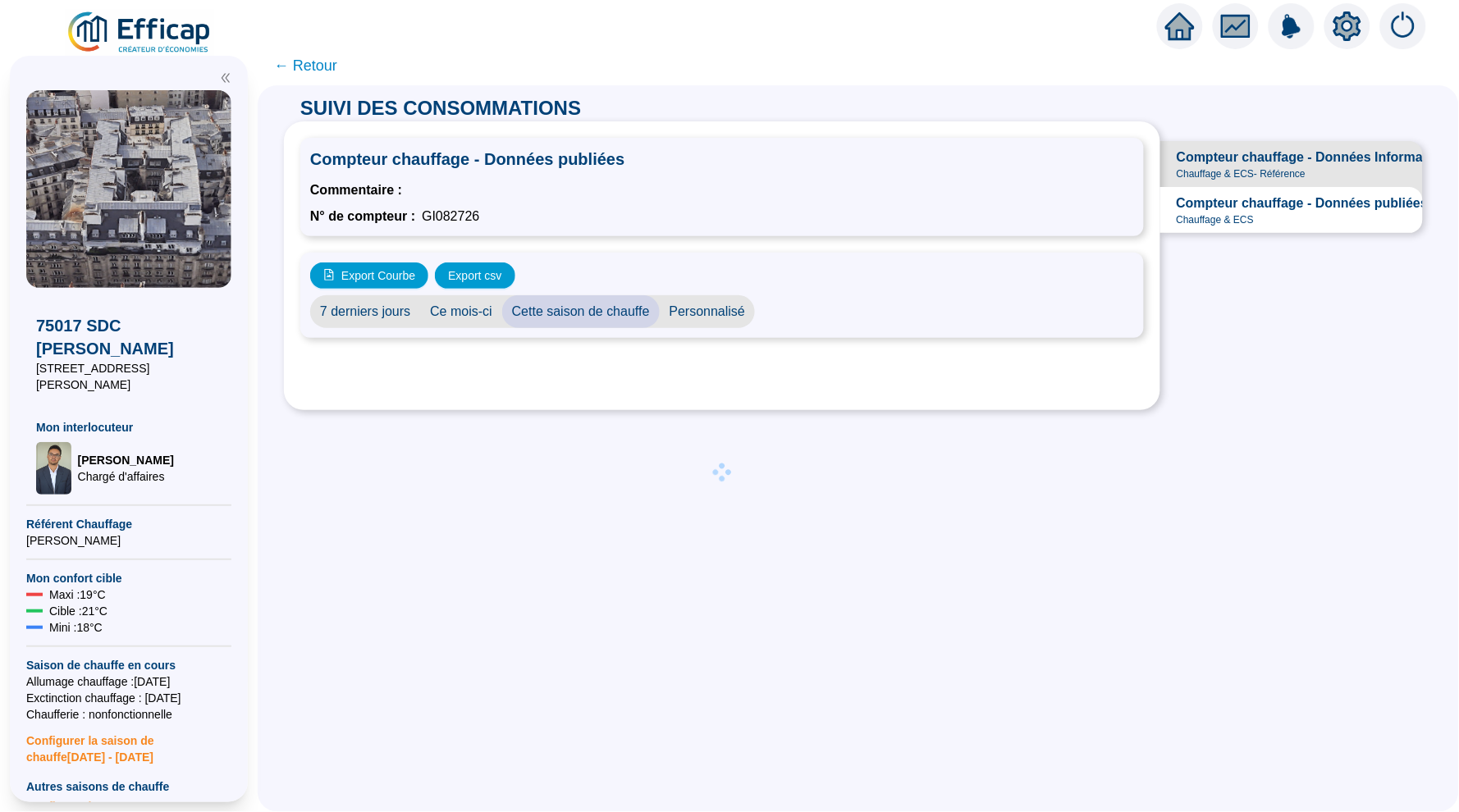
scroll to position [0, 0]
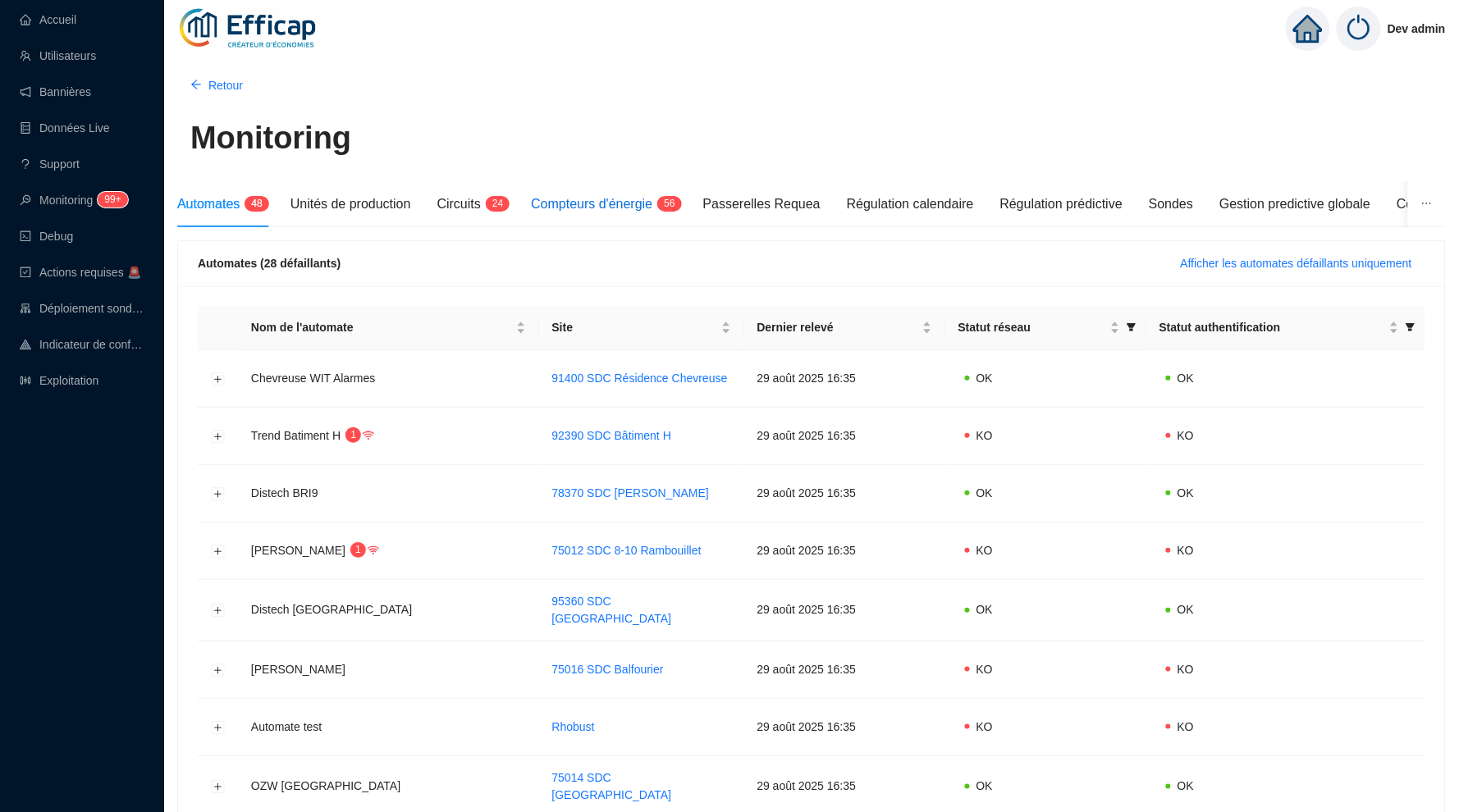
click at [620, 195] on div "Compteurs d'énergie 5 6" at bounding box center [603, 204] width 145 height 19
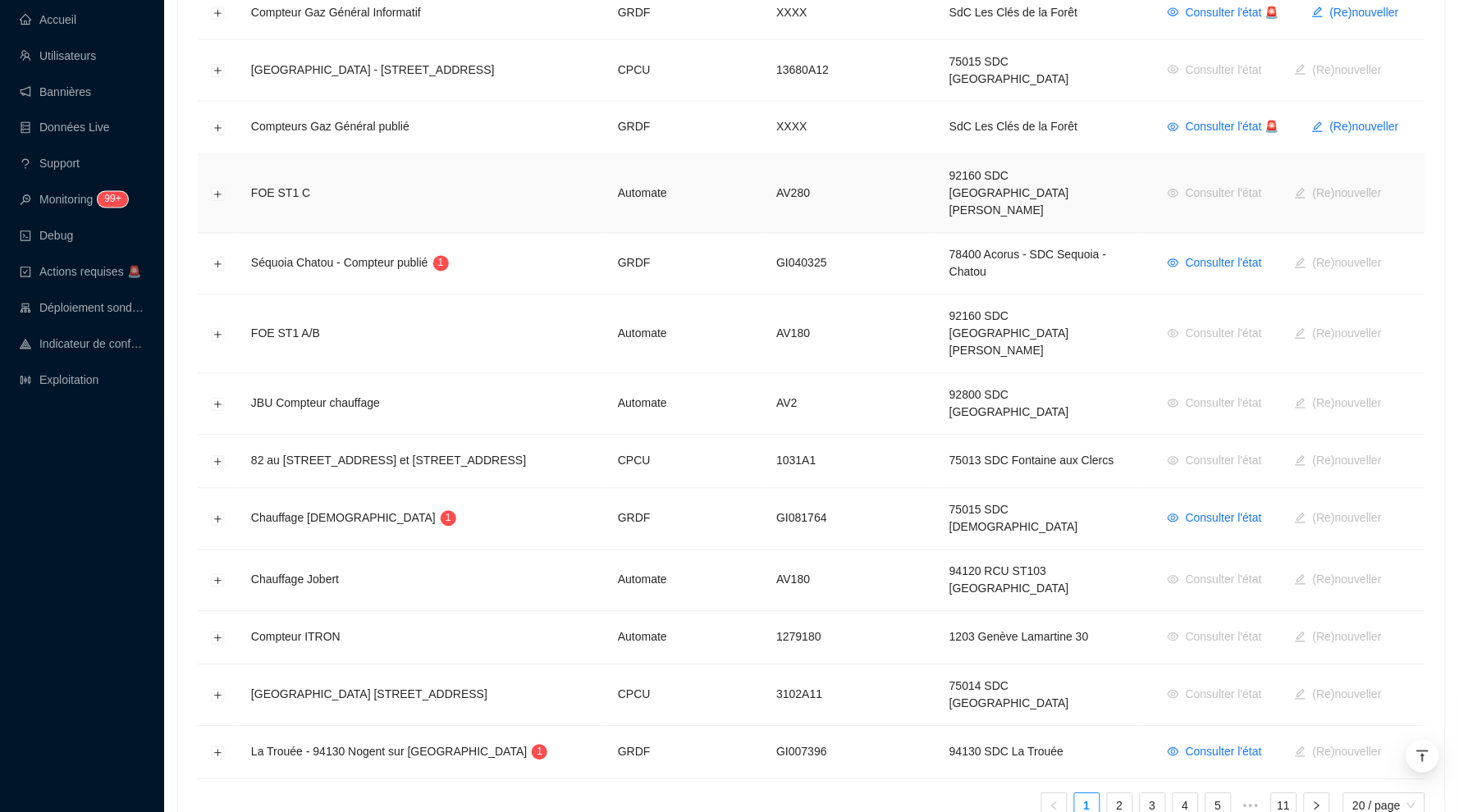
scroll to position [761, 0]
click at [218, 515] on button "Développer la ligne" at bounding box center [219, 522] width 14 height 14
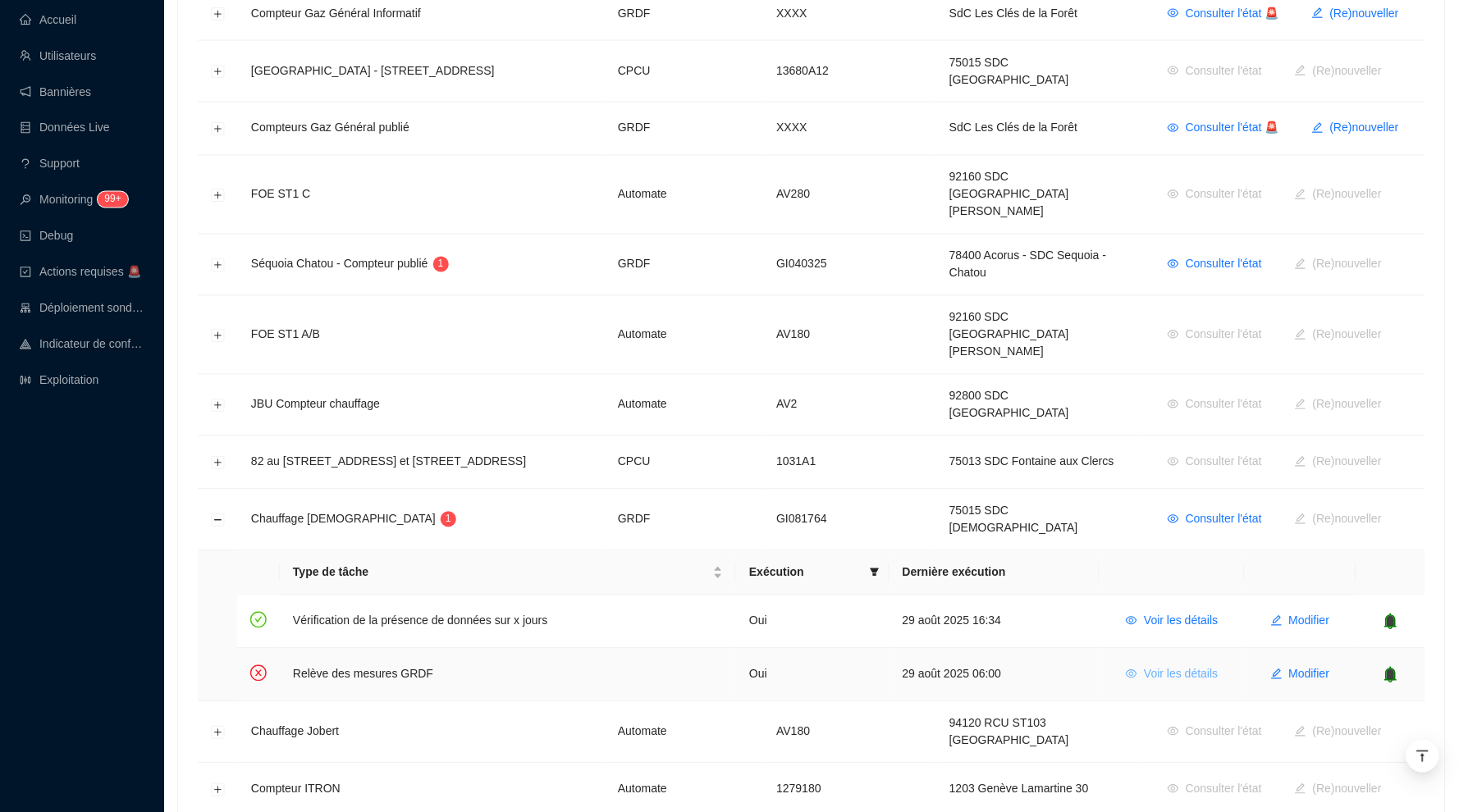
click at [1183, 666] on span "Voir les détails" at bounding box center [1181, 675] width 74 height 17
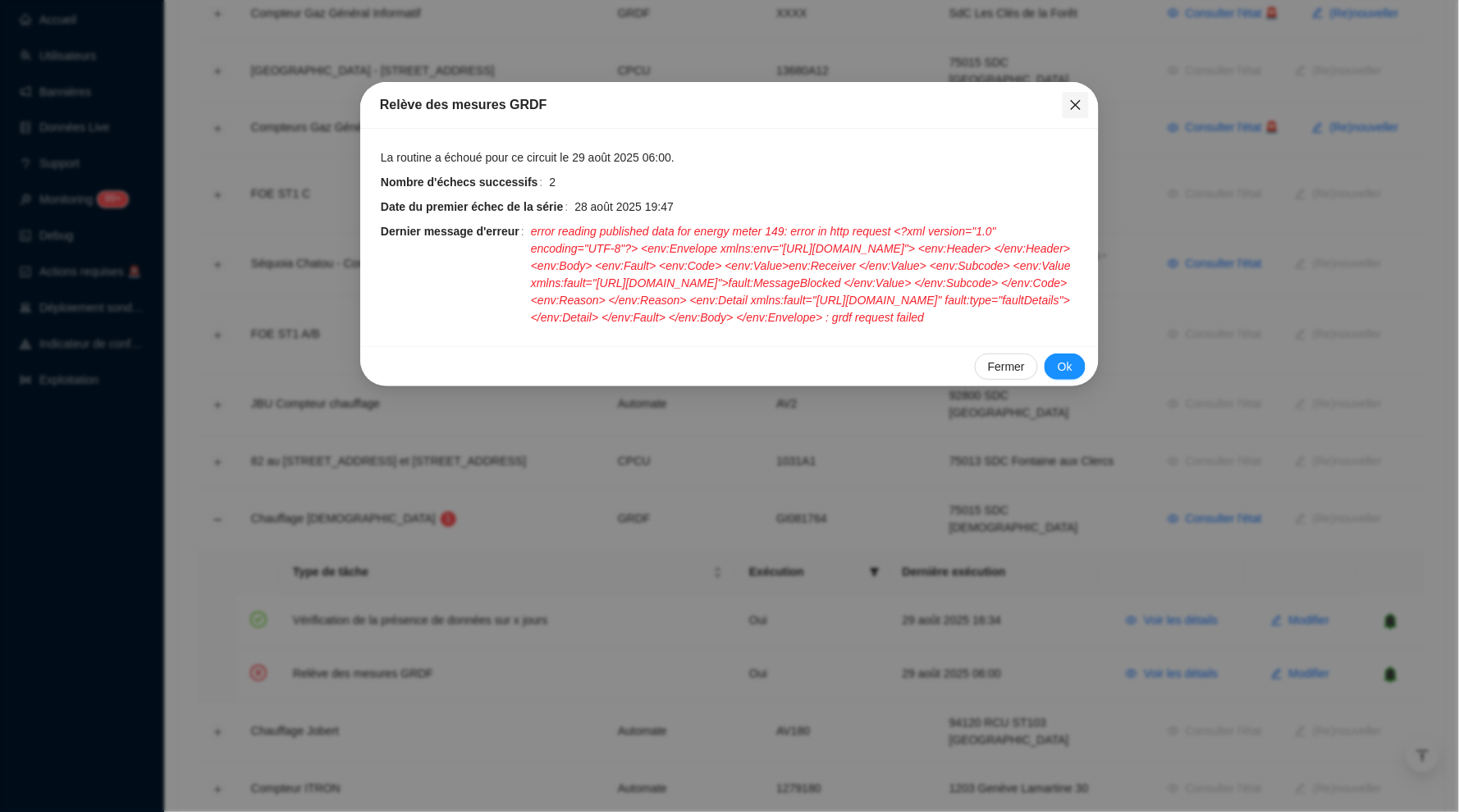
click at [1071, 100] on icon "close" at bounding box center [1077, 105] width 14 height 14
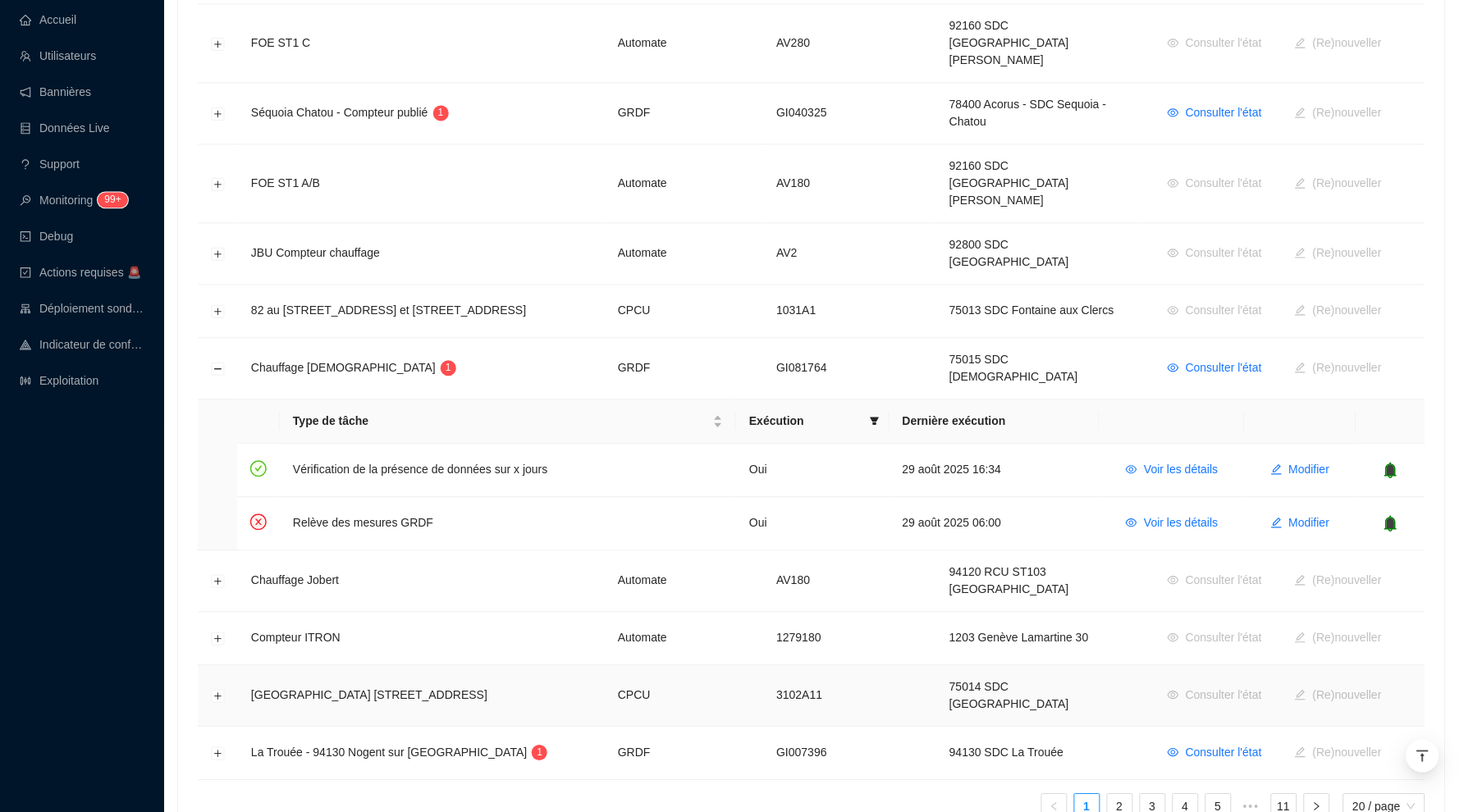
scroll to position [912, 0]
click at [217, 728] on td at bounding box center [218, 754] width 41 height 53
click at [216, 748] on button "Développer la ligne" at bounding box center [219, 755] width 14 height 14
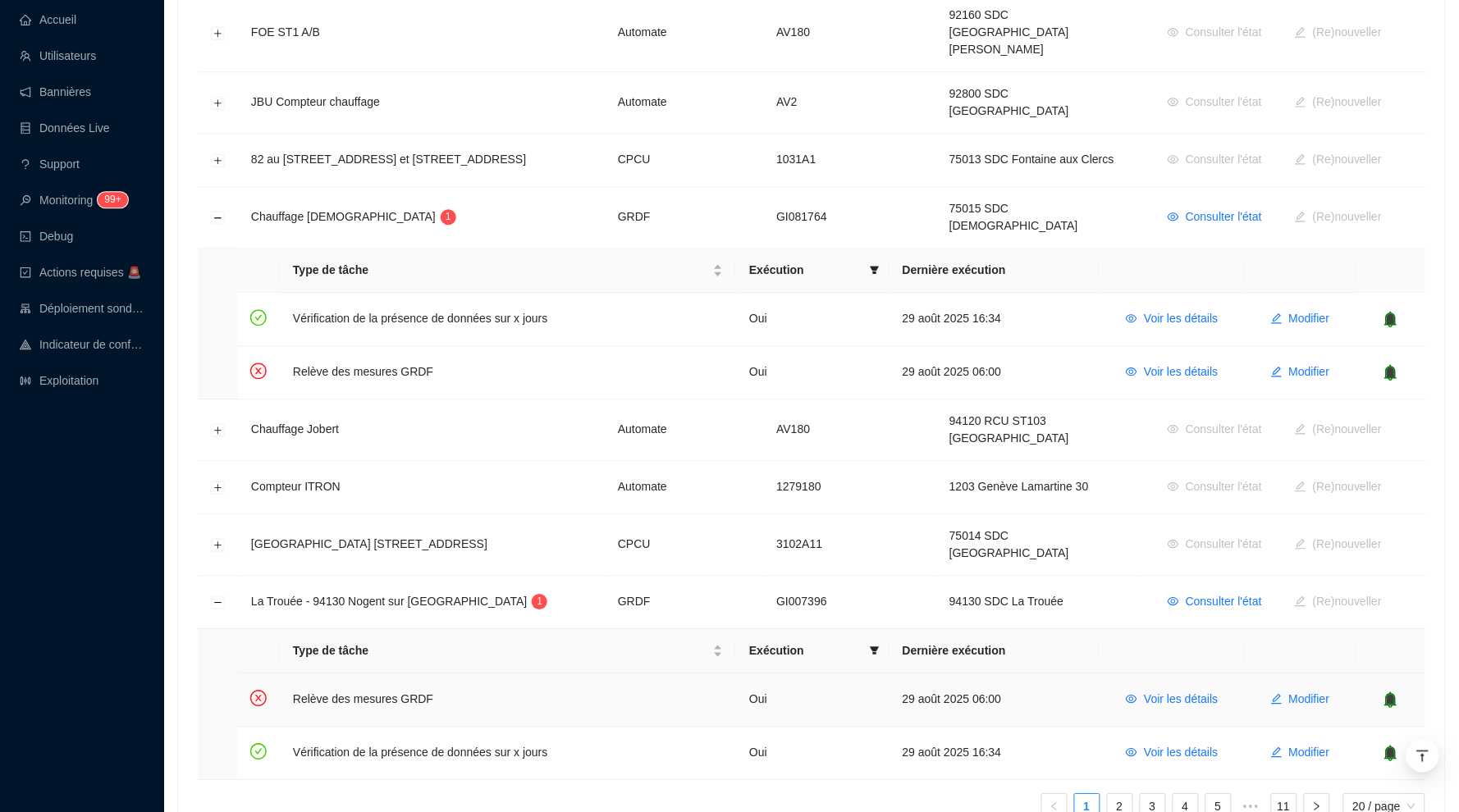
scroll to position [1063, 0]
click at [1177, 692] on span "Voir les détails" at bounding box center [1181, 701] width 74 height 17
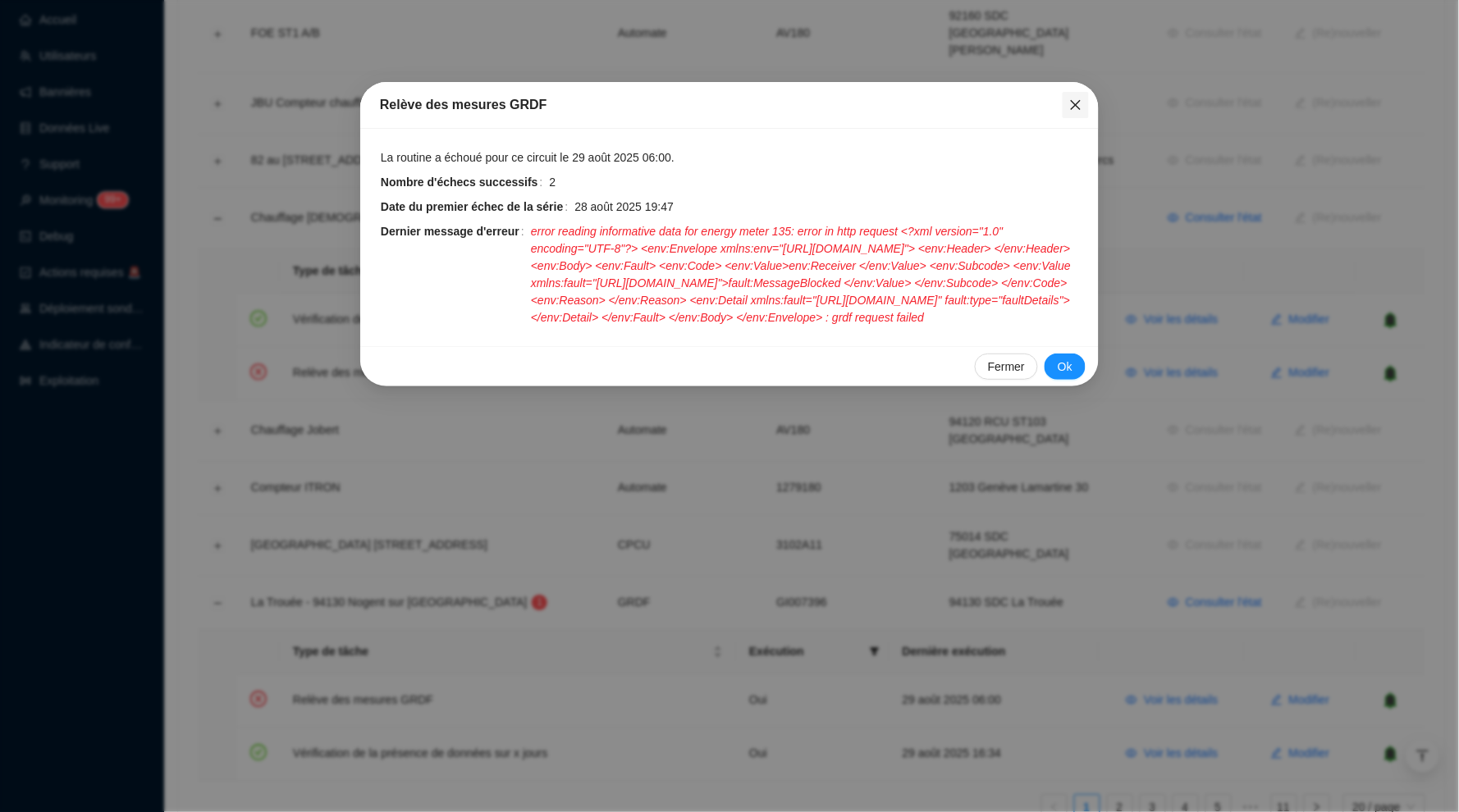
click at [1086, 101] on span "Fermer" at bounding box center [1076, 105] width 26 height 14
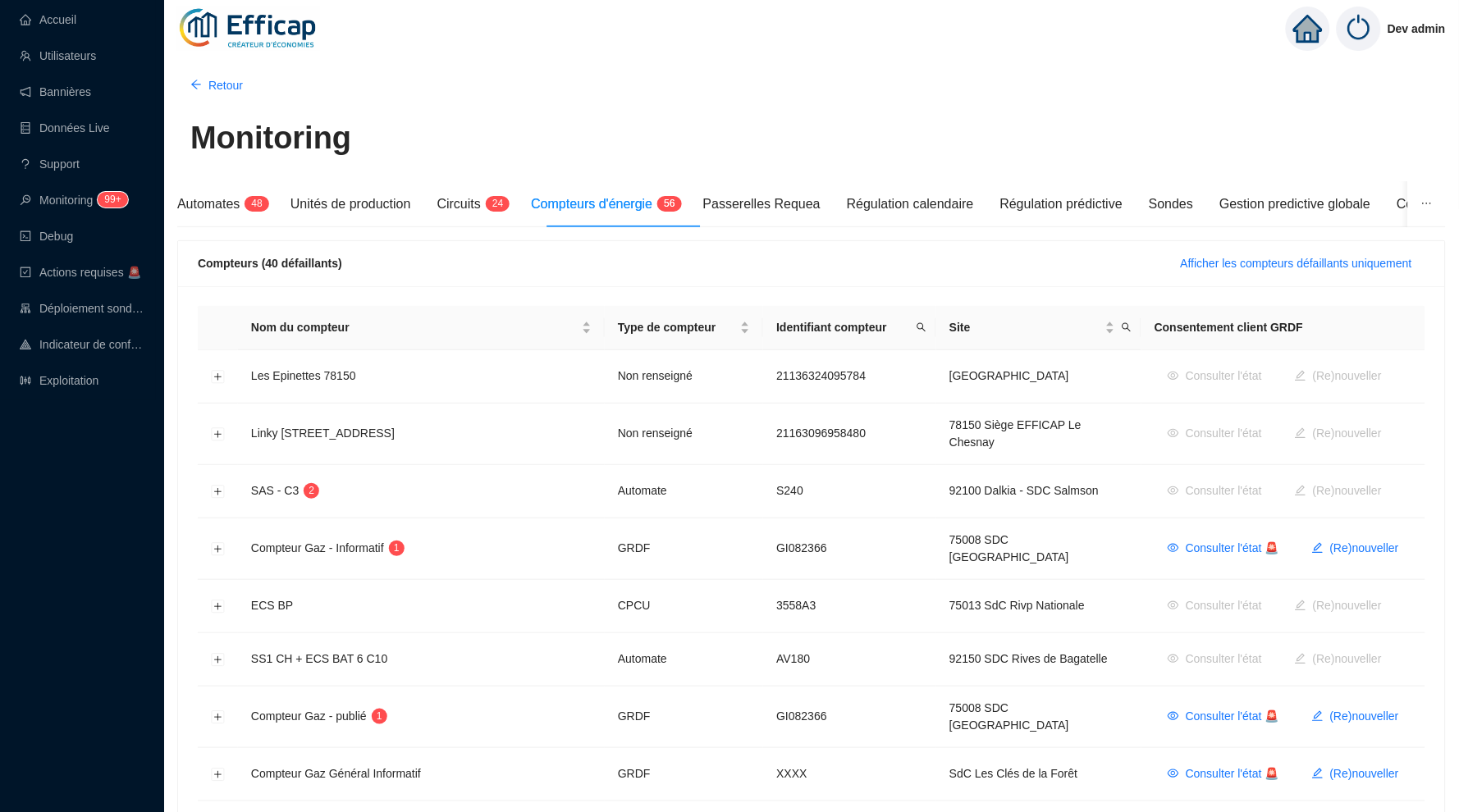
scroll to position [0, 0]
click at [957, 276] on div "Compteurs (40 défaillants) Afficher les compteurs défaillants uniquement" at bounding box center [811, 263] width 1228 height 26
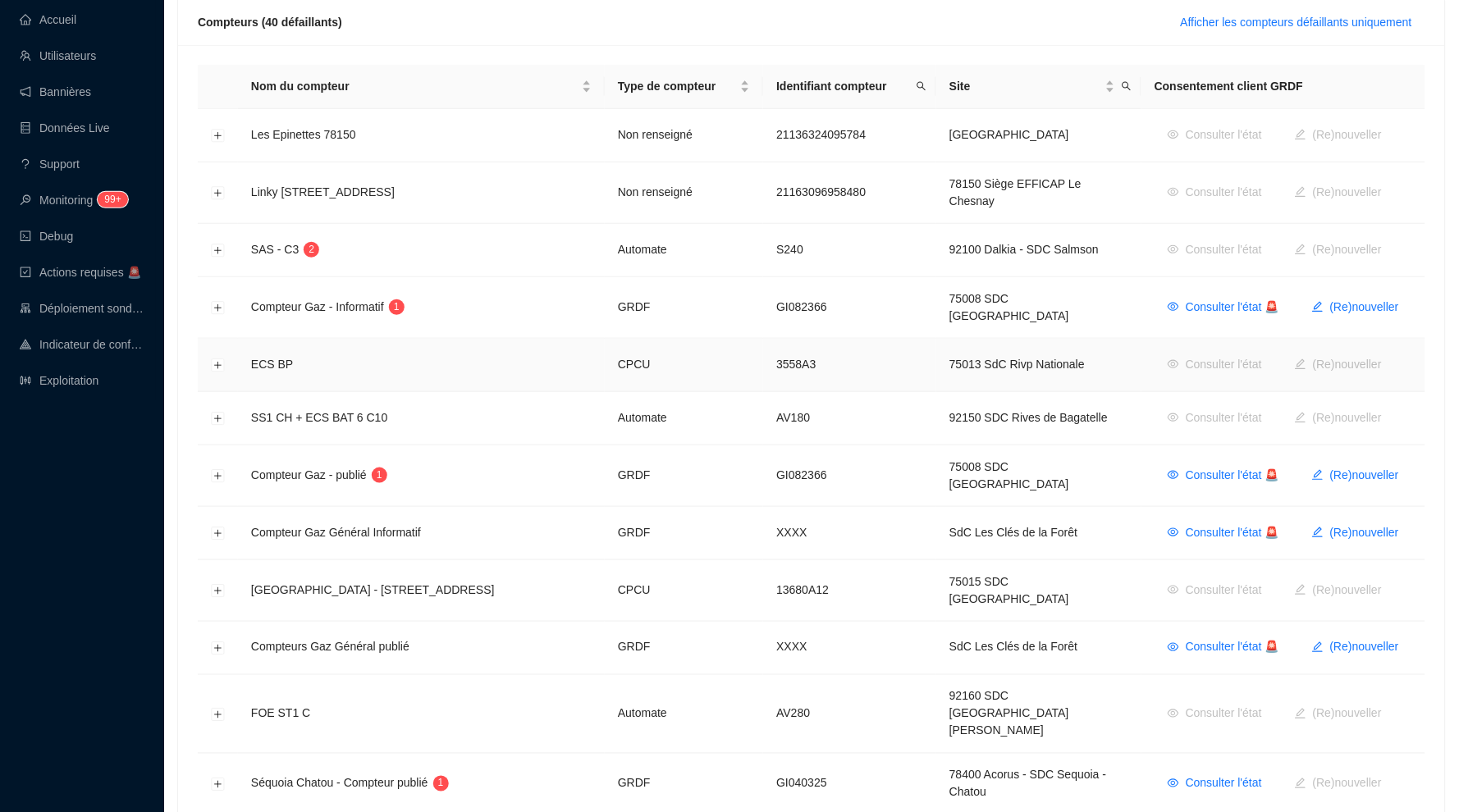
scroll to position [259, 0]
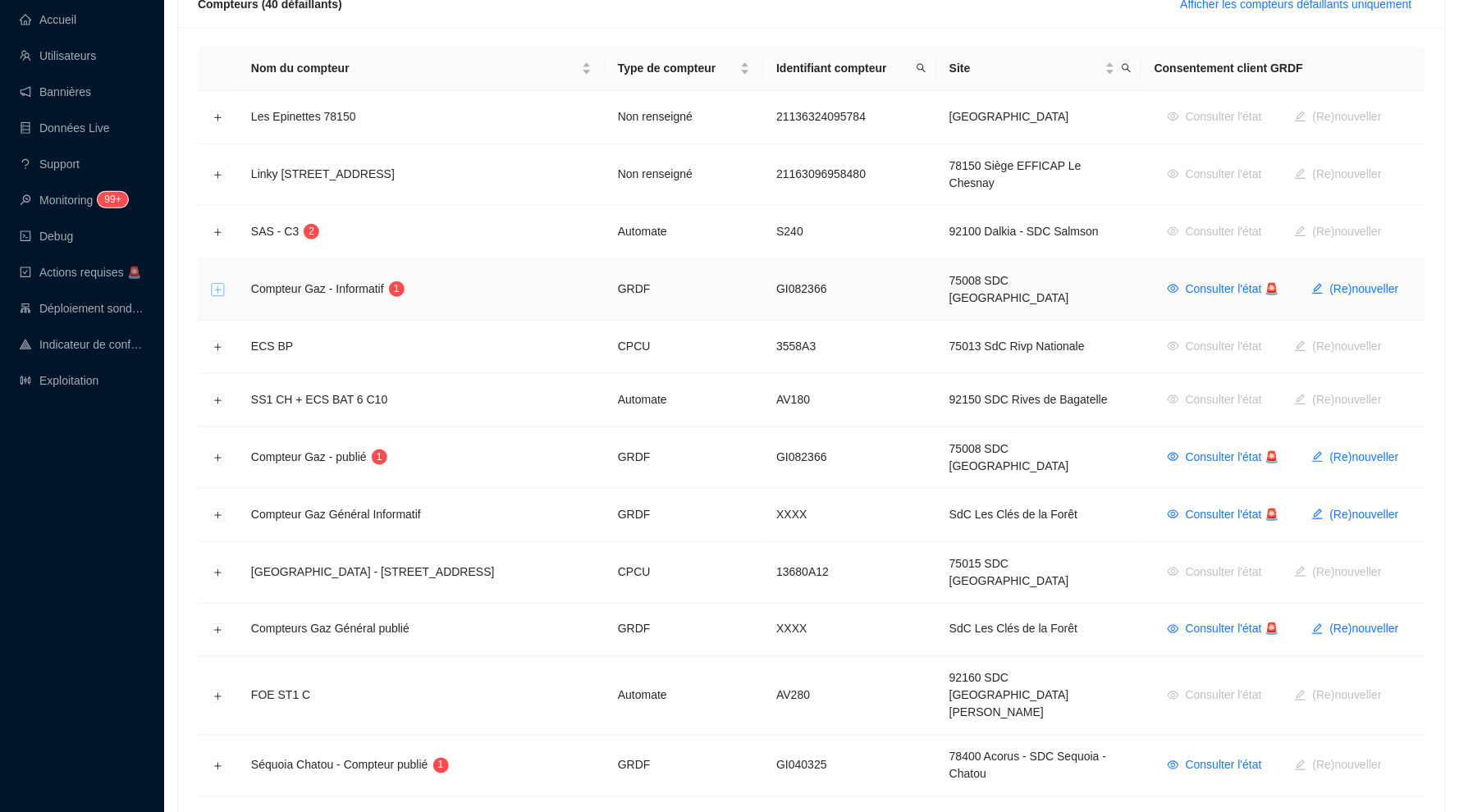
click at [221, 284] on button "Développer la ligne" at bounding box center [219, 290] width 14 height 14
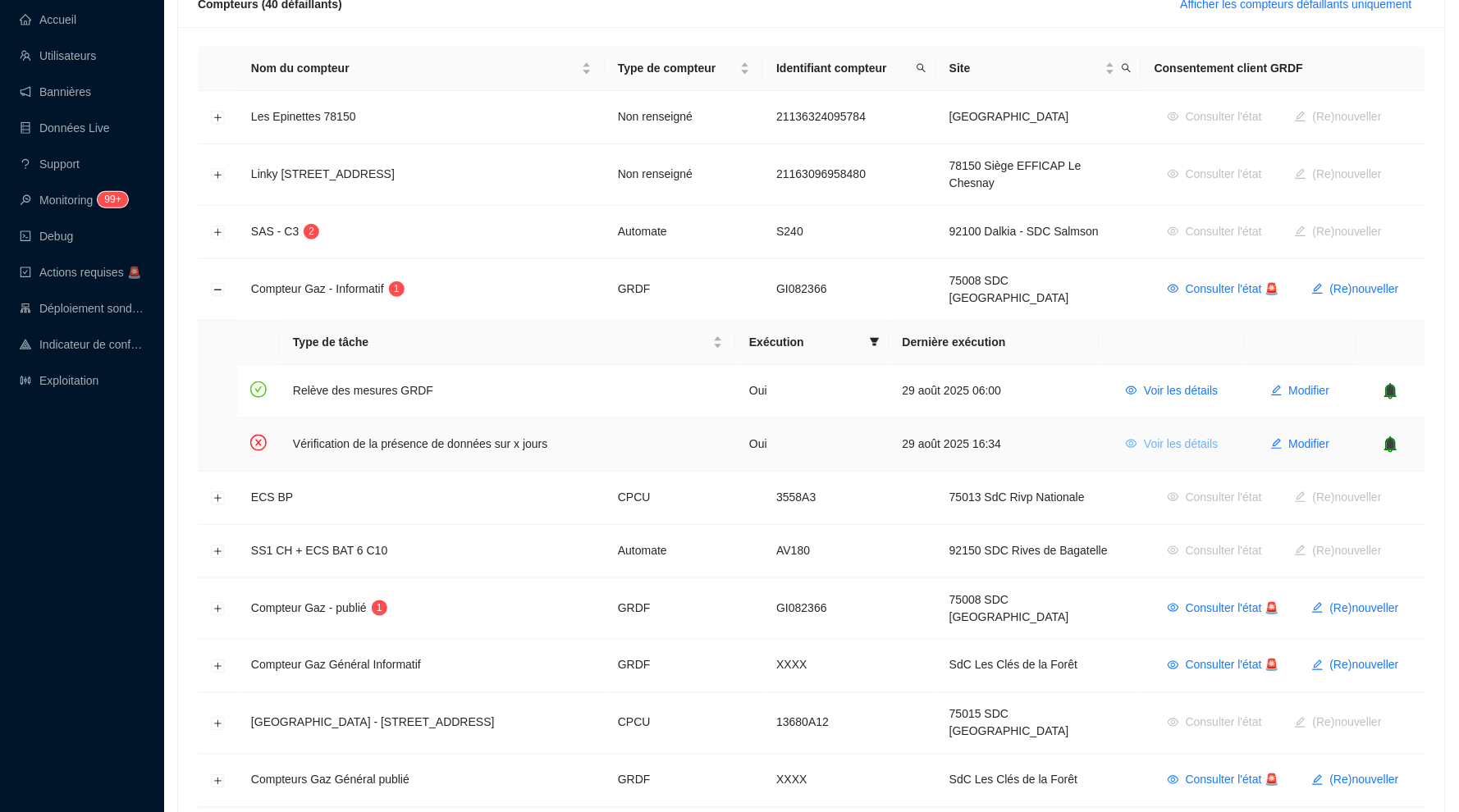
click at [1165, 432] on button "Voir les détails" at bounding box center [1172, 444] width 118 height 26
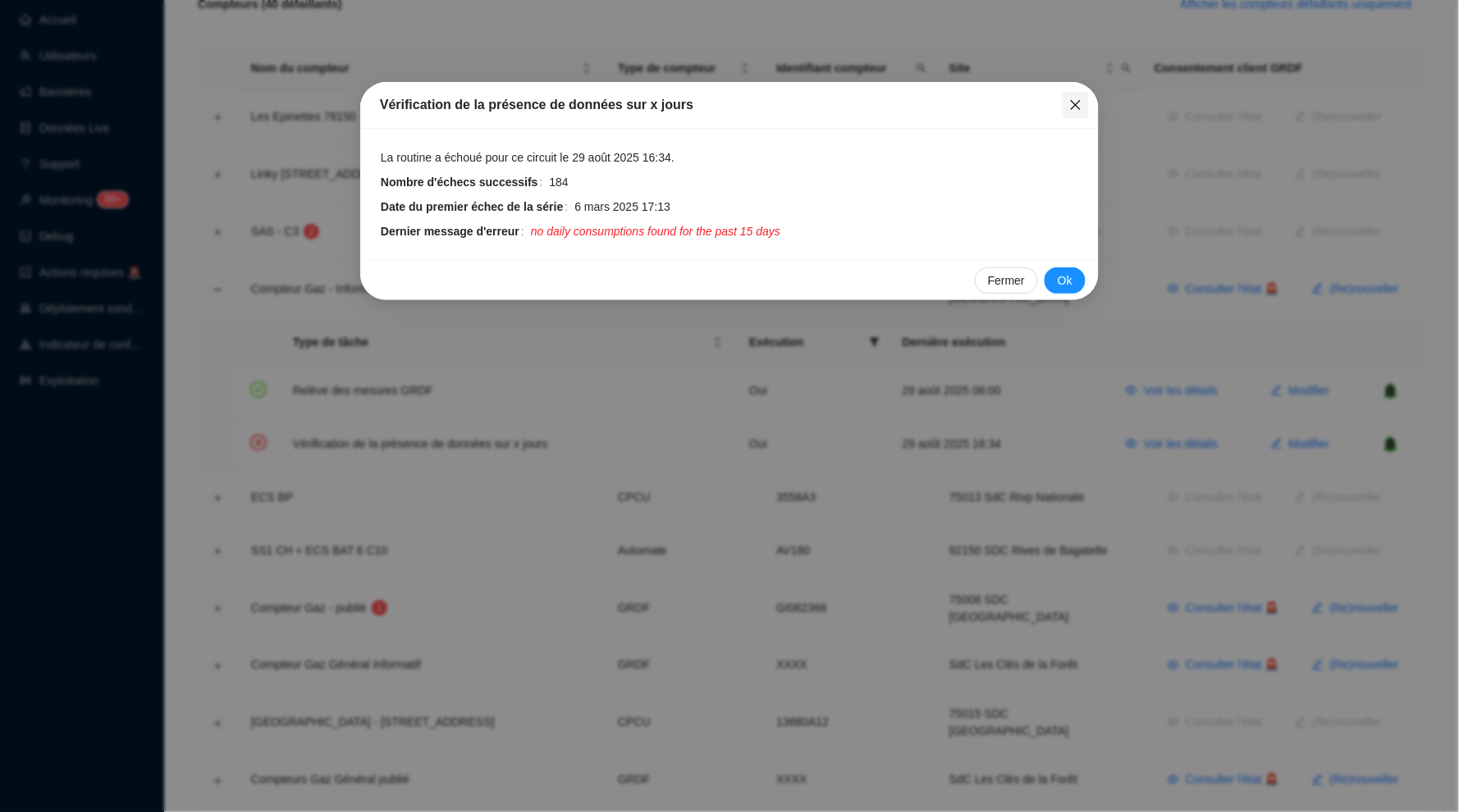
click at [1075, 106] on icon "close" at bounding box center [1076, 105] width 10 height 10
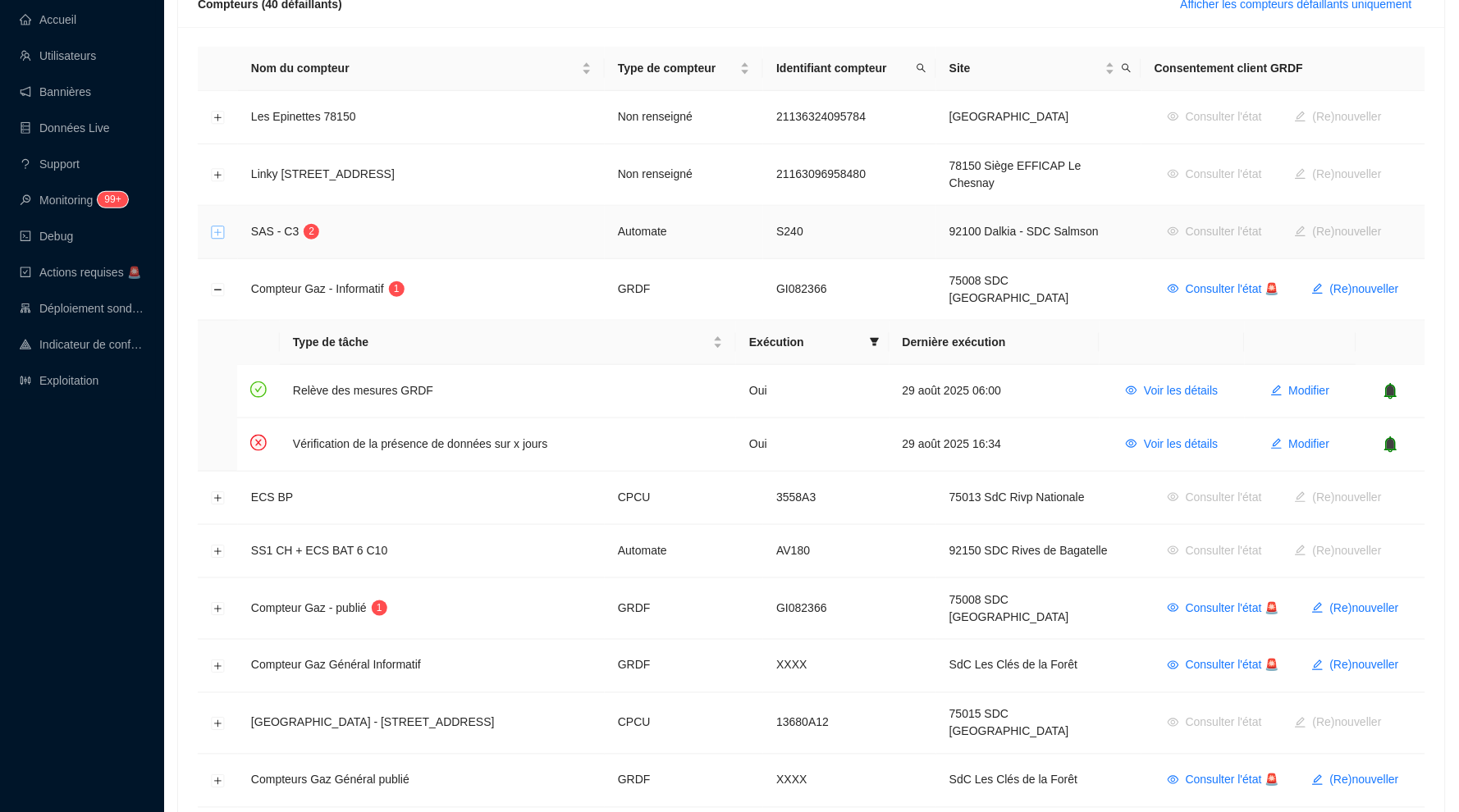
click at [219, 233] on button "Développer la ligne" at bounding box center [219, 233] width 14 height 14
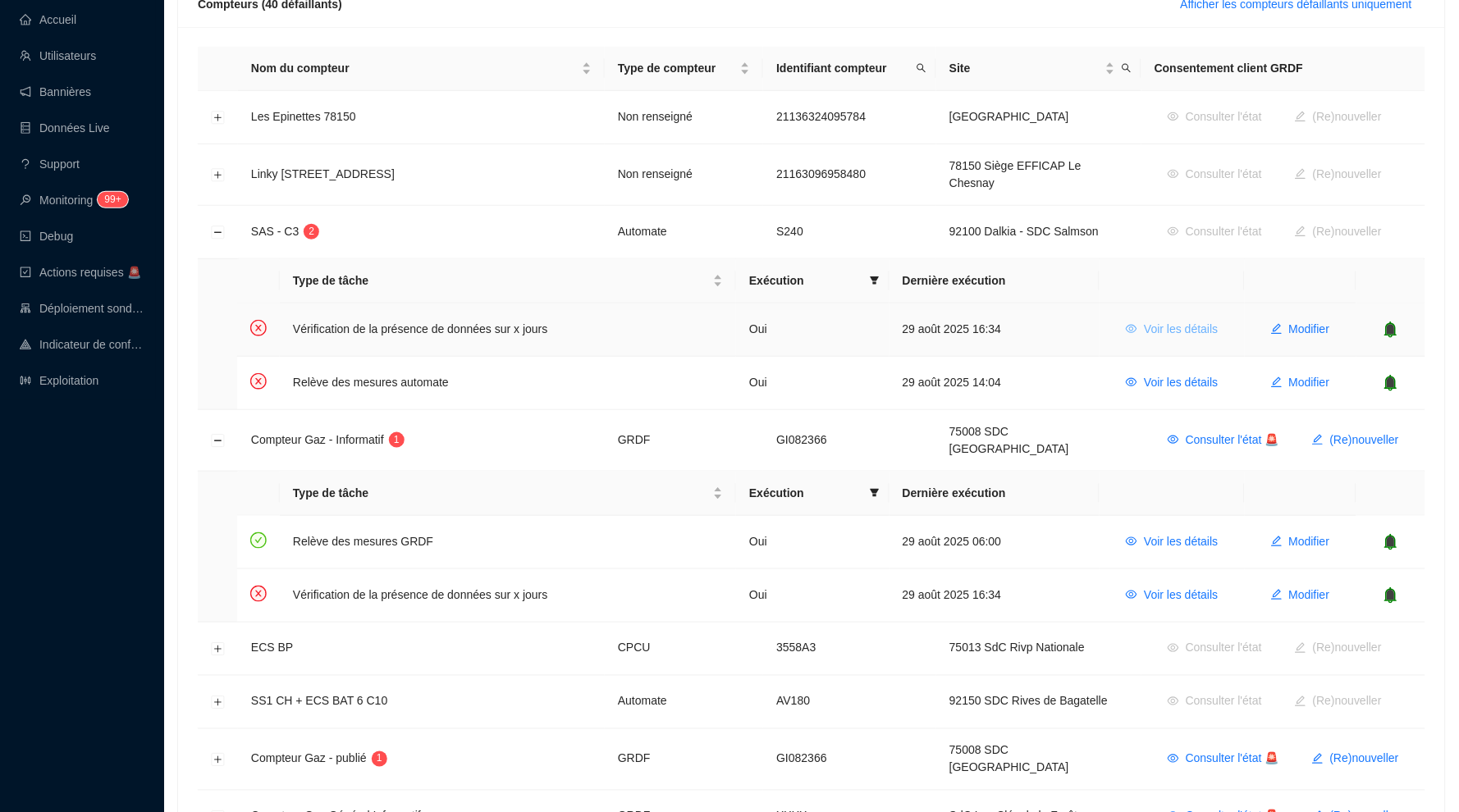
click at [1186, 332] on span "Voir les détails" at bounding box center [1181, 329] width 74 height 17
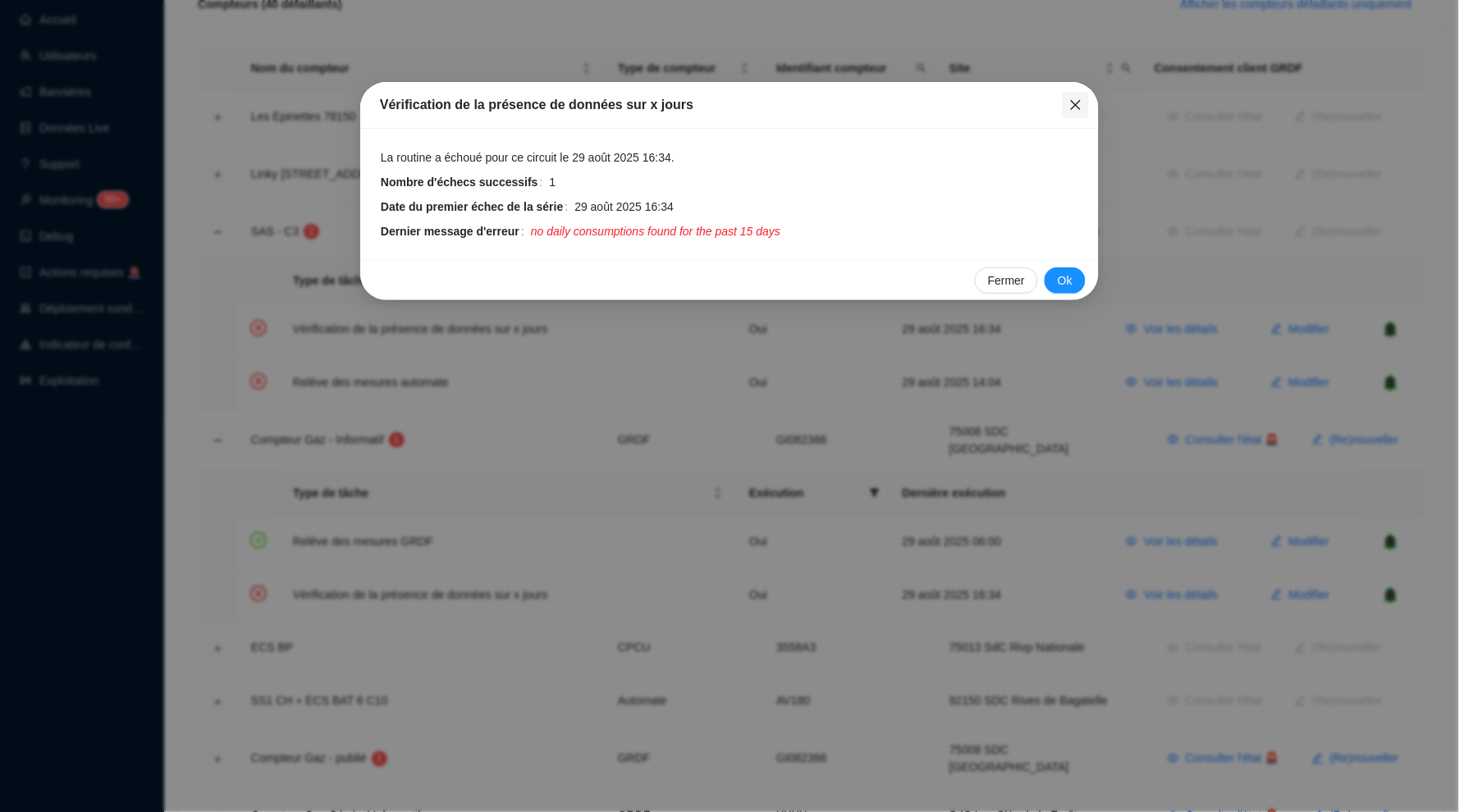
click at [1070, 101] on icon "close" at bounding box center [1077, 105] width 14 height 14
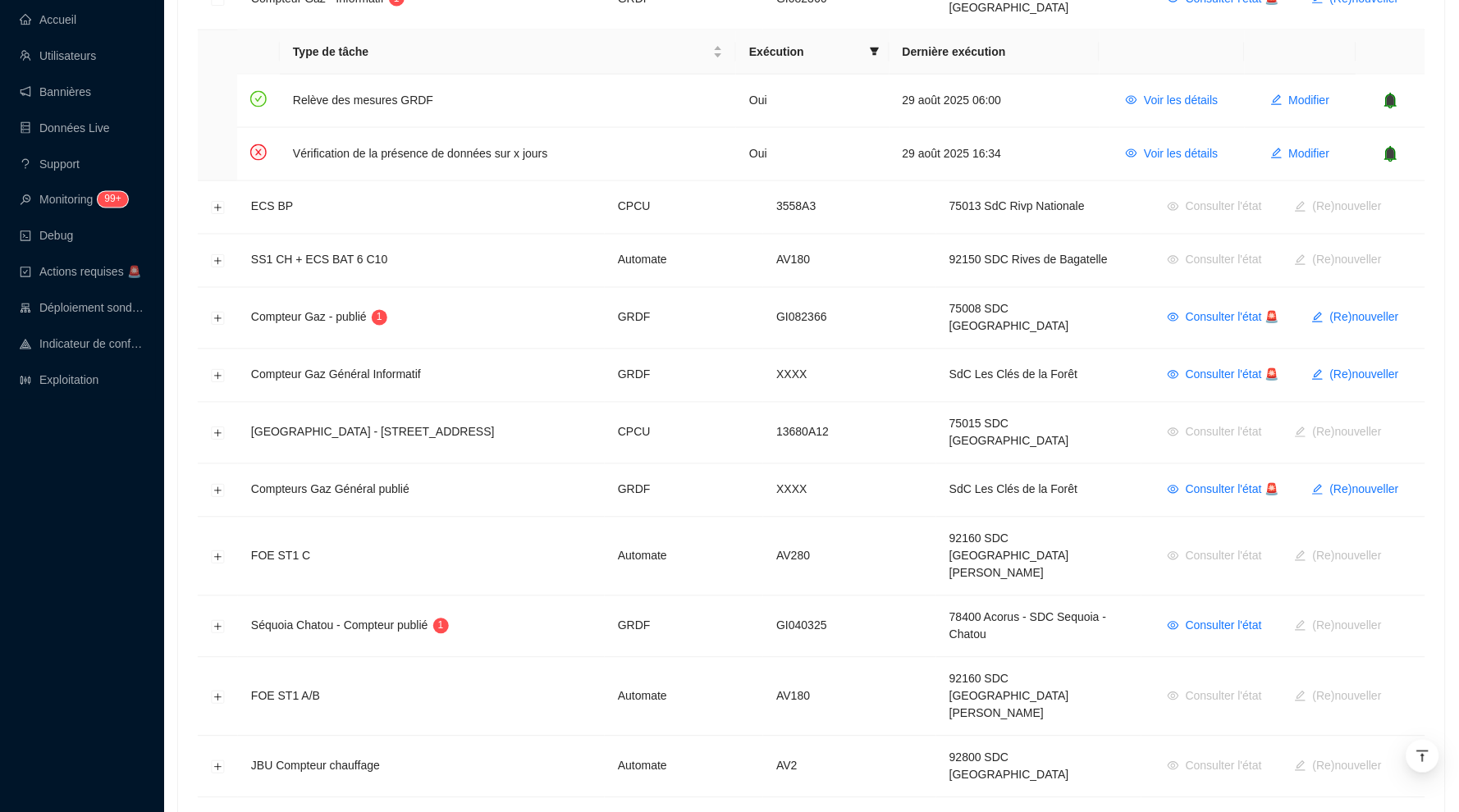
scroll to position [763, 0]
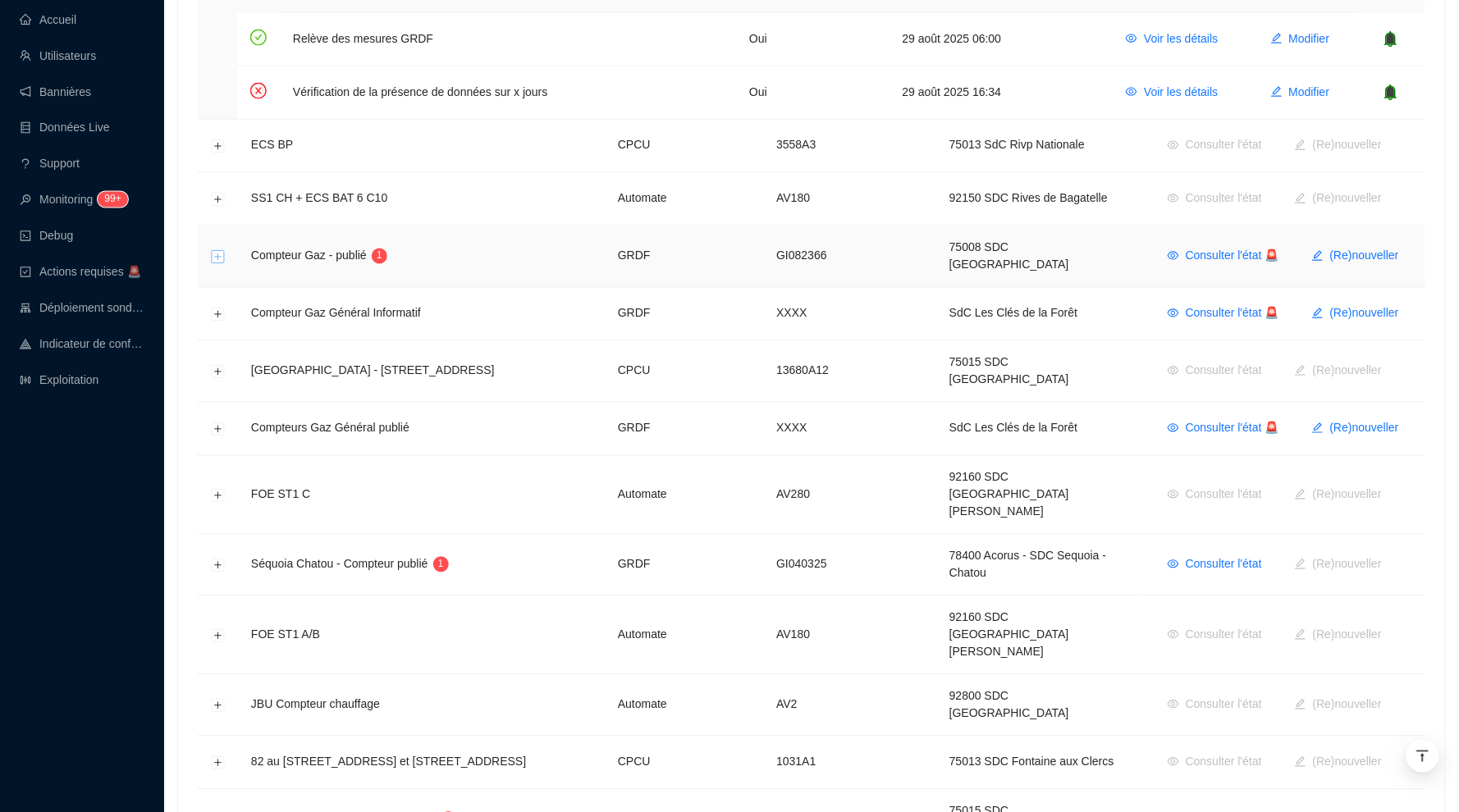
click at [222, 251] on button "Développer la ligne" at bounding box center [219, 257] width 14 height 14
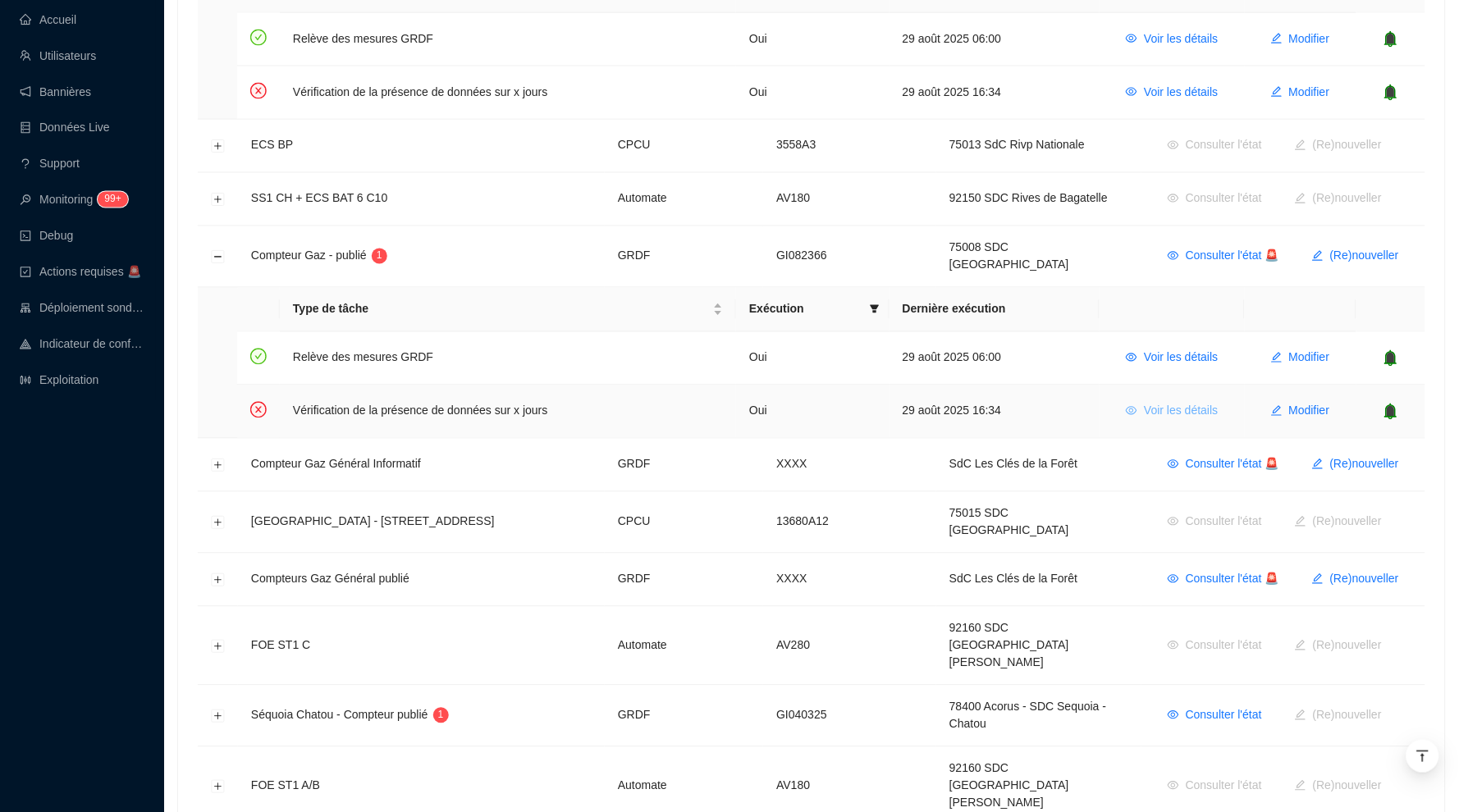
click at [1190, 403] on span "Voir les détails" at bounding box center [1181, 411] width 74 height 17
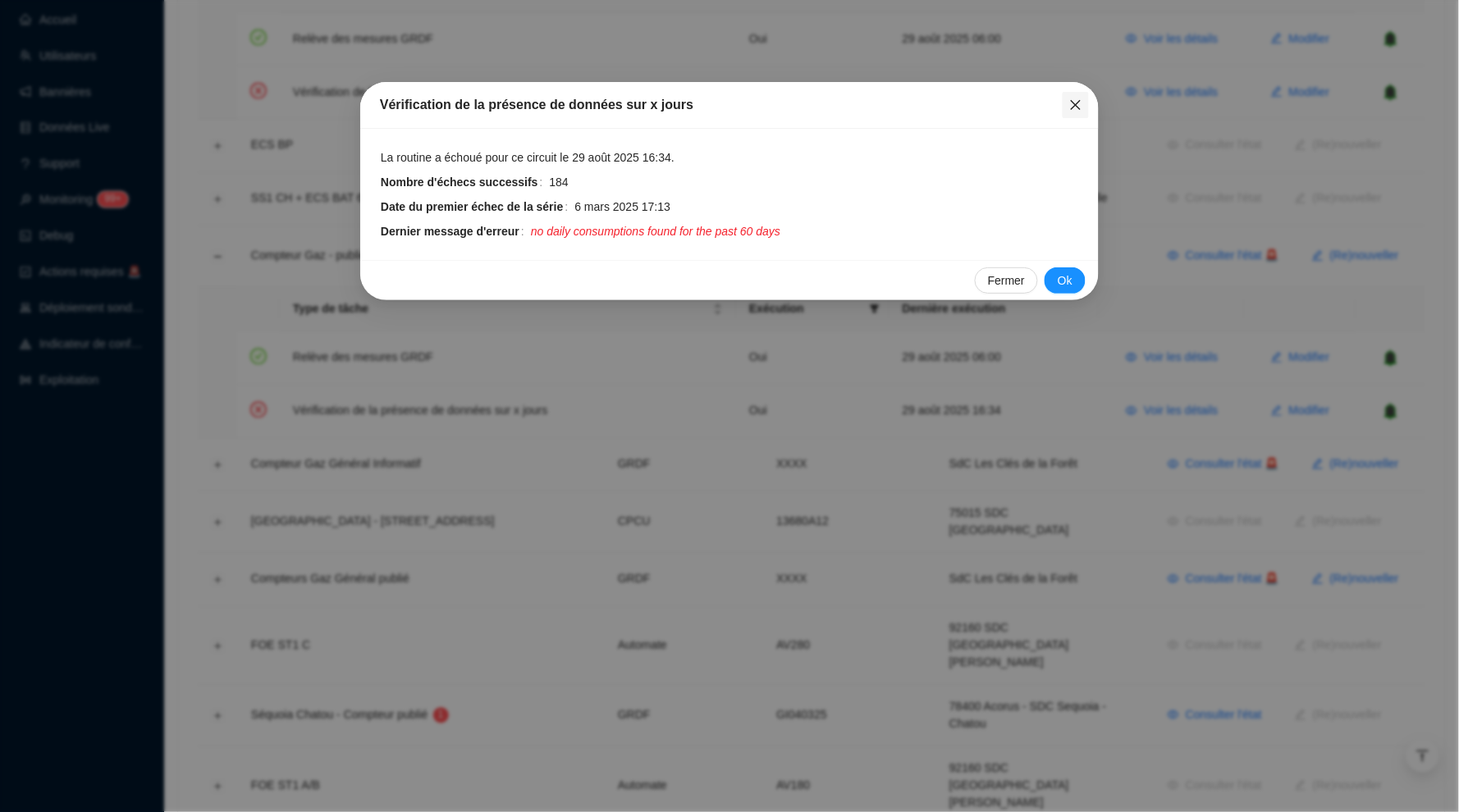
click at [1079, 103] on icon "close" at bounding box center [1076, 105] width 10 height 10
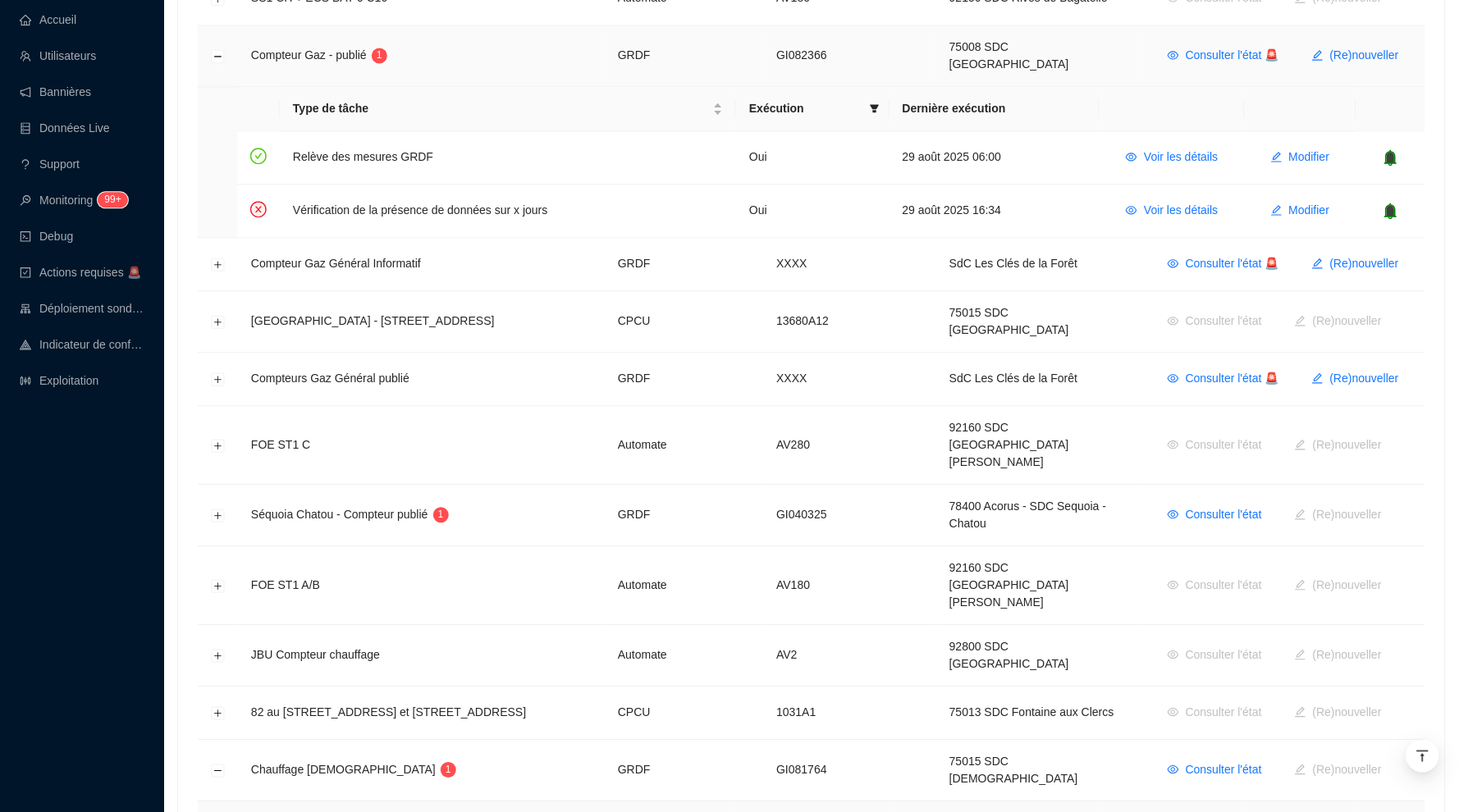
scroll to position [972, 0]
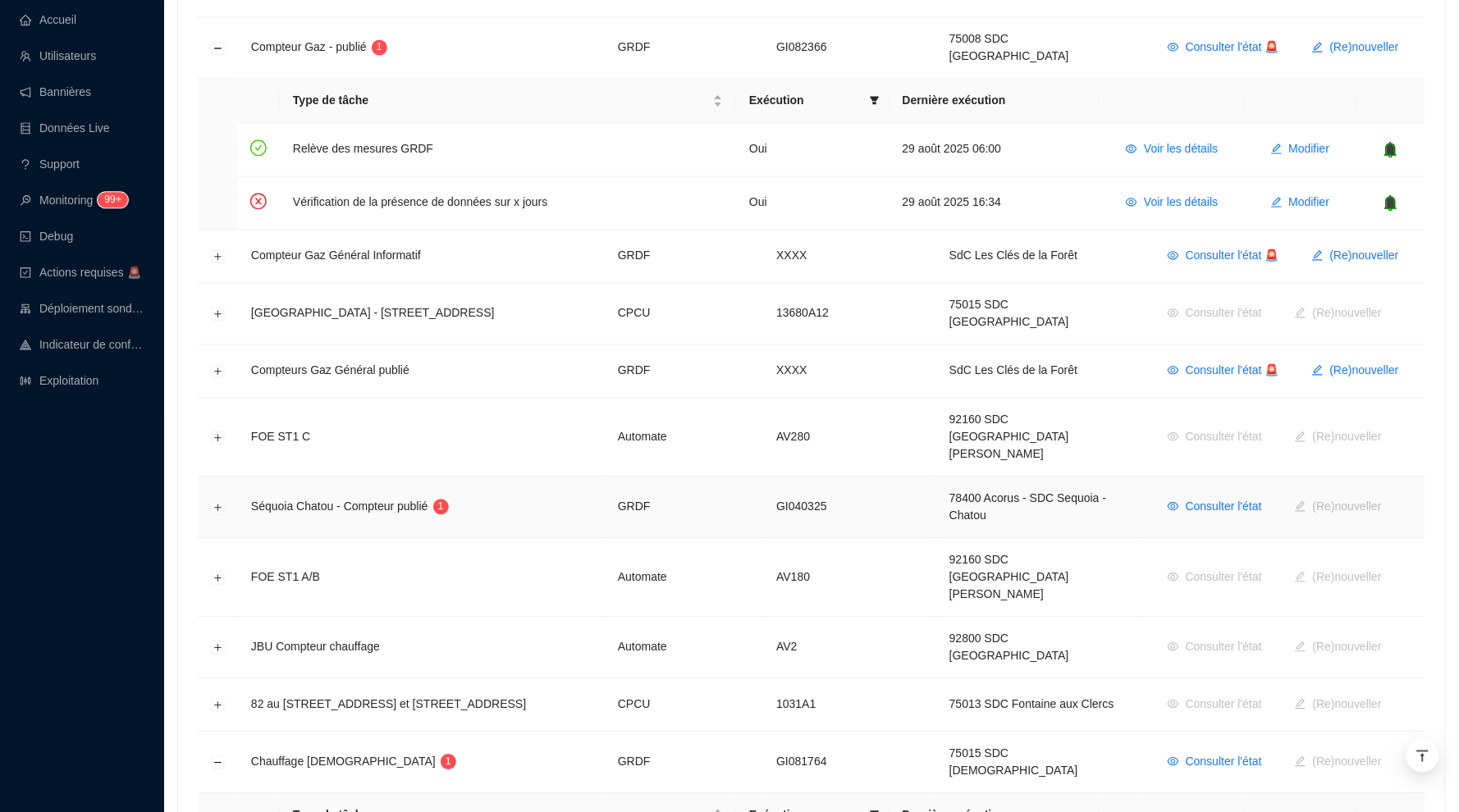
click at [223, 477] on td at bounding box center [218, 508] width 41 height 62
click at [222, 501] on button "Développer la ligne" at bounding box center [219, 508] width 14 height 14
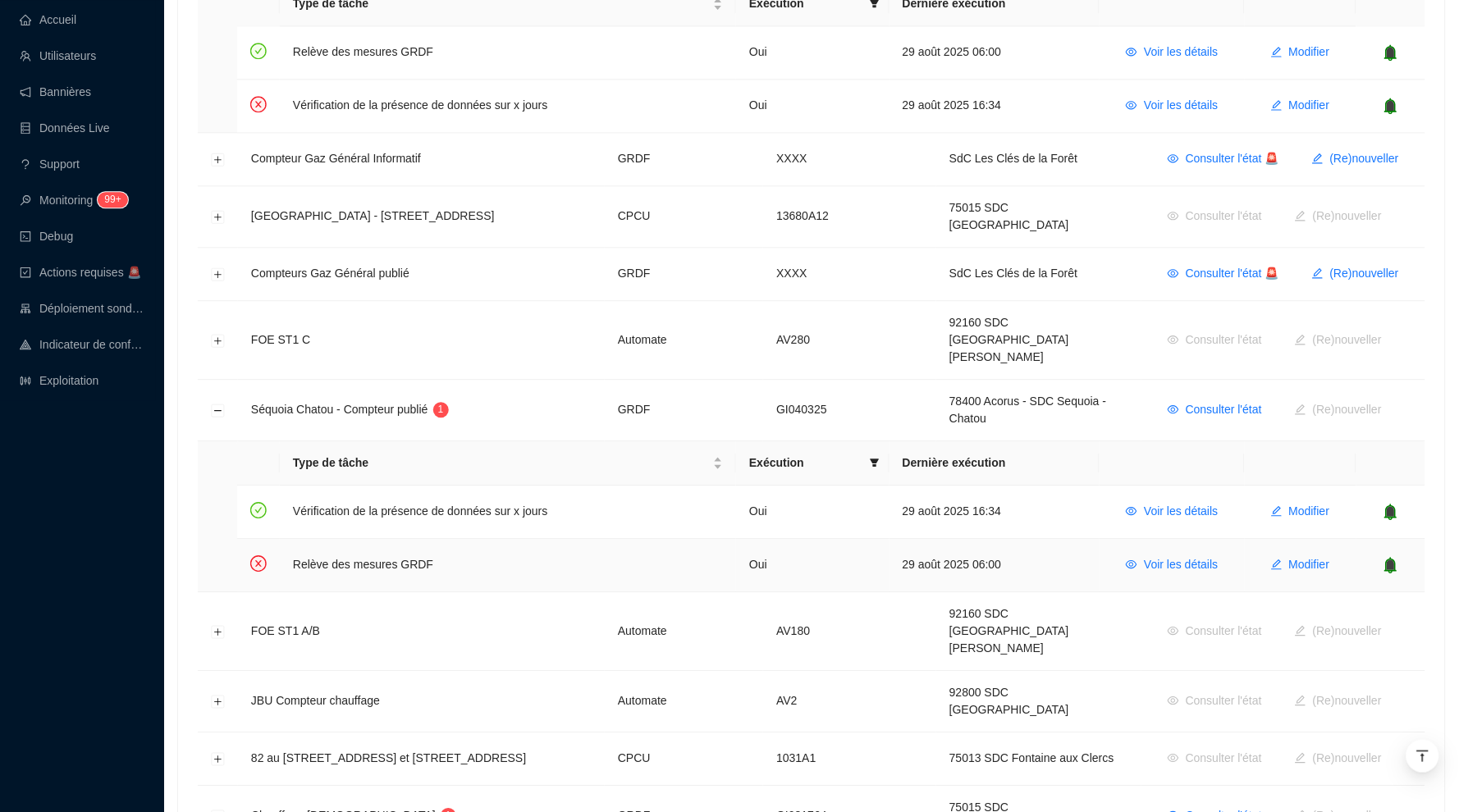
scroll to position [1097, 0]
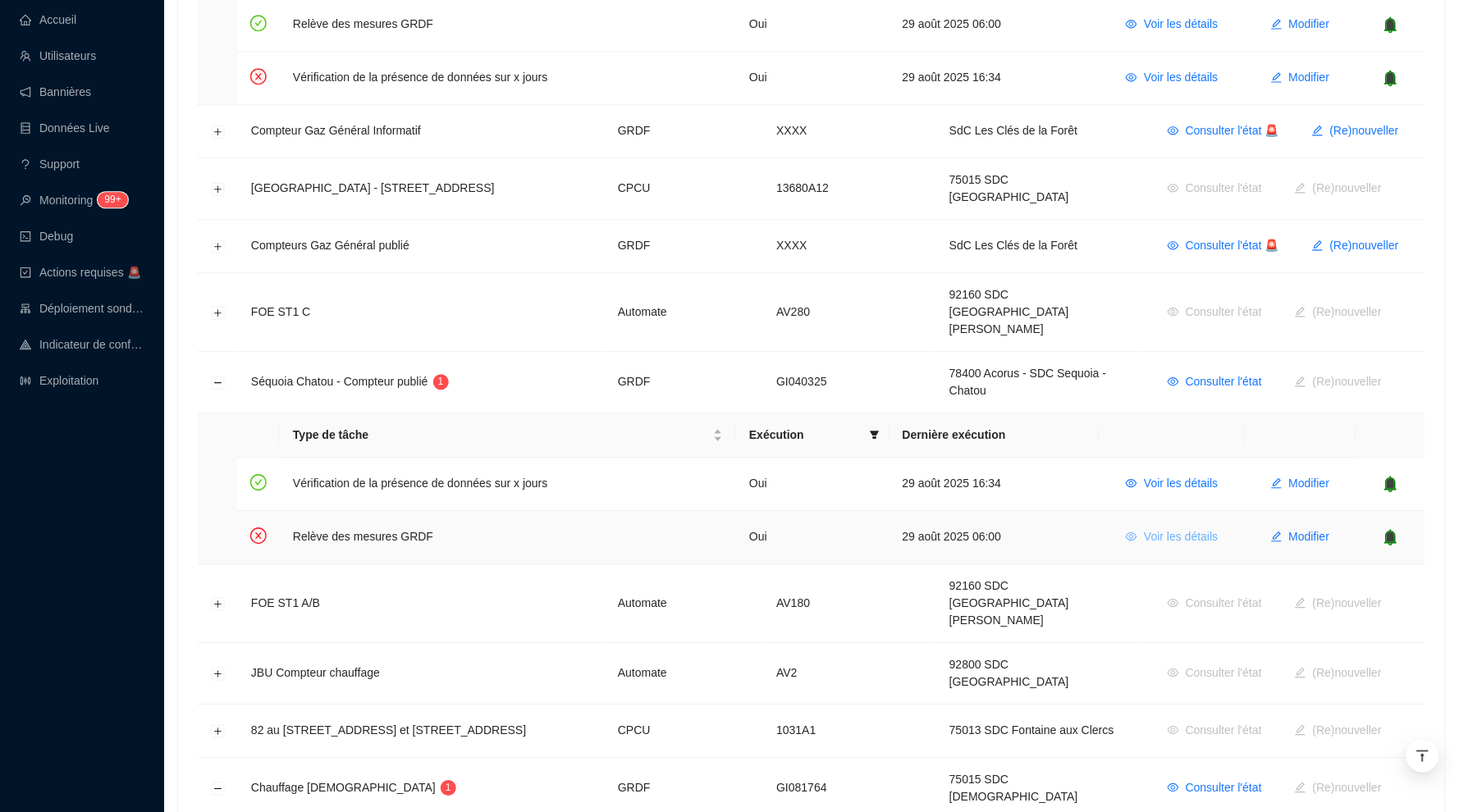
click at [1144, 528] on span "Voir les détails" at bounding box center [1181, 537] width 74 height 17
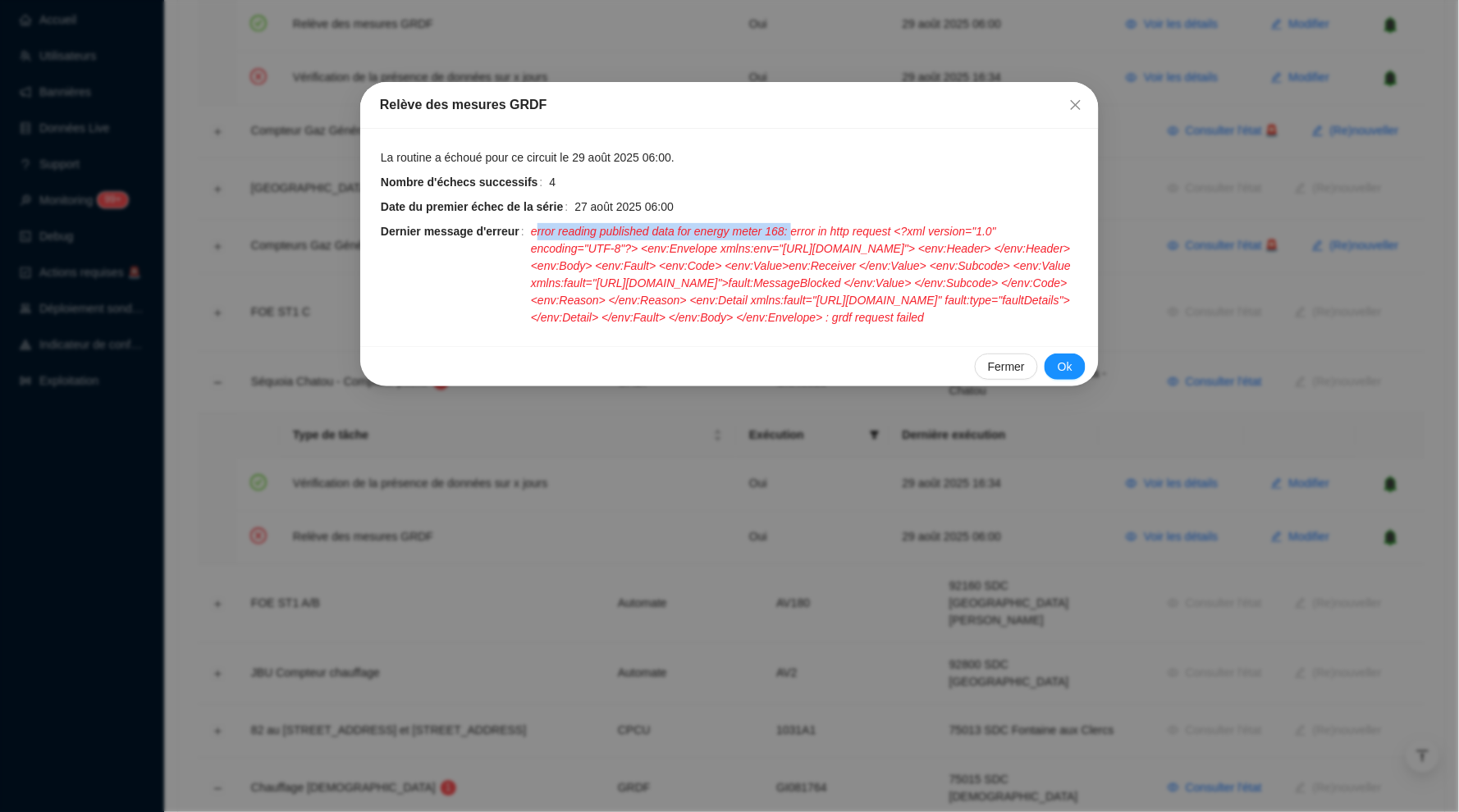
drag, startPoint x: 543, startPoint y: 230, endPoint x: 814, endPoint y: 227, distance: 271.0
click at [814, 227] on span "error reading published data for energy meter 168: error in http request <?xml …" at bounding box center [805, 275] width 548 height 104
click at [1074, 110] on icon "close" at bounding box center [1077, 105] width 14 height 14
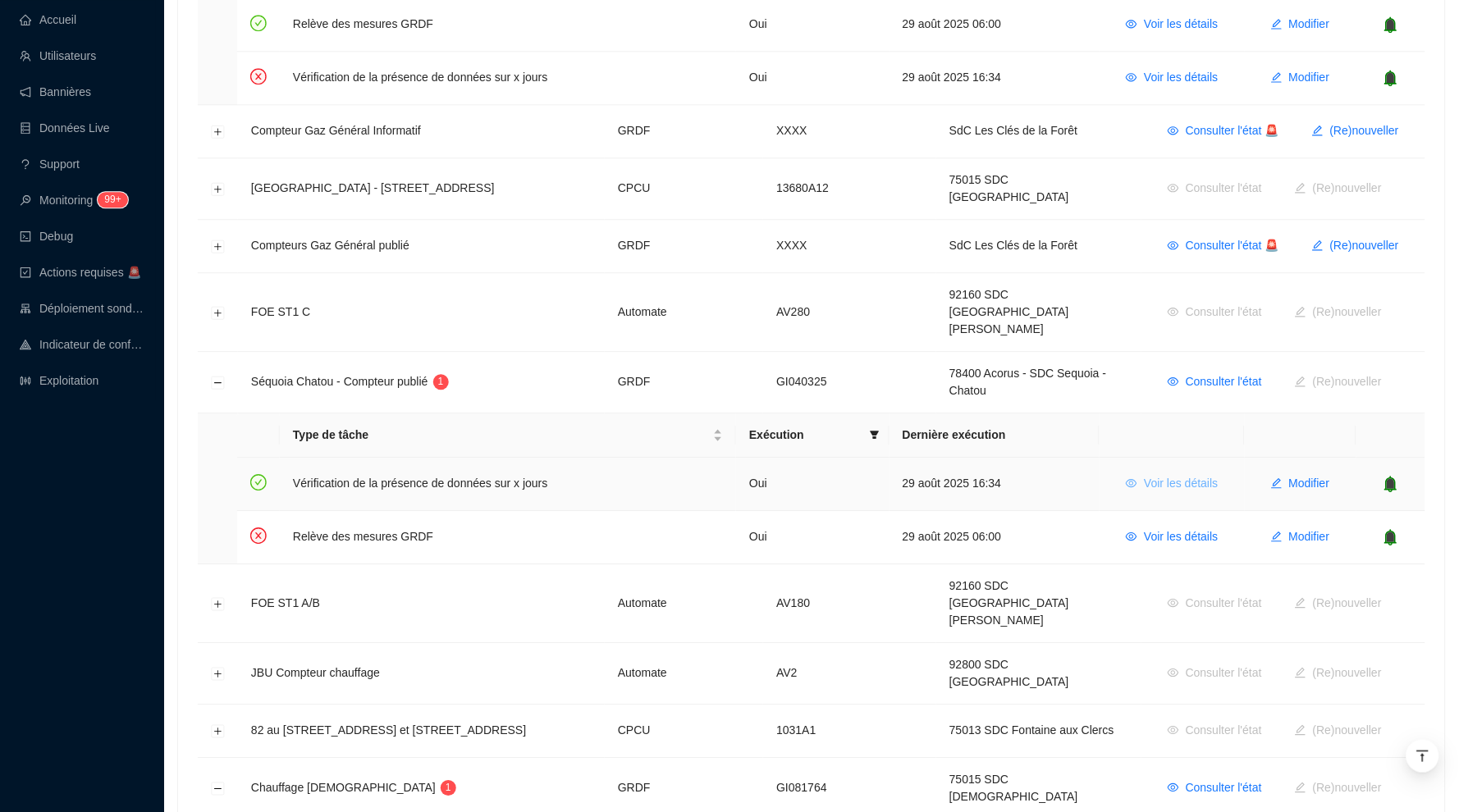
click at [1177, 475] on span "Voir les détails" at bounding box center [1181, 484] width 74 height 17
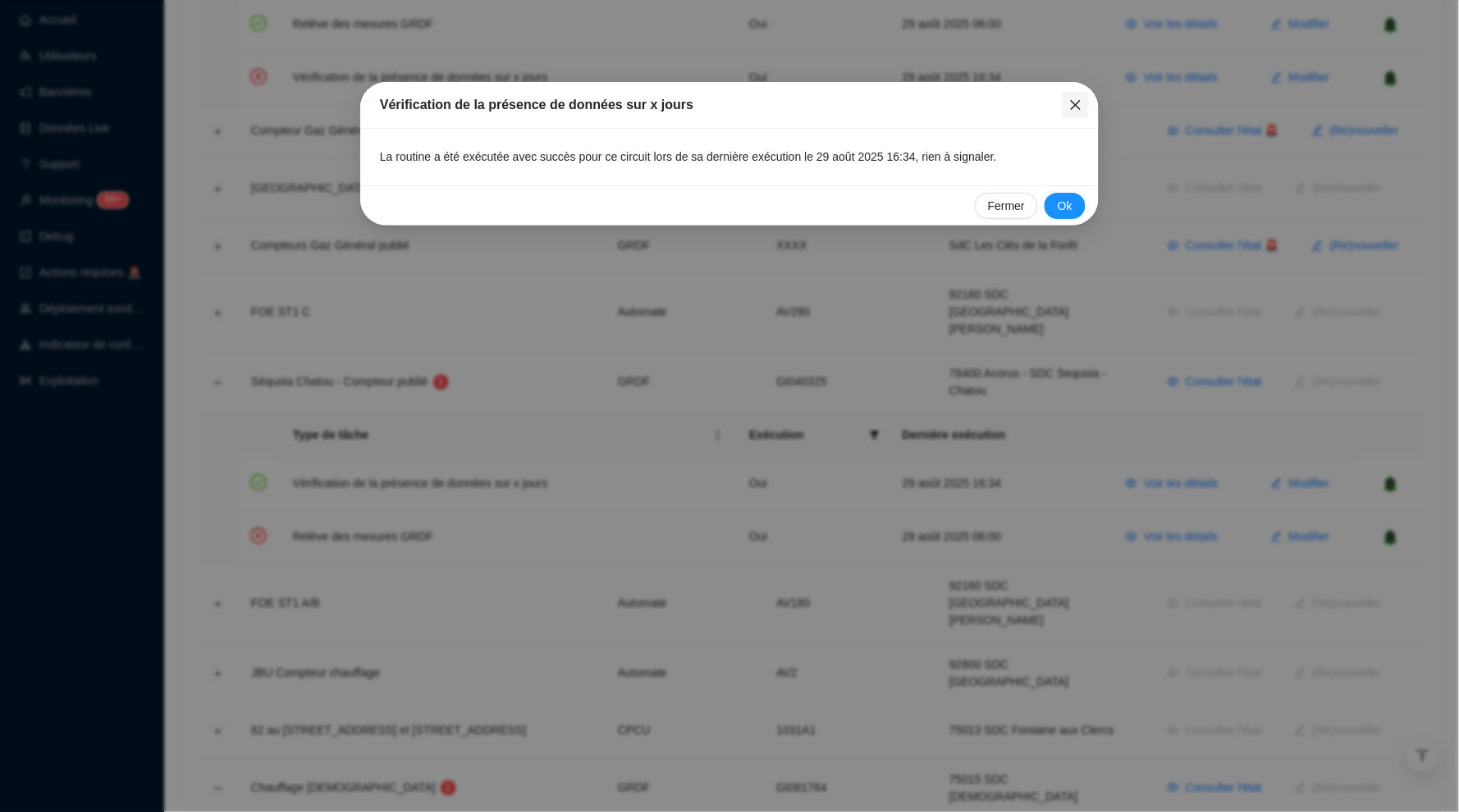
click at [1074, 106] on icon "close" at bounding box center [1076, 105] width 10 height 10
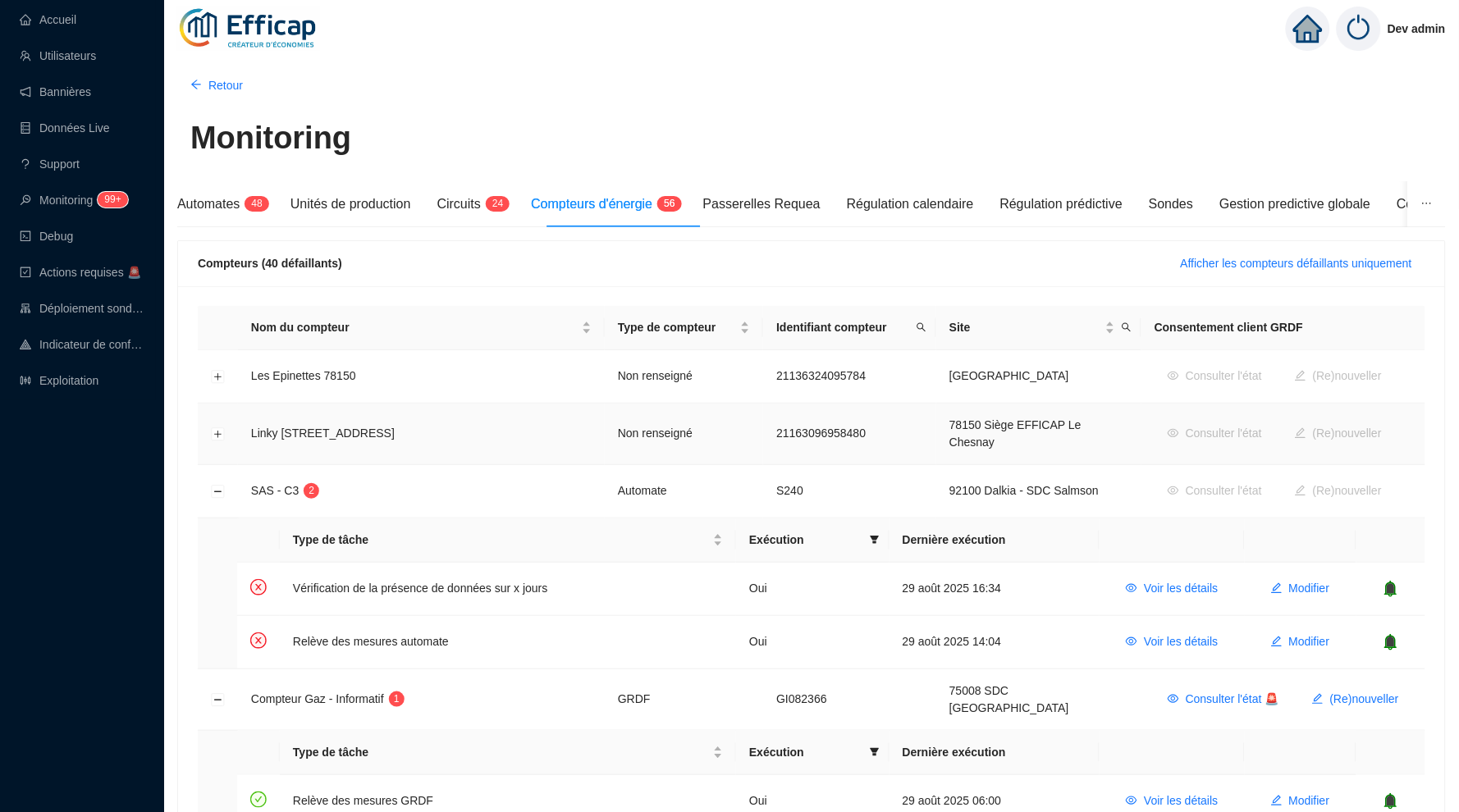
scroll to position [0, 0]
click at [496, 203] on span "2 4" at bounding box center [493, 205] width 24 height 14
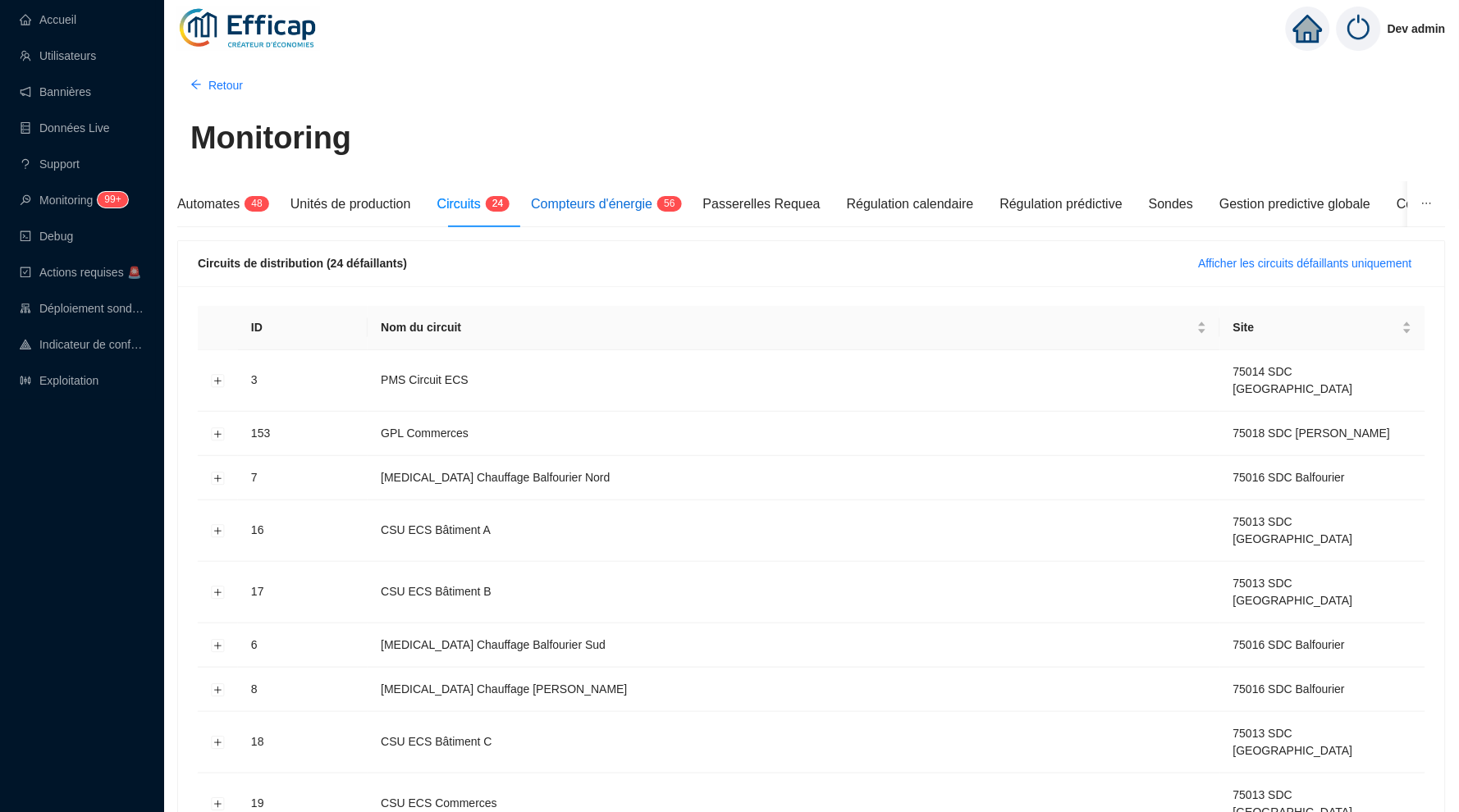
click at [616, 196] on span "Compteurs d'énergie" at bounding box center [591, 203] width 121 height 14
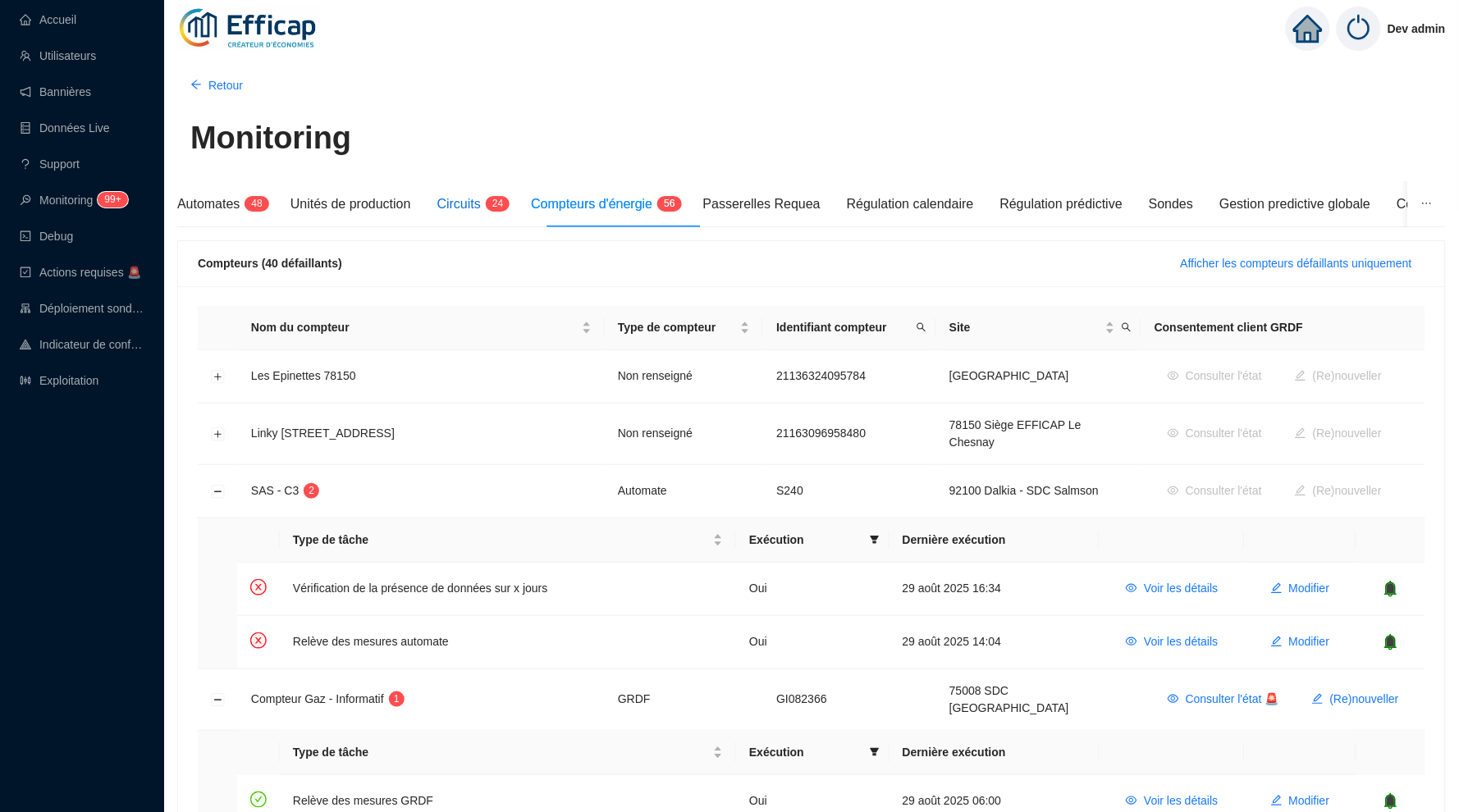
click at [504, 201] on span "4" at bounding box center [502, 203] width 6 height 12
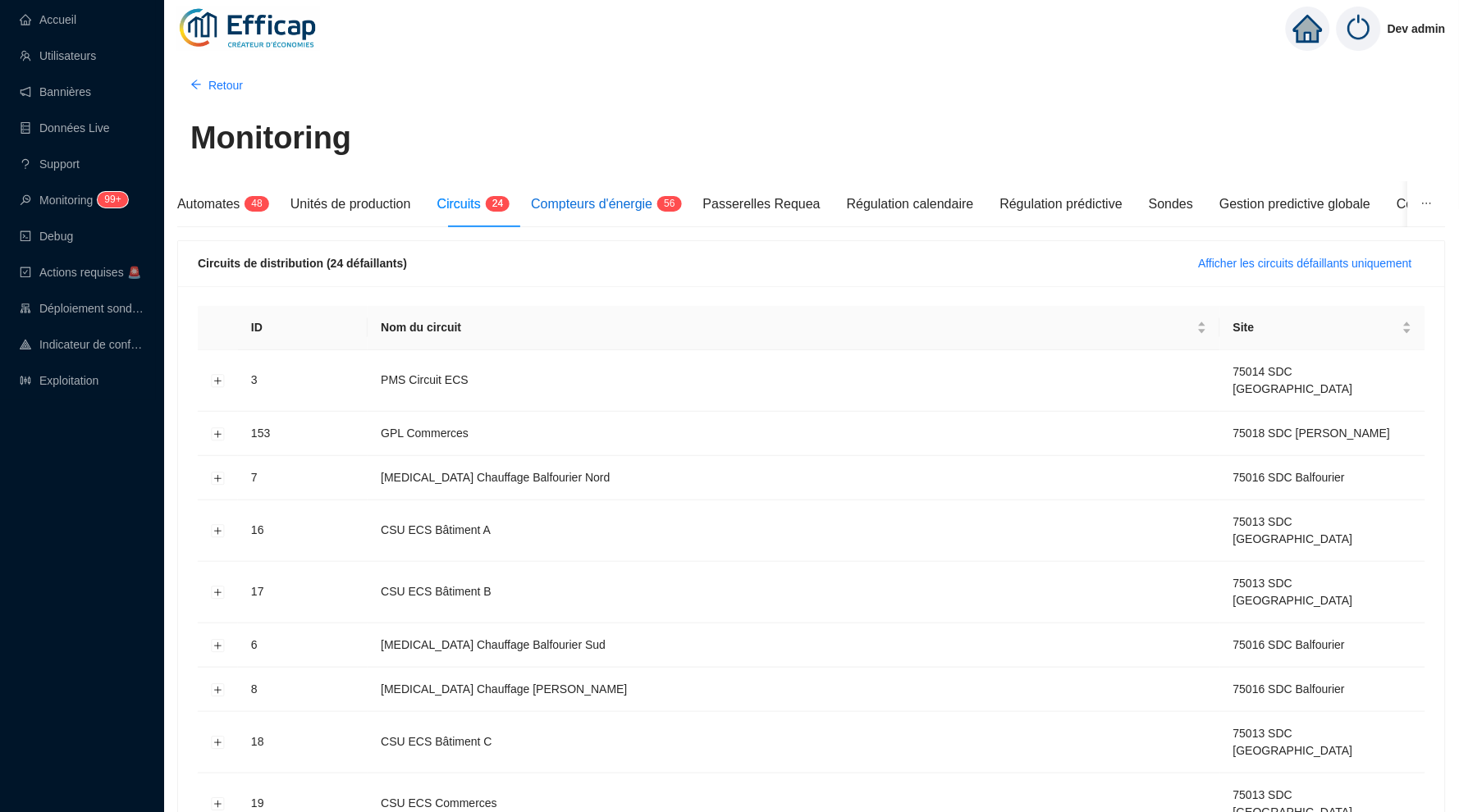
click at [630, 203] on span "Compteurs d'énergie" at bounding box center [591, 203] width 121 height 14
